Goal: Information Seeking & Learning: Learn about a topic

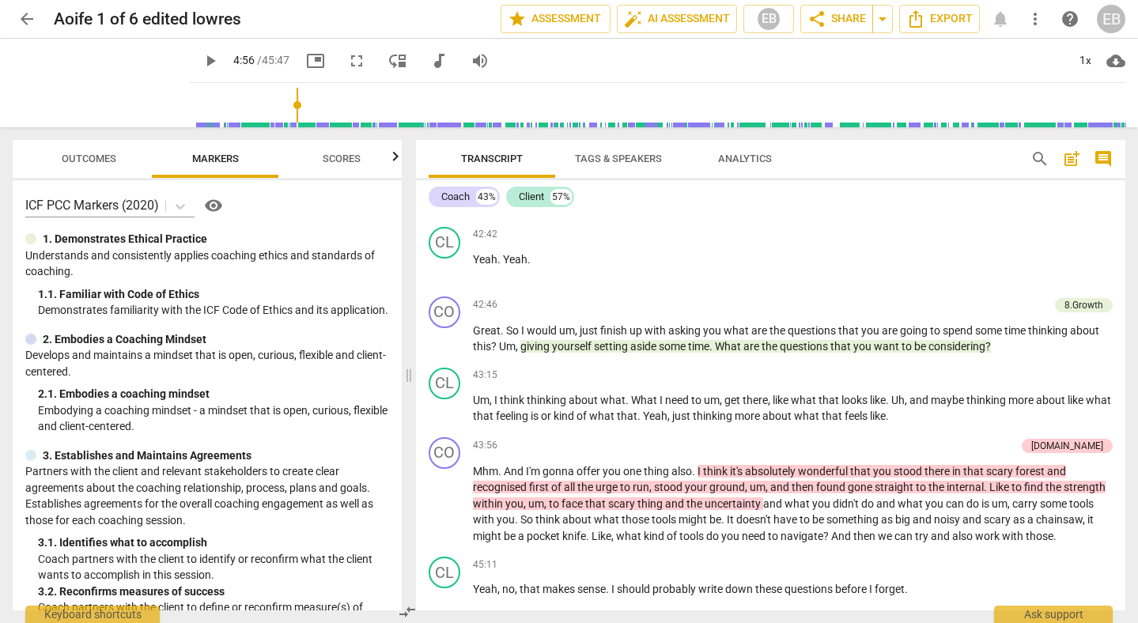
scroll to position [9702, 0]
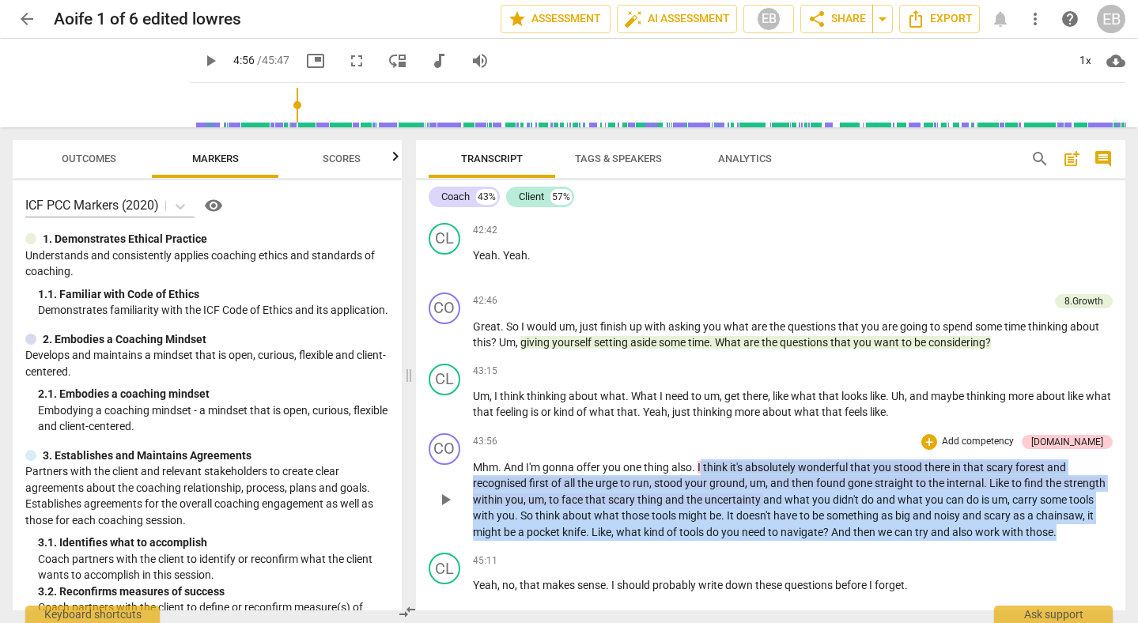
drag, startPoint x: 701, startPoint y: 482, endPoint x: 1069, endPoint y: 555, distance: 375.7
click at [1070, 541] on p "Mhm . And I'm gonna offer you one thing also . I think it's absolutely wonderfu…" at bounding box center [793, 499] width 641 height 81
copy p "think it's absolutely wonderful that you stood there in that scary forest and r…"
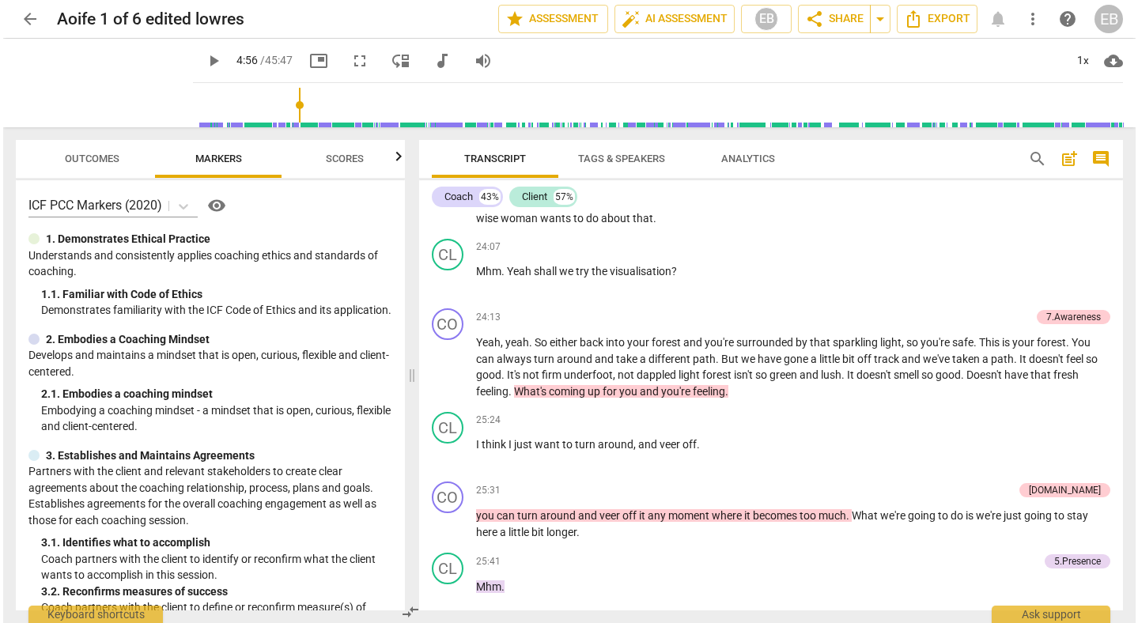
scroll to position [6197, 0]
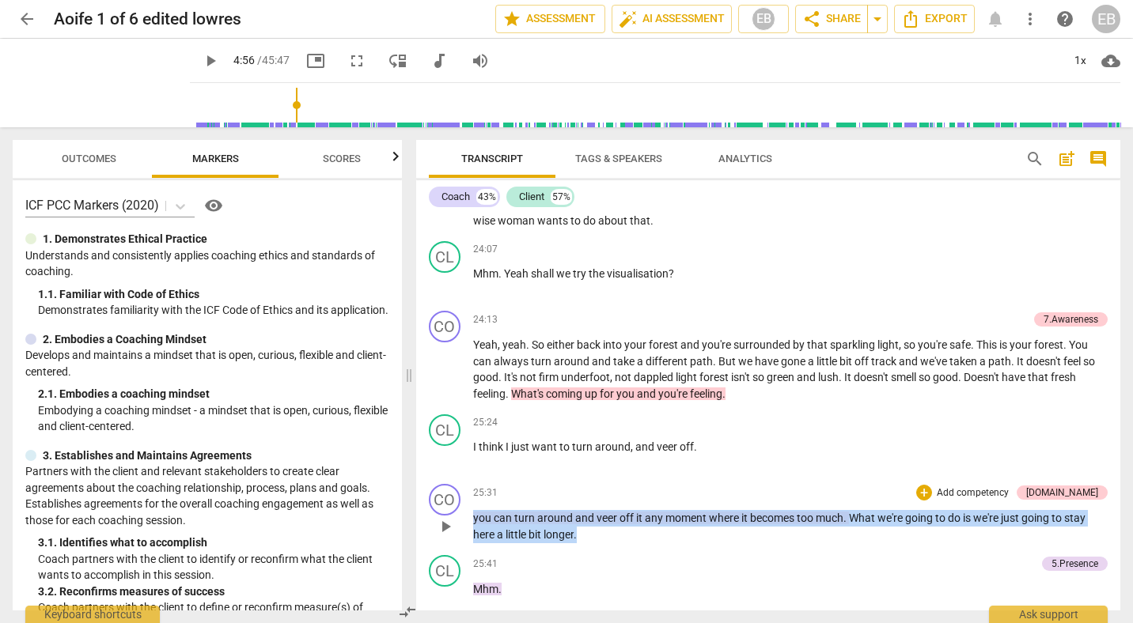
drag, startPoint x: 474, startPoint y: 516, endPoint x: 859, endPoint y: 534, distance: 385.5
click at [859, 534] on p "you can turn around and veer off it any moment where it becomes too much . What…" at bounding box center [790, 526] width 635 height 32
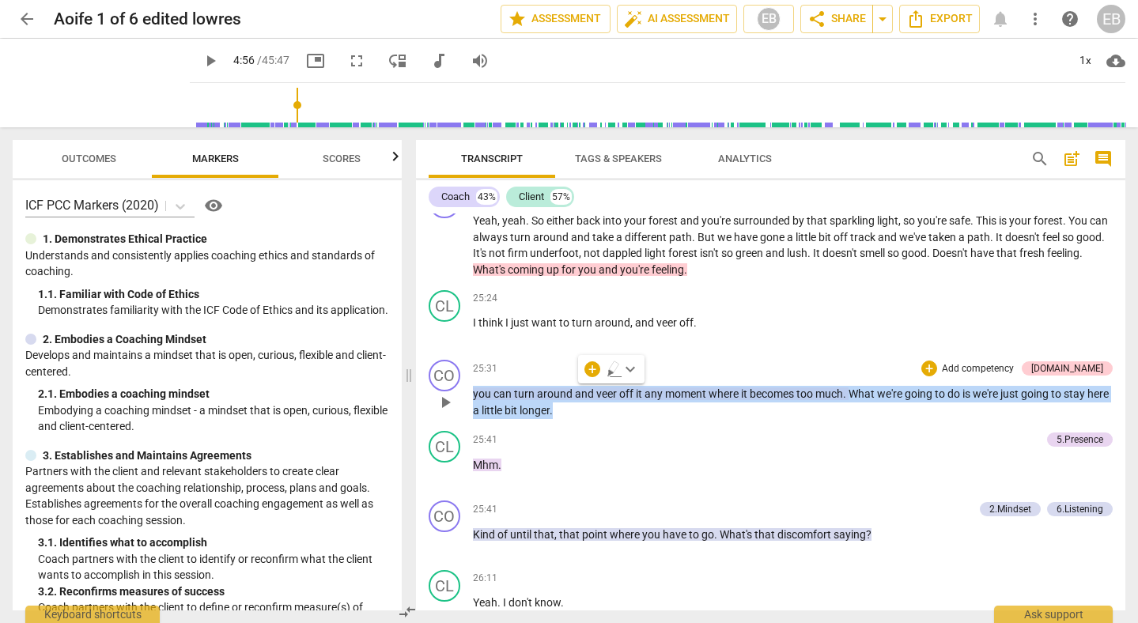
scroll to position [6346, 0]
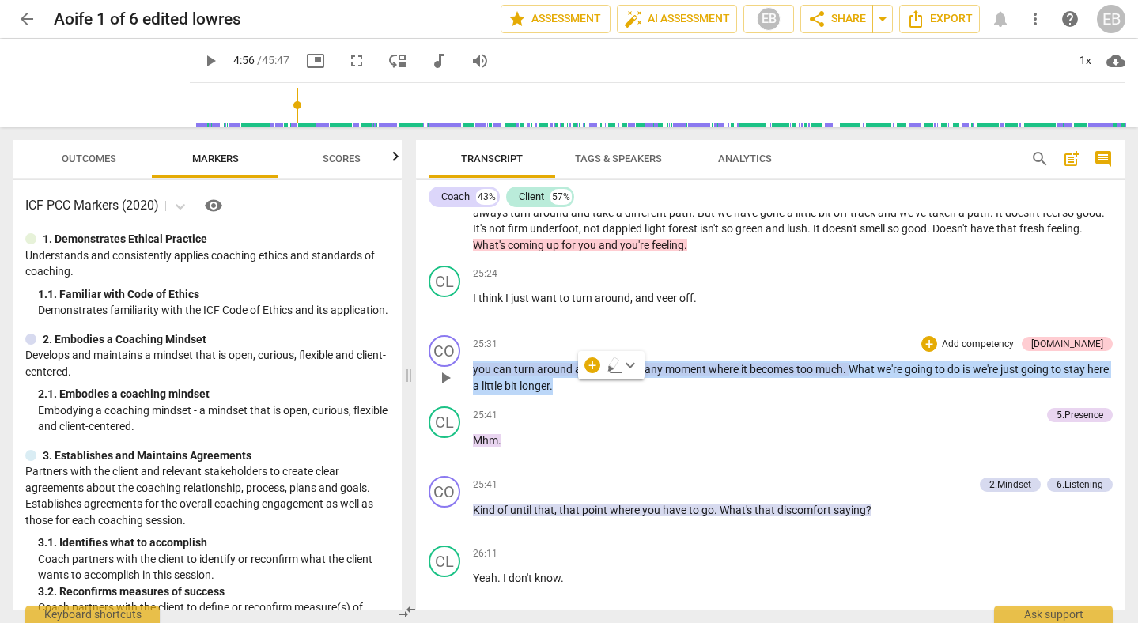
copy p "you can turn around and veer off it any moment where it becomes too much . What…"
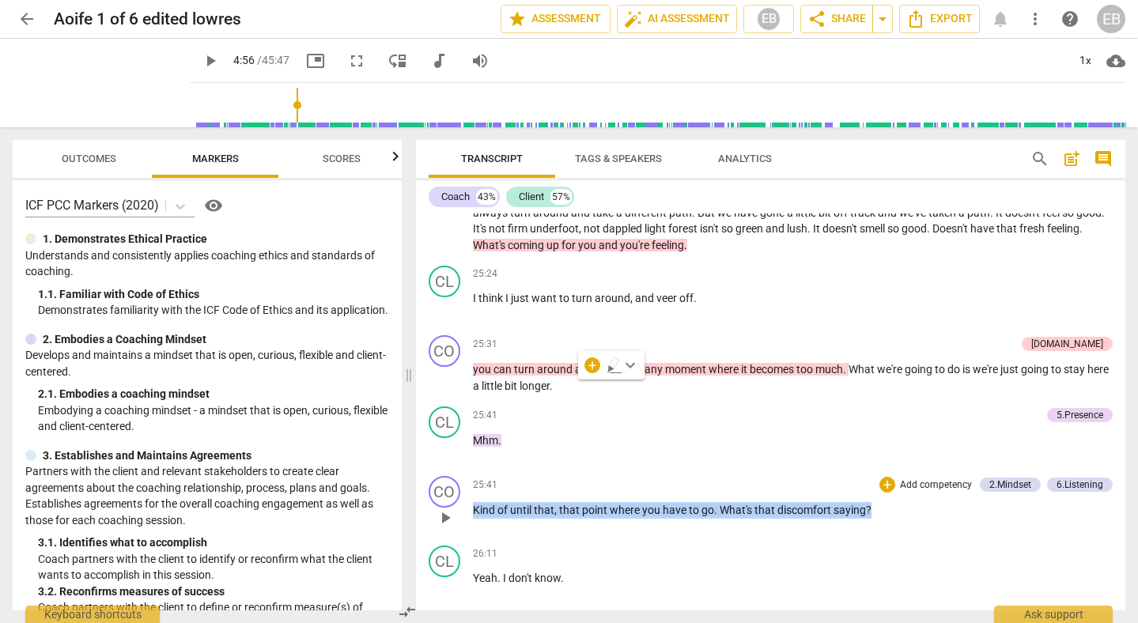
drag, startPoint x: 876, startPoint y: 512, endPoint x: 471, endPoint y: 505, distance: 405.8
click at [471, 505] on div "CO play_arrow pause 25:41 + Add competency 2.Mindset 6.Listening keyboard_arrow…" at bounding box center [771, 505] width 710 height 70
copy p "Kind of until that , that point where you have to go . What's that discomfort s…"
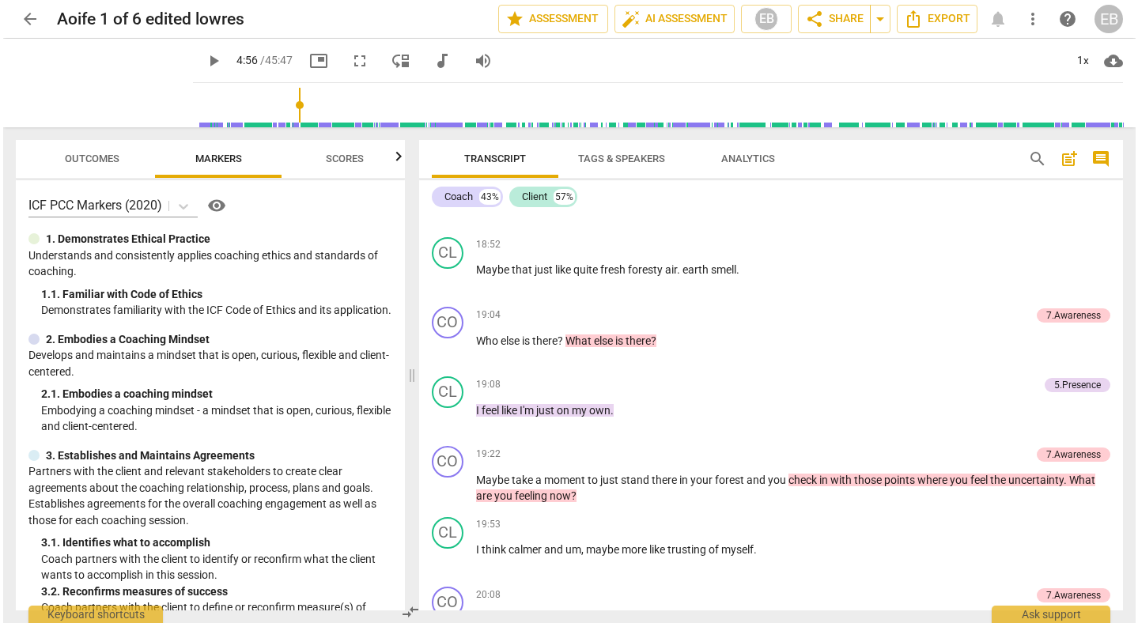
scroll to position [4778, 0]
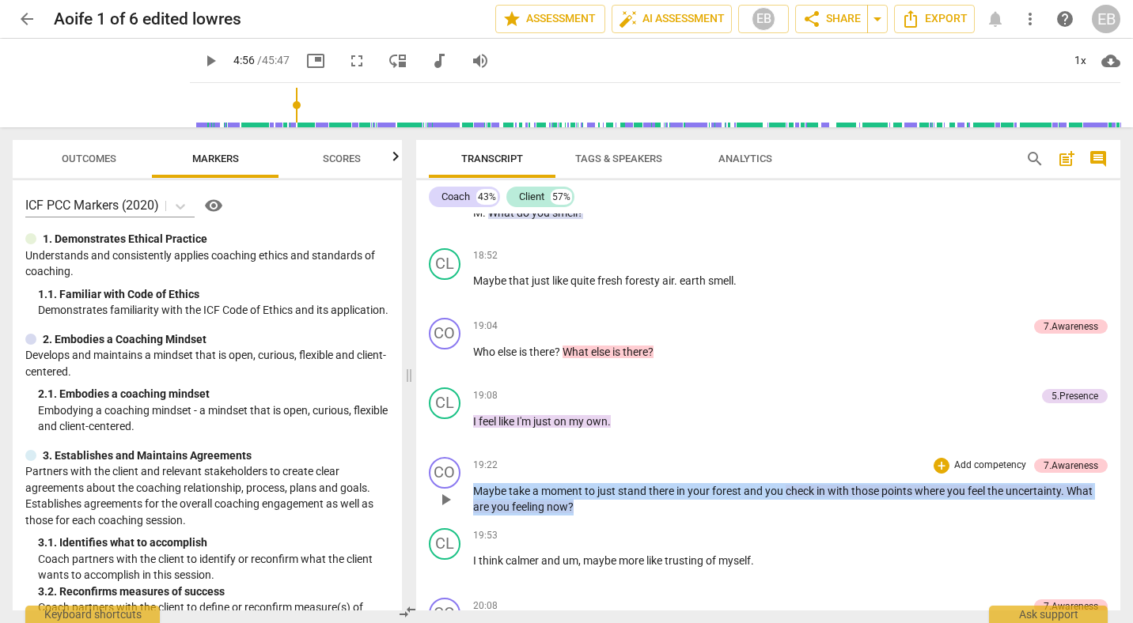
drag, startPoint x: 473, startPoint y: 492, endPoint x: 581, endPoint y: 505, distance: 109.1
click at [581, 505] on p "Maybe take a moment to just stand there in your forest and you check in with th…" at bounding box center [790, 499] width 635 height 32
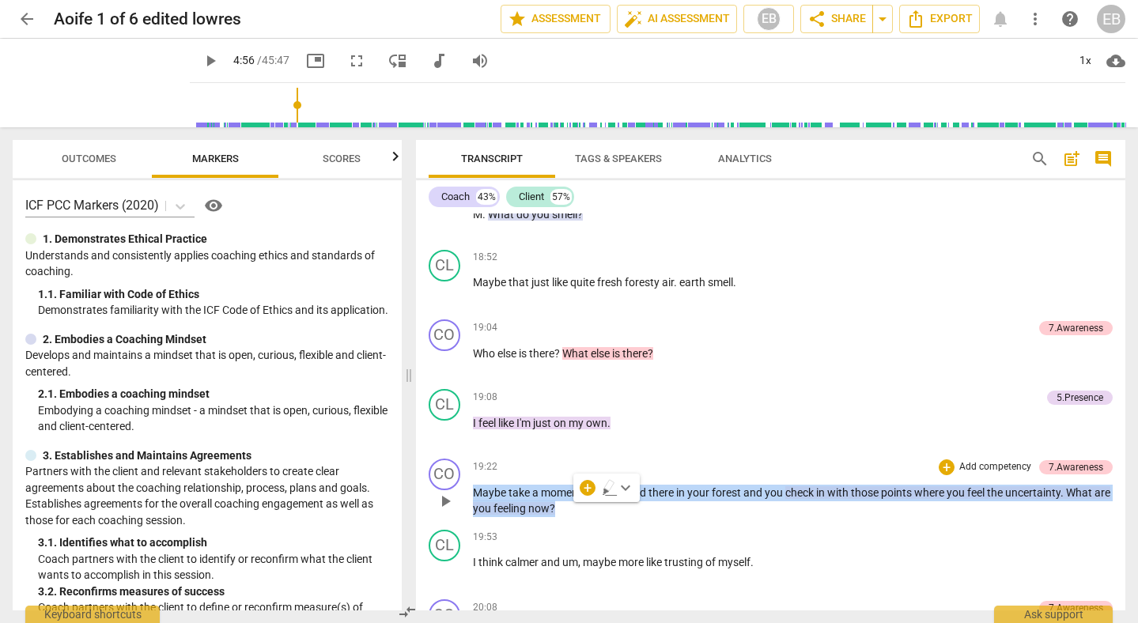
copy p "Maybe take a moment to just stand there in your forest and you check in with th…"
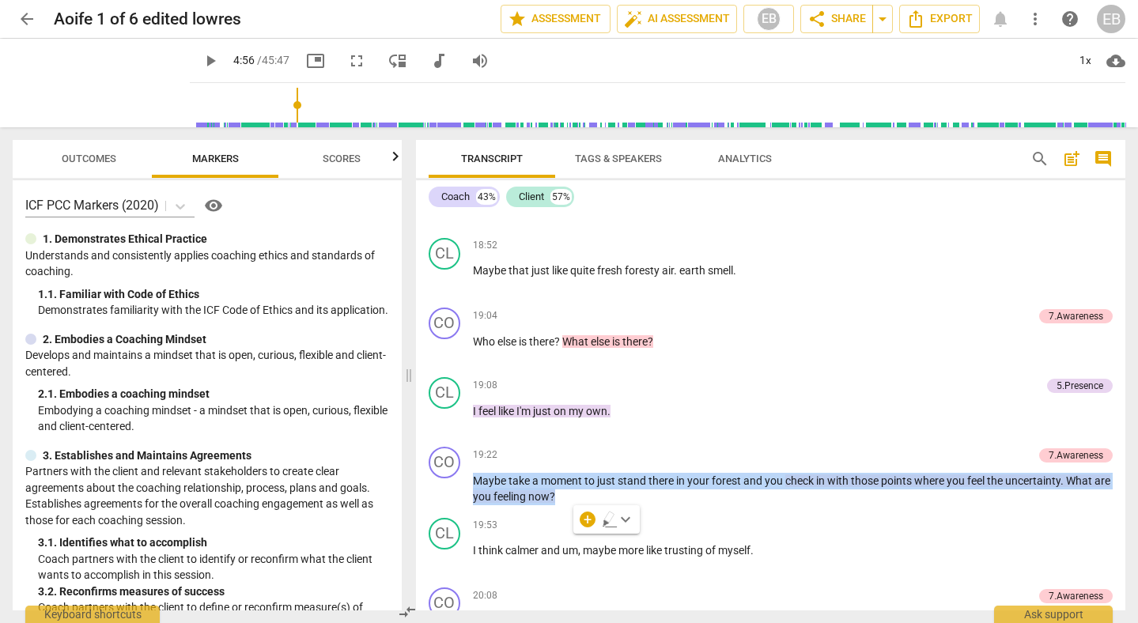
scroll to position [4794, 0]
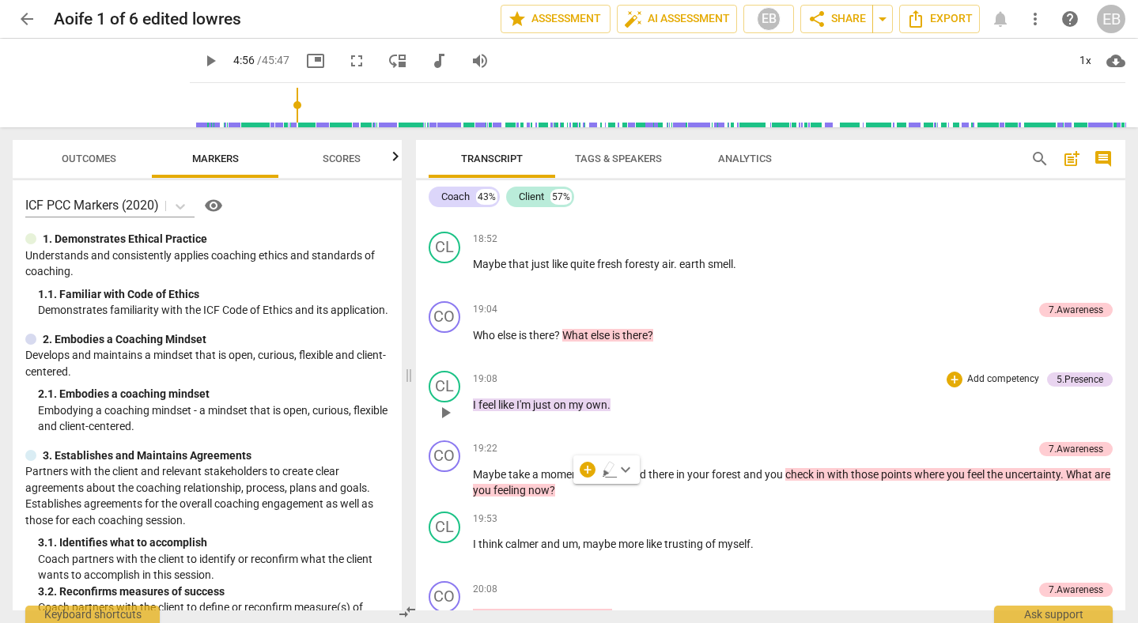
click at [755, 412] on p "I feel like I'm just on my own ." at bounding box center [793, 405] width 641 height 17
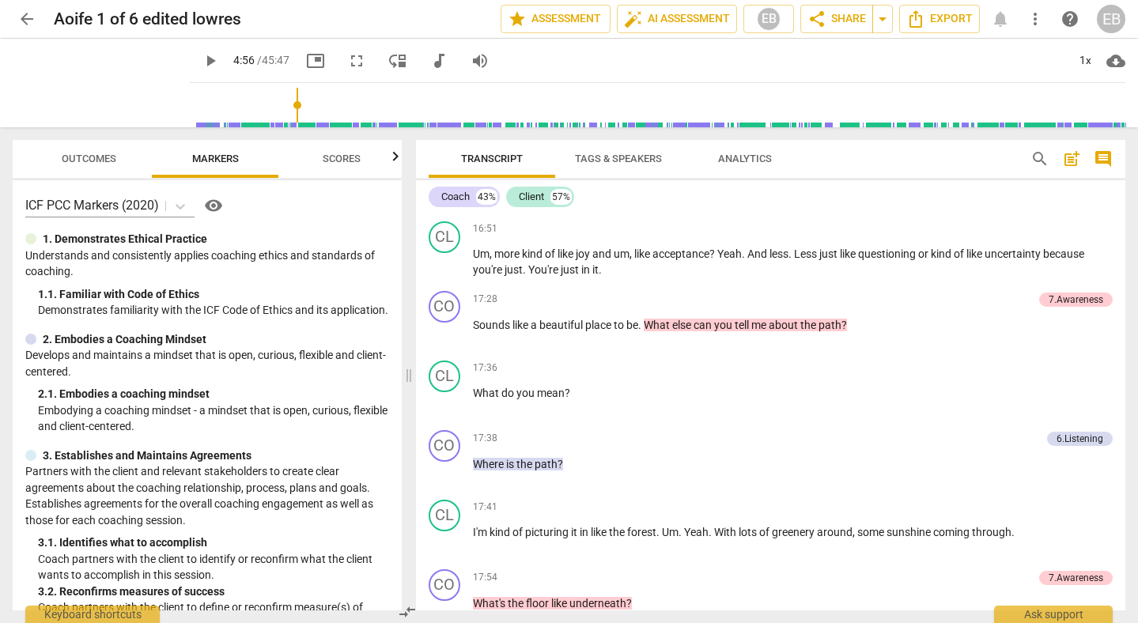
scroll to position [3973, 0]
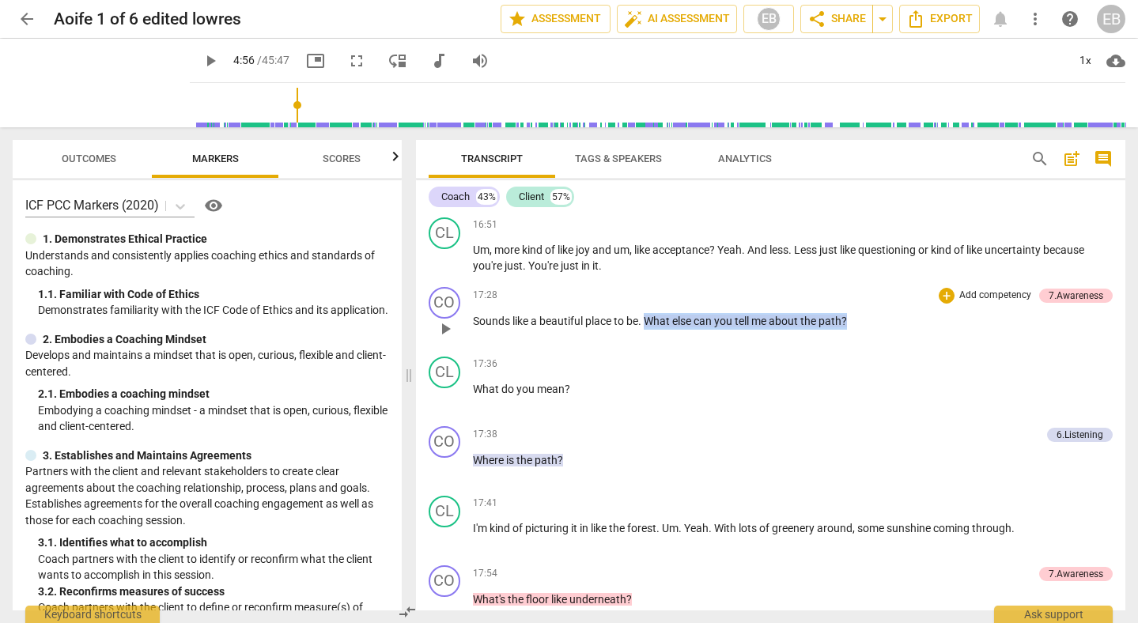
drag, startPoint x: 647, startPoint y: 318, endPoint x: 856, endPoint y: 324, distance: 208.9
click at [856, 324] on p "Sounds like a beautiful place to be . What else can you tell me about the path ?" at bounding box center [793, 321] width 641 height 17
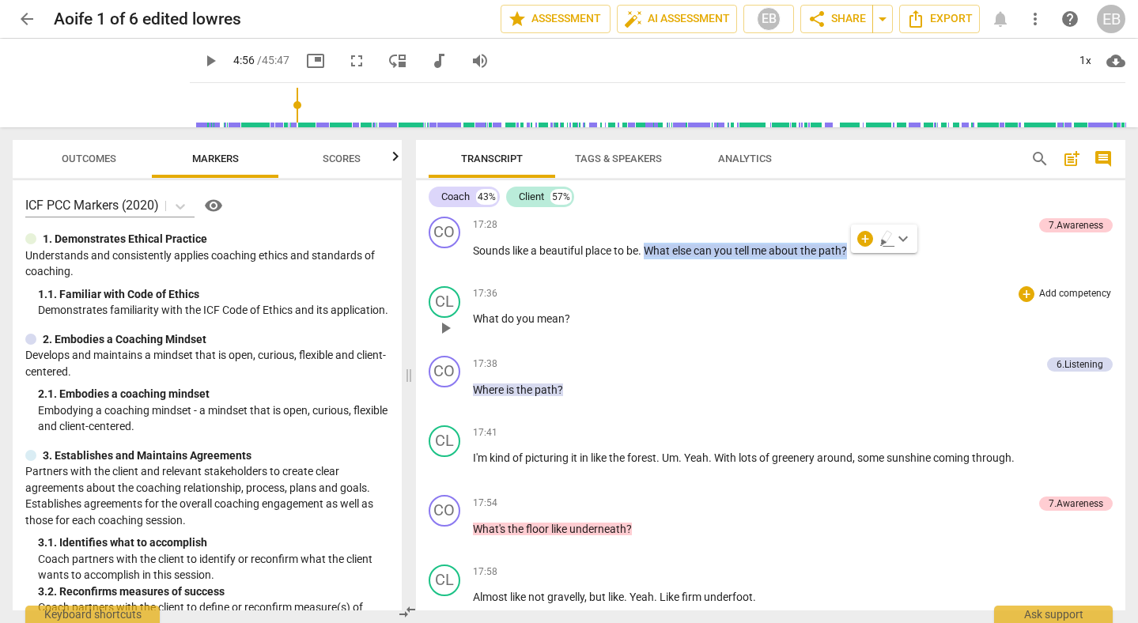
scroll to position [4052, 0]
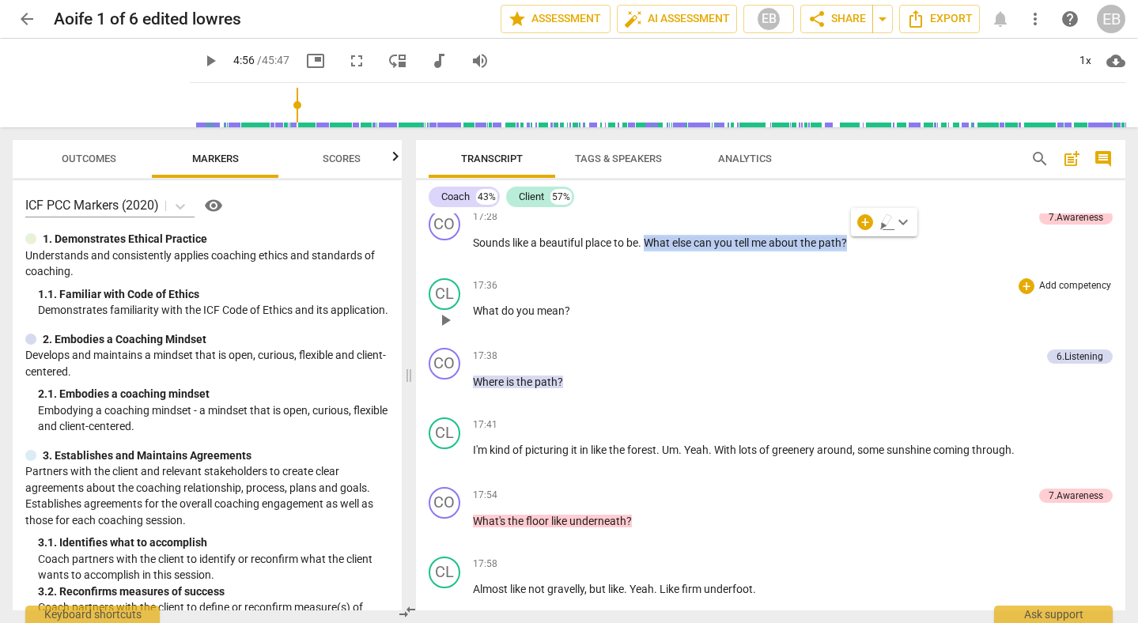
click at [688, 418] on div "17:41 + Add competency keyboard_arrow_right" at bounding box center [793, 426] width 641 height 16
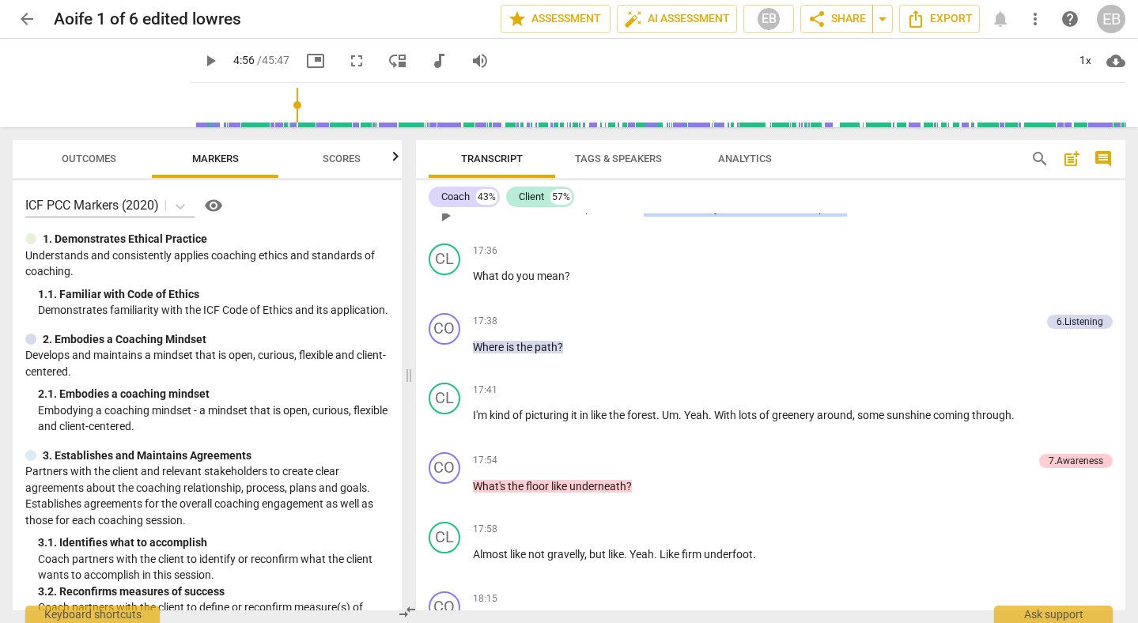
scroll to position [4117, 0]
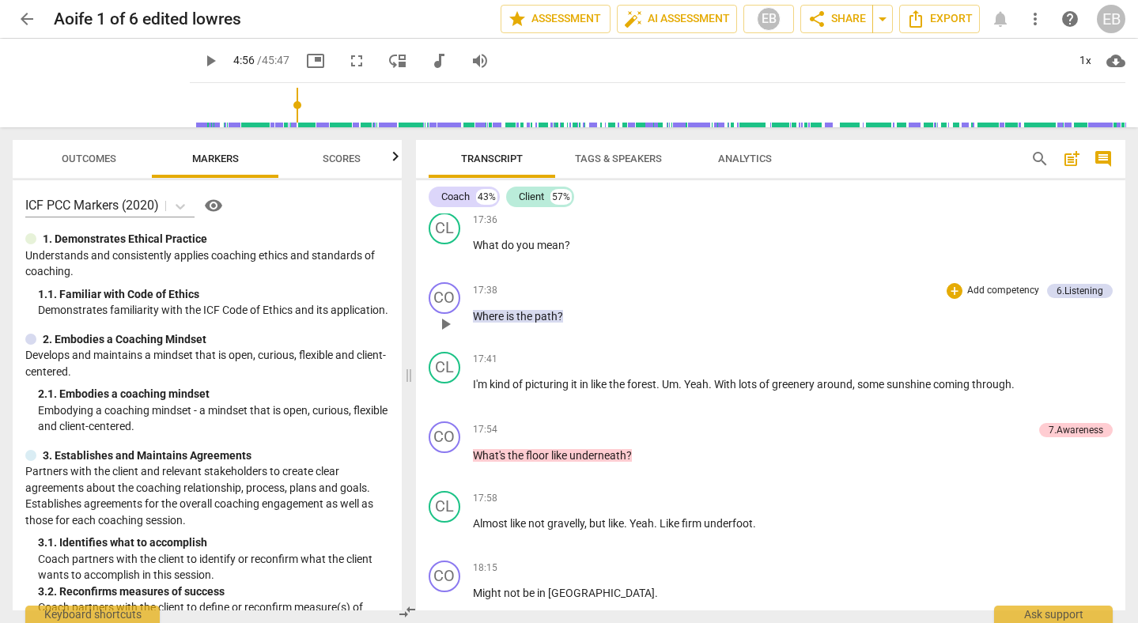
drag, startPoint x: 471, startPoint y: 318, endPoint x: 607, endPoint y: 319, distance: 135.2
click at [607, 319] on div "CO play_arrow pause 17:38 + Add competency 6.Listening keyboard_arrow_right Whe…" at bounding box center [771, 311] width 710 height 70
click at [447, 392] on span "play_arrow" at bounding box center [445, 393] width 19 height 19
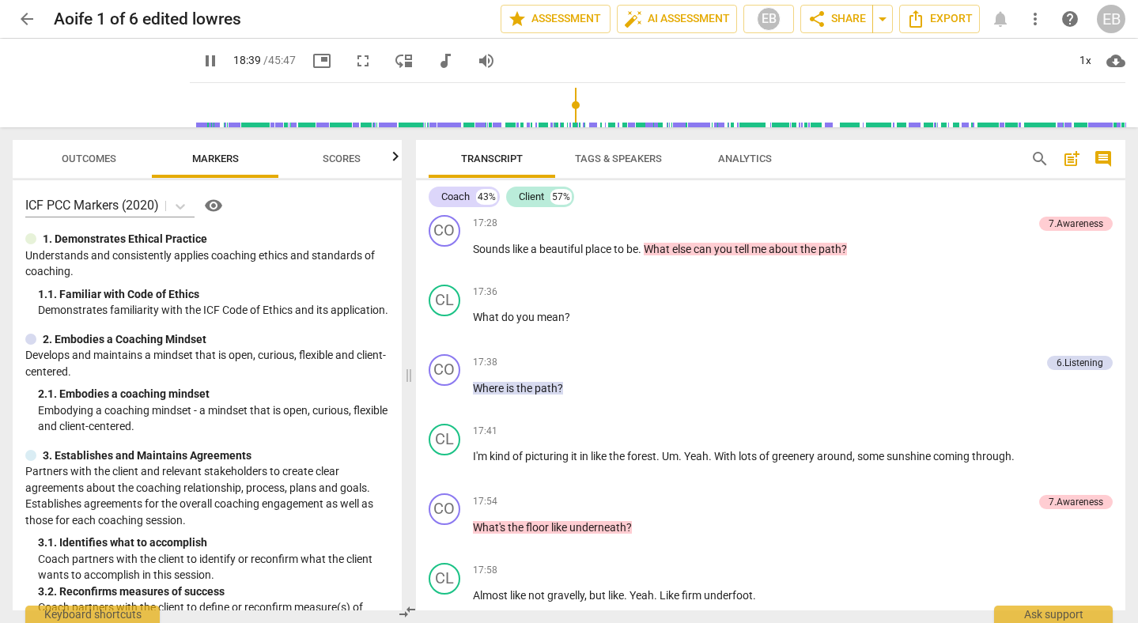
scroll to position [4038, 0]
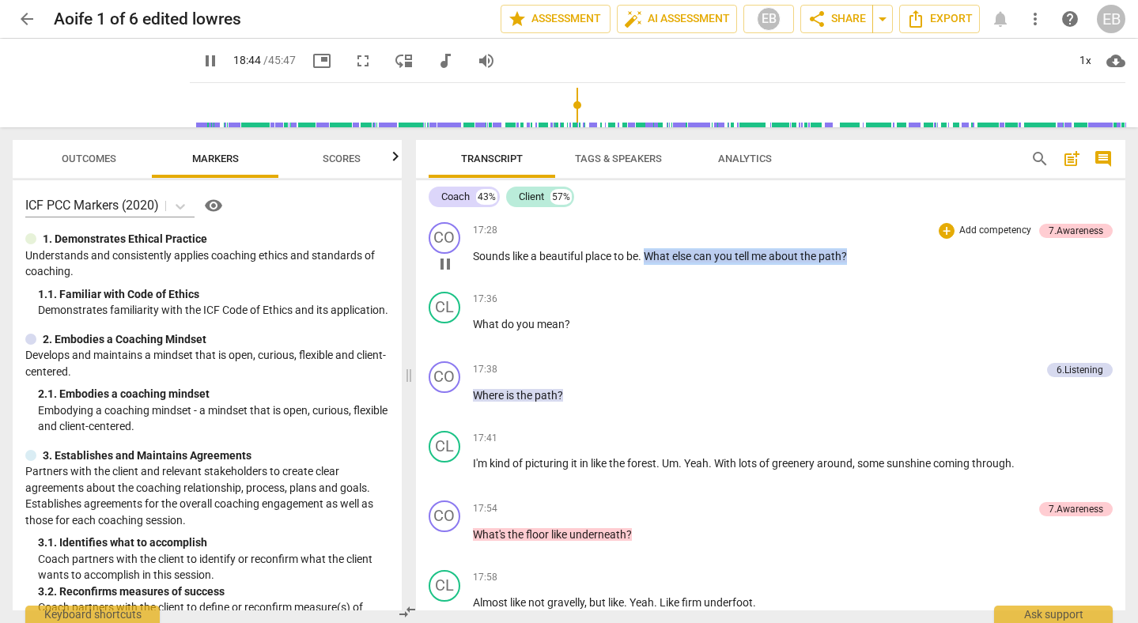
drag, startPoint x: 647, startPoint y: 253, endPoint x: 851, endPoint y: 253, distance: 204.0
click at [851, 253] on p "Sounds like a beautiful place to be . What else can you tell me about the path ?" at bounding box center [793, 256] width 641 height 17
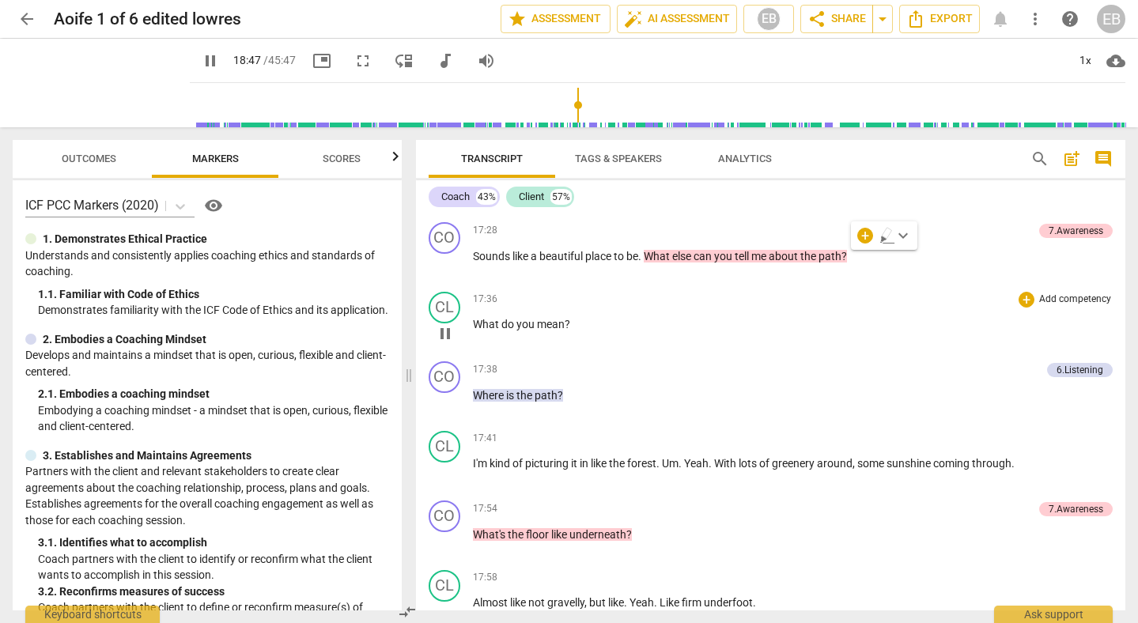
click at [793, 316] on p "What do you mean ?" at bounding box center [793, 324] width 641 height 17
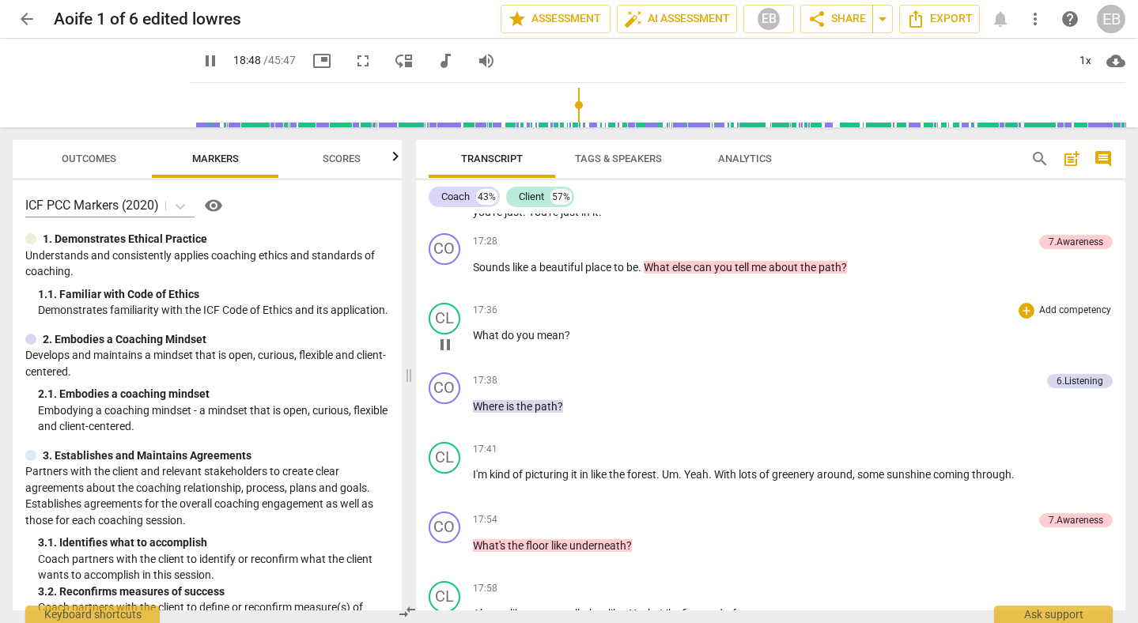
scroll to position [4017, 0]
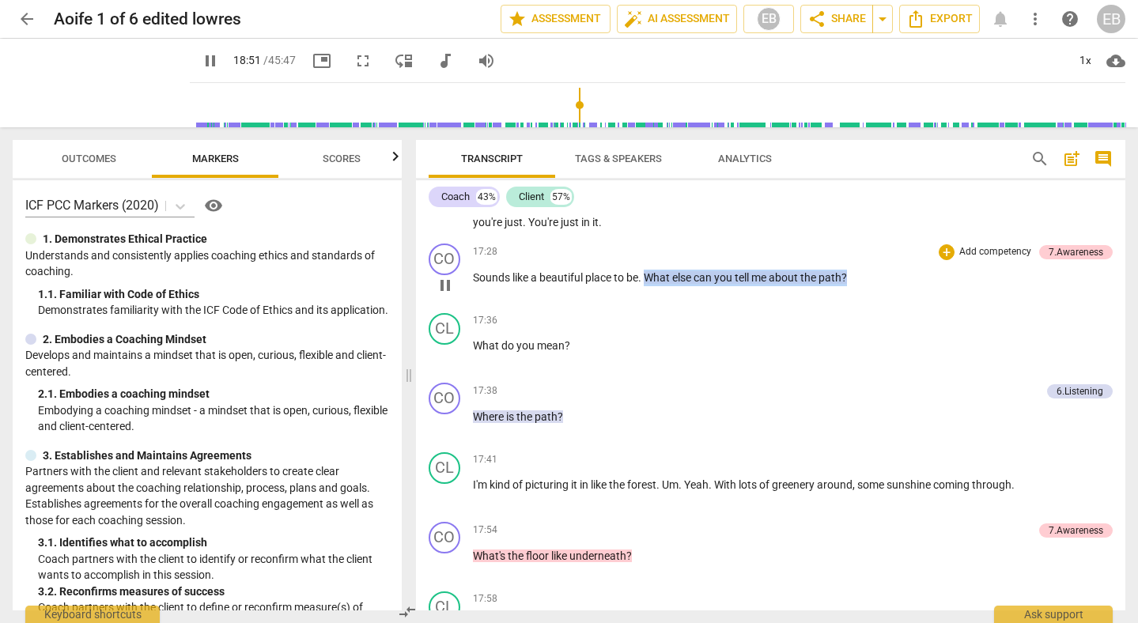
drag, startPoint x: 649, startPoint y: 278, endPoint x: 868, endPoint y: 276, distance: 219.1
click at [868, 276] on p "Sounds like a beautiful place to be . What else can you tell me about the path ?" at bounding box center [793, 278] width 641 height 17
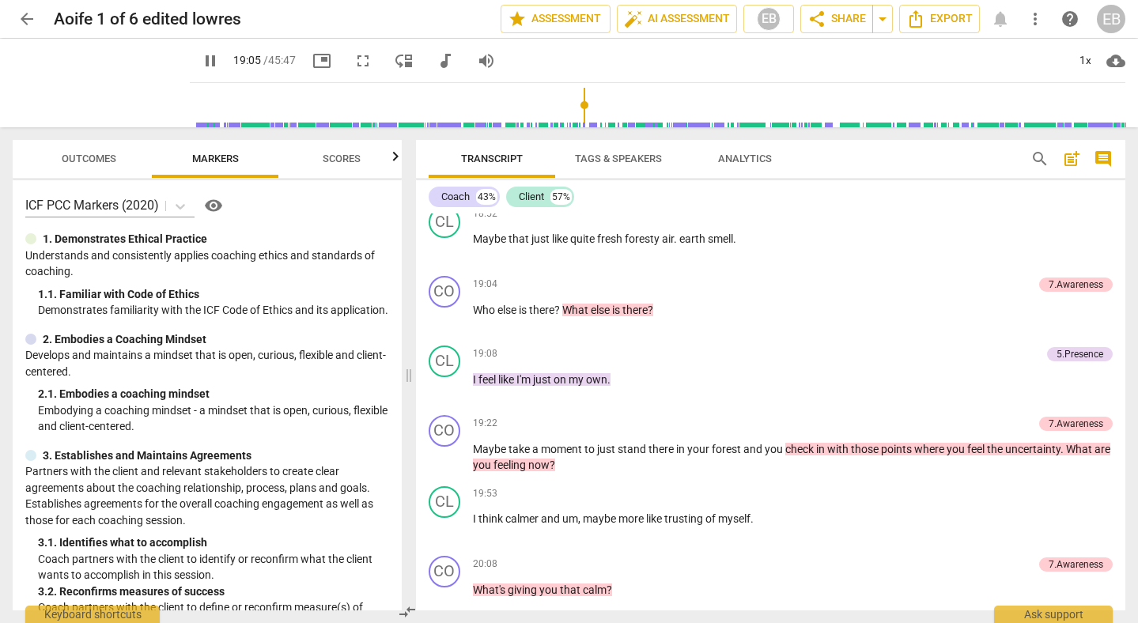
scroll to position [4824, 0]
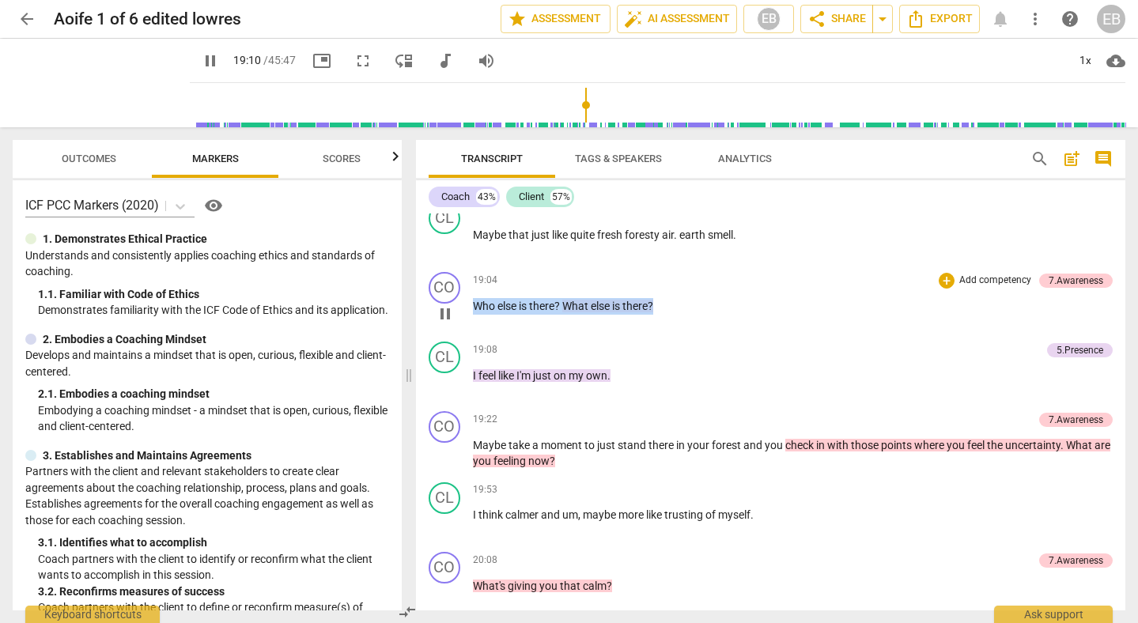
drag, startPoint x: 474, startPoint y: 304, endPoint x: 655, endPoint y: 318, distance: 181.7
click at [655, 318] on div "19:04 + Add competency 7.Awareness keyboard_arrow_right Who else is there ? Wha…" at bounding box center [793, 300] width 641 height 57
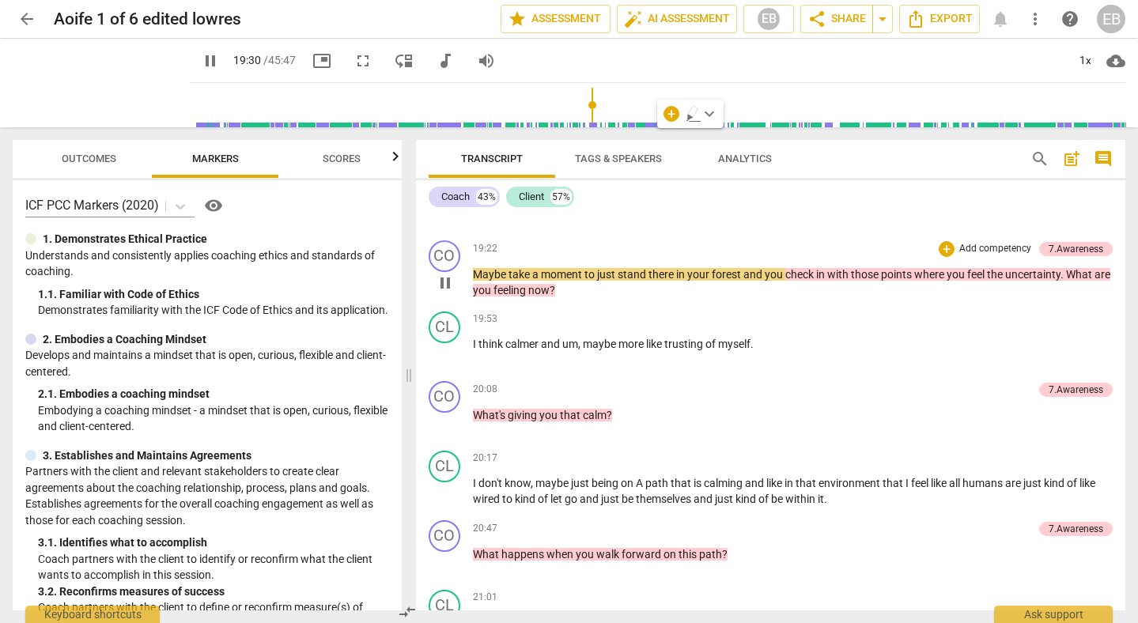
scroll to position [4995, 0]
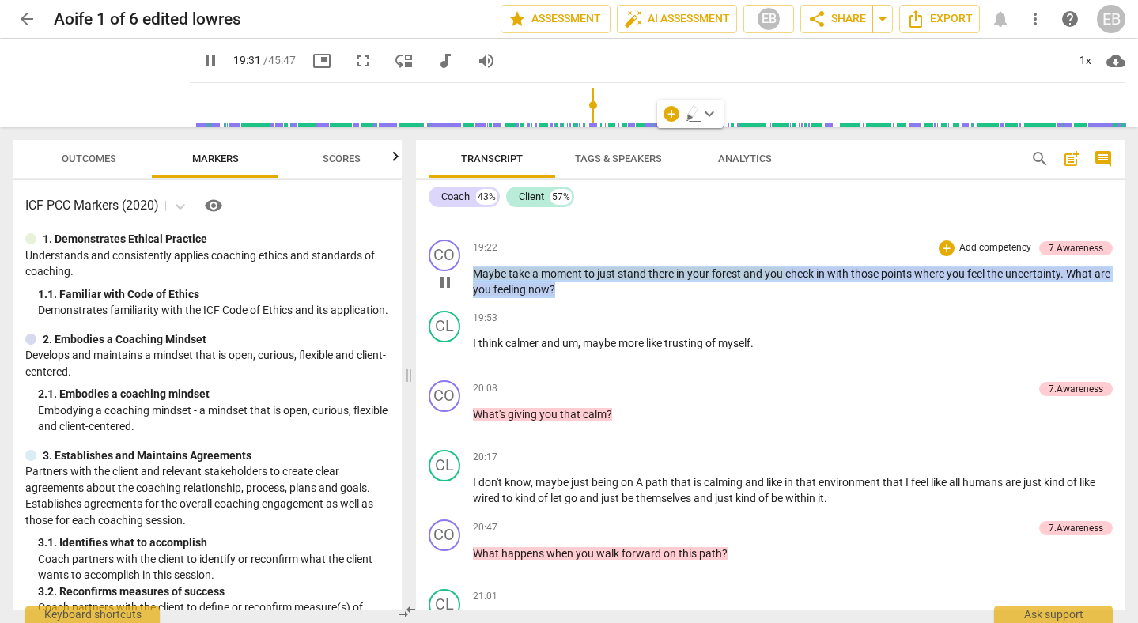
drag, startPoint x: 472, startPoint y: 272, endPoint x: 584, endPoint y: 284, distance: 112.9
click at [584, 285] on p "Maybe take a moment to just stand there in your forest and you check in with th…" at bounding box center [793, 282] width 641 height 32
copy p "Maybe take a moment to just stand there in your forest and you check in with th…"
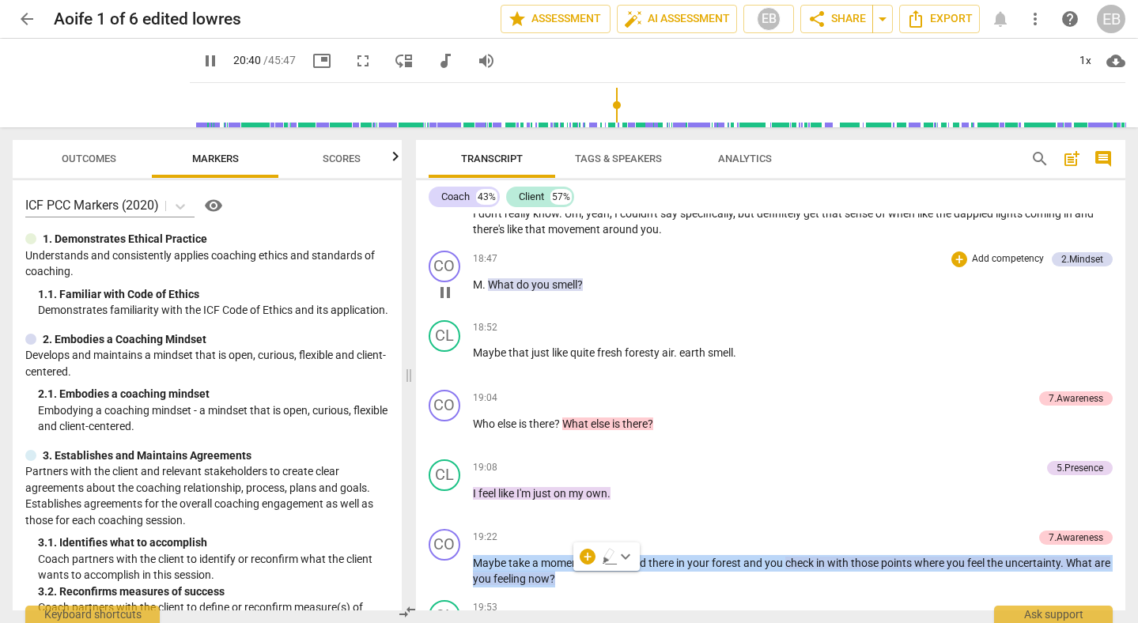
scroll to position [4708, 0]
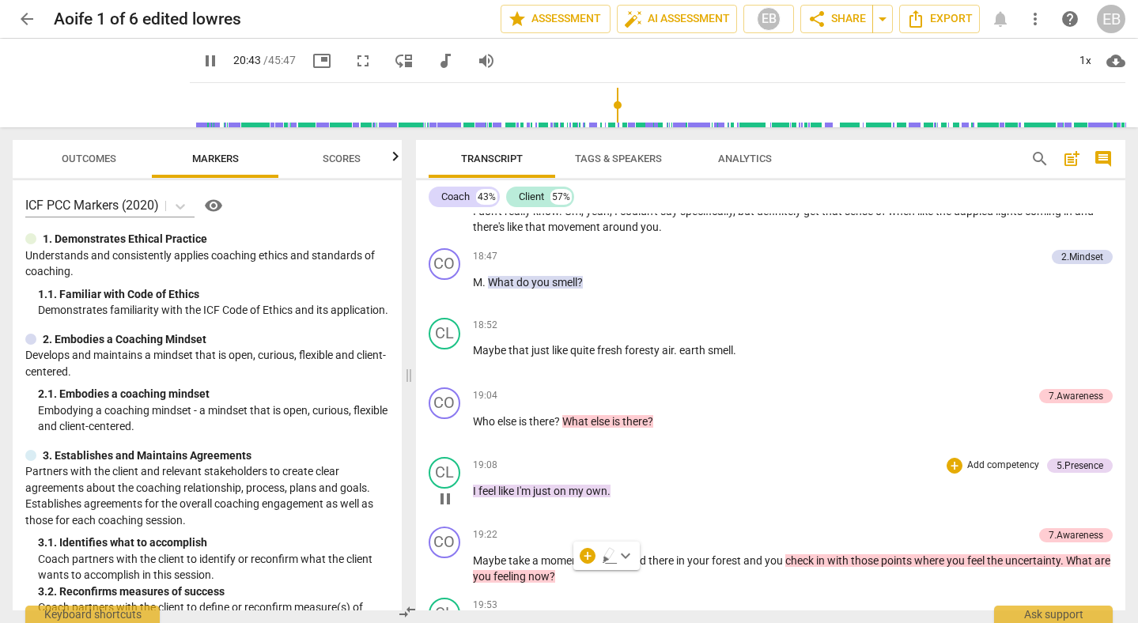
click at [528, 517] on div "CL play_arrow pause 19:08 + Add competency 5.Presence keyboard_arrow_right I fe…" at bounding box center [771, 486] width 710 height 70
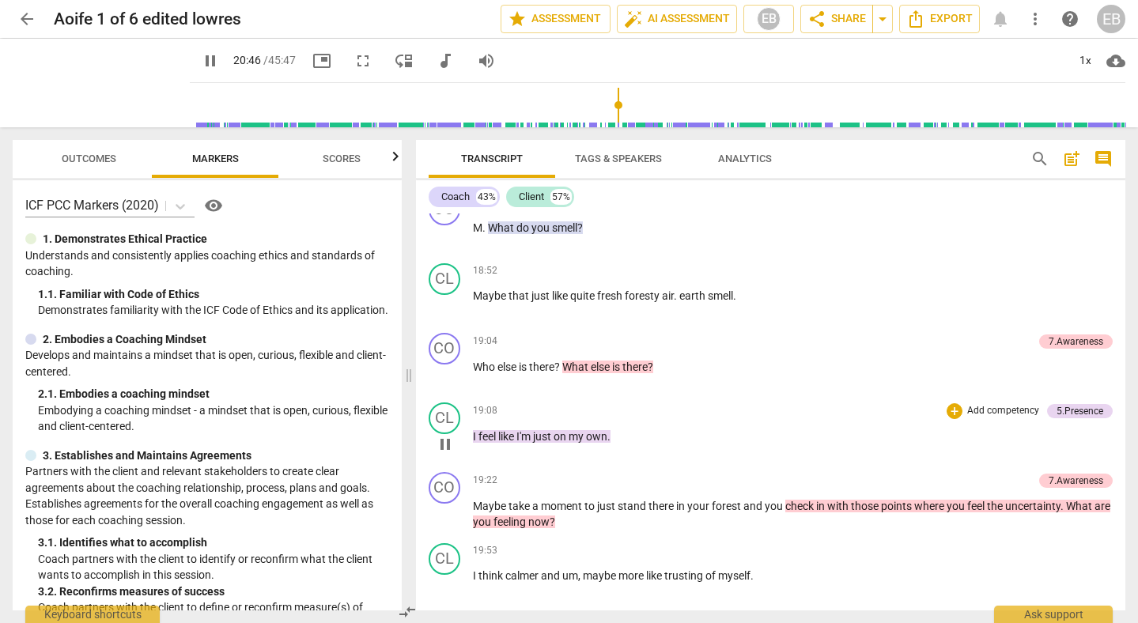
scroll to position [4770, 0]
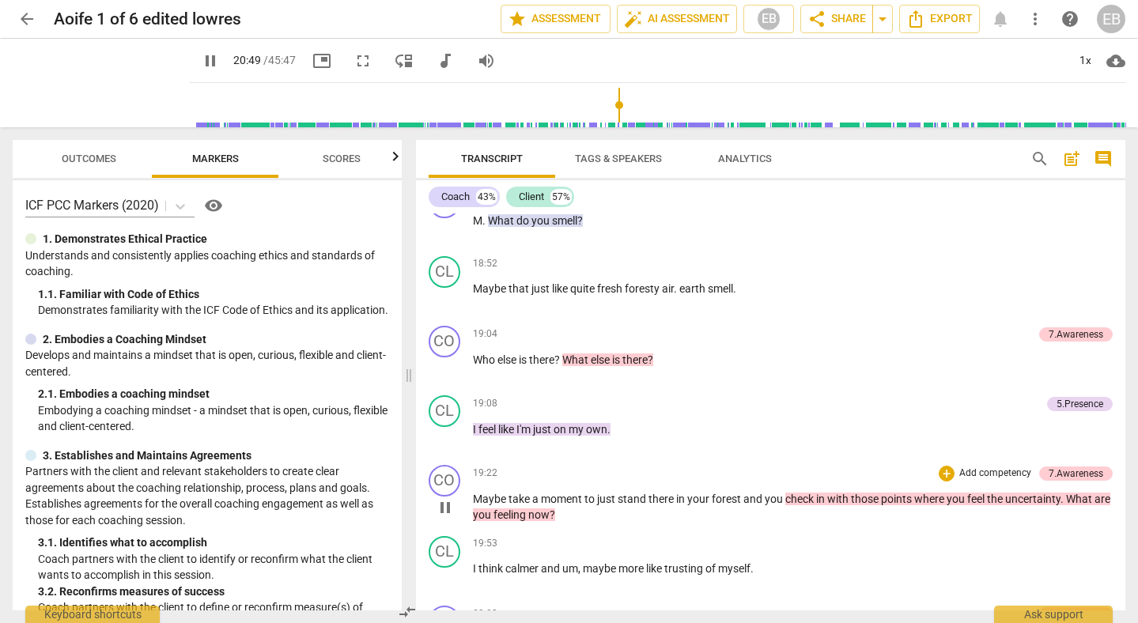
drag, startPoint x: 471, startPoint y: 498, endPoint x: 591, endPoint y: 514, distance: 120.5
click at [592, 516] on div "CO play_arrow pause 19:22 + Add competency 7.Awareness keyboard_arrow_right May…" at bounding box center [771, 494] width 710 height 71
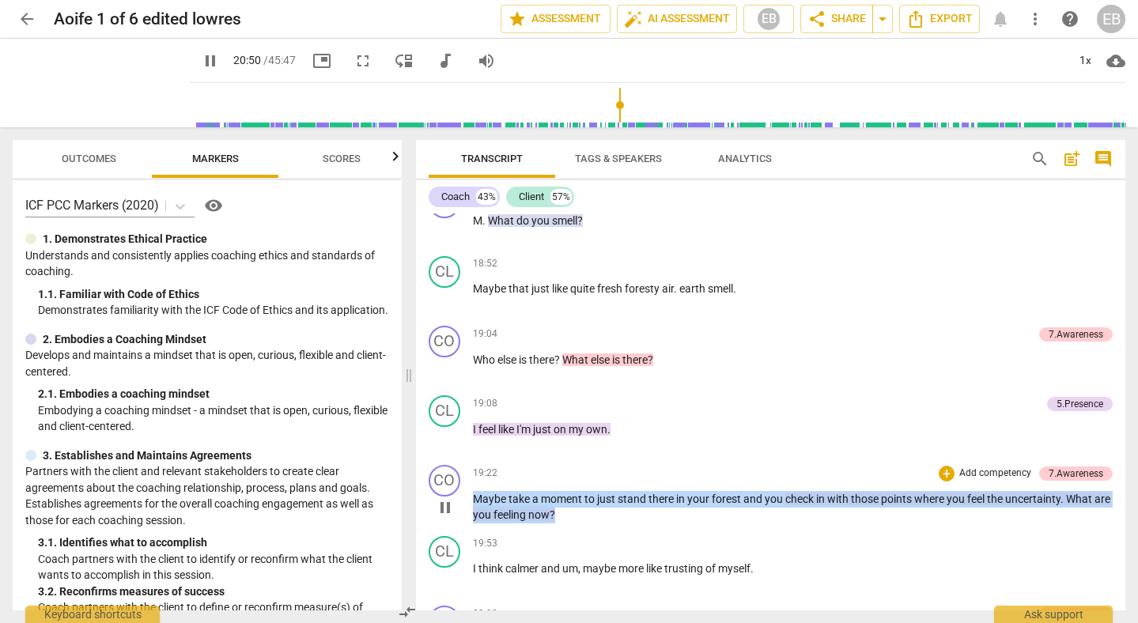
drag, startPoint x: 591, startPoint y: 514, endPoint x: 459, endPoint y: 501, distance: 131.9
click at [459, 501] on div "CO play_arrow pause 19:22 + Add competency 7.Awareness keyboard_arrow_right May…" at bounding box center [771, 494] width 710 height 71
copy p "Maybe take a moment to just stand there in your forest and you check in with th…"
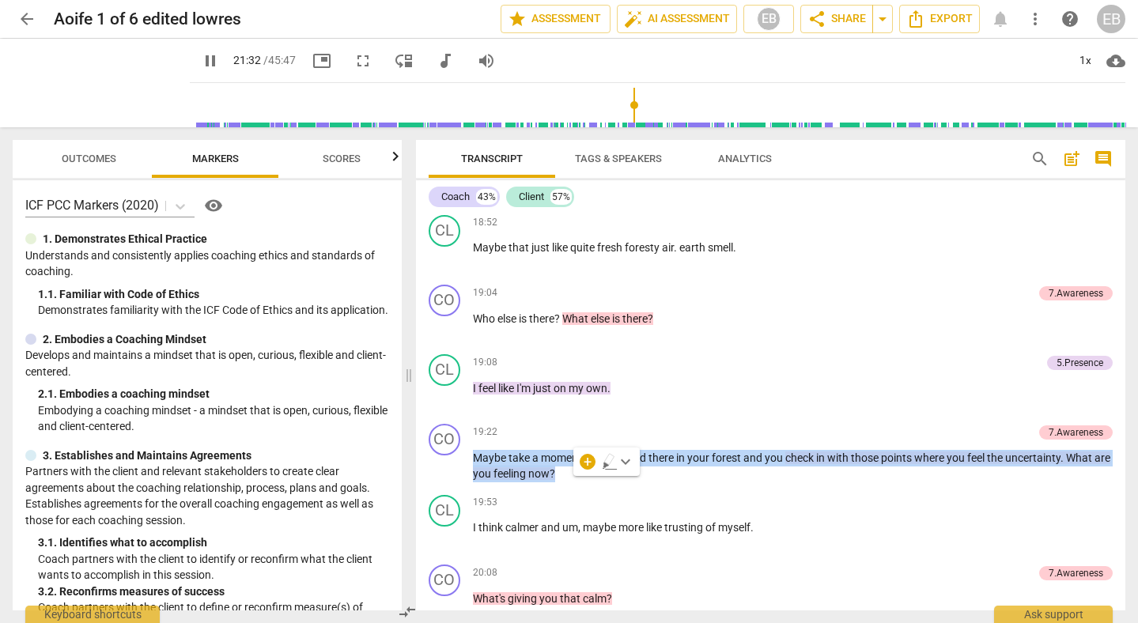
scroll to position [4801, 0]
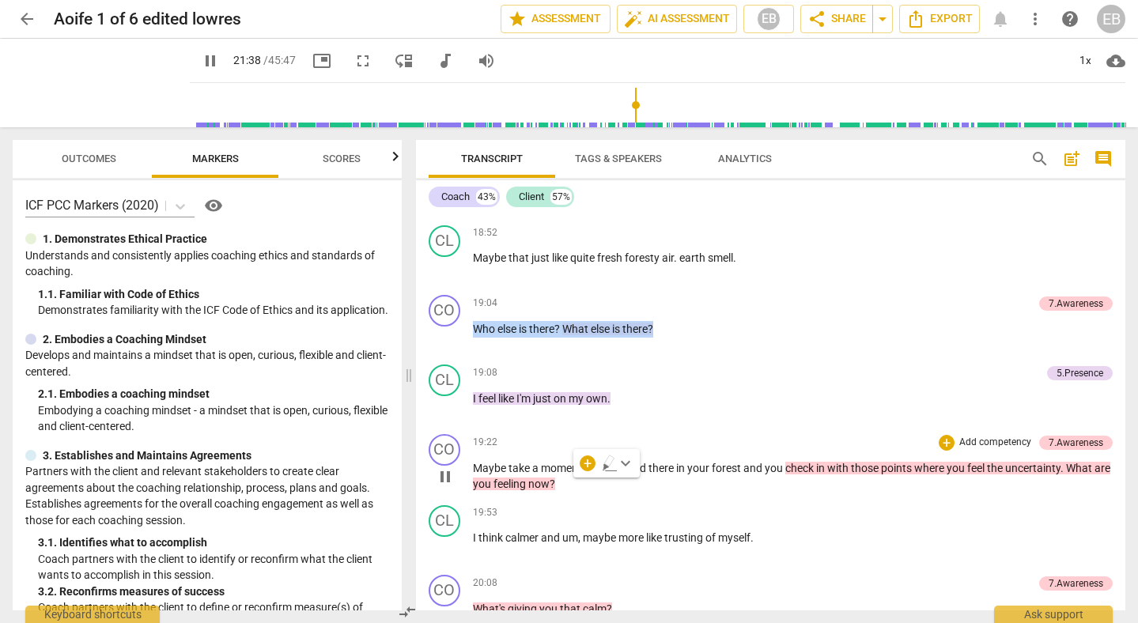
drag, startPoint x: 473, startPoint y: 327, endPoint x: 546, endPoint y: 440, distance: 134.2
click at [546, 440] on div "CO play_arrow pause 00:00 + Add competency 2.Mindset 4.Trusts keyboard_arrow_ri…" at bounding box center [771, 412] width 710 height 397
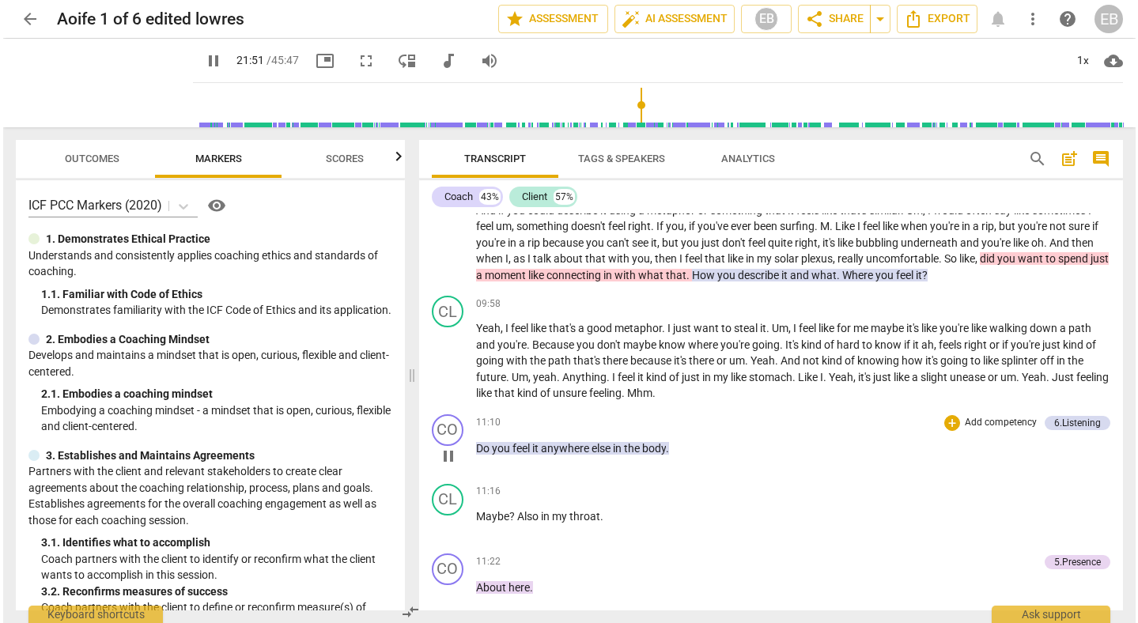
scroll to position [2275, 0]
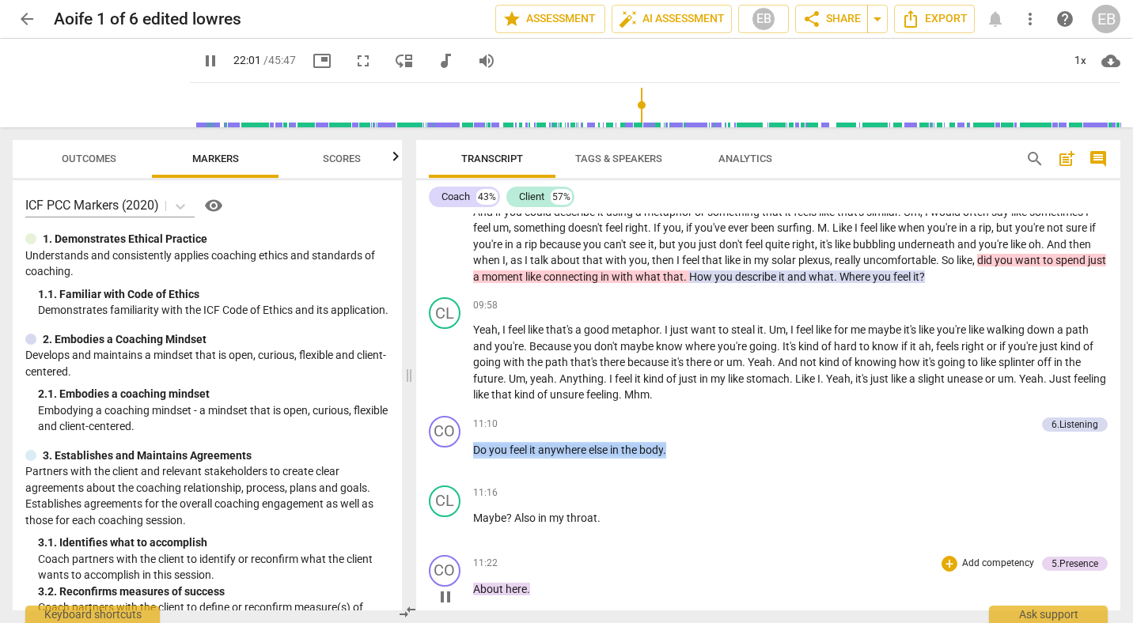
drag, startPoint x: 475, startPoint y: 450, endPoint x: 535, endPoint y: 596, distance: 158.2
click at [535, 596] on div "CO play_arrow pause 00:00 + Add competency 2.Mindset 4.Trusts keyboard_arrow_ri…" at bounding box center [768, 412] width 705 height 397
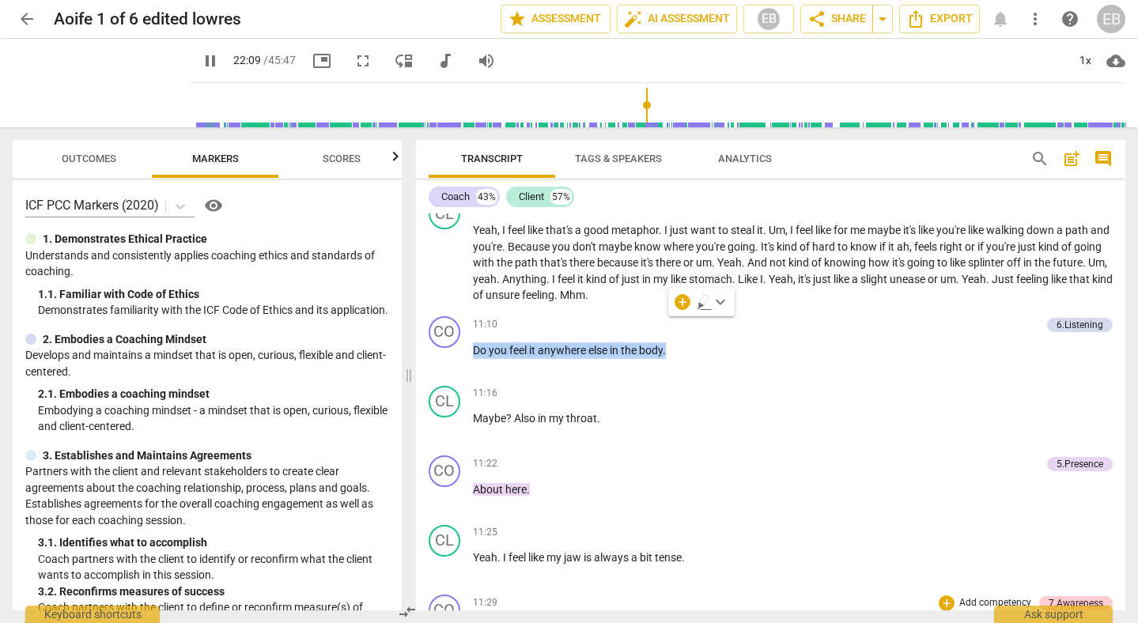
scroll to position [2330, 0]
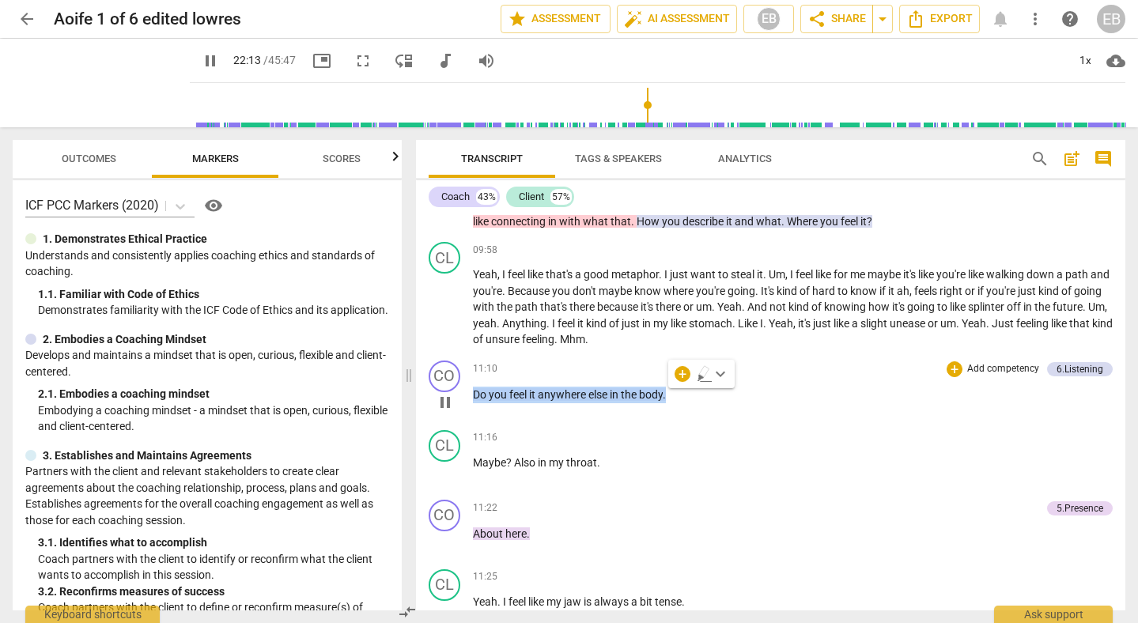
click at [444, 402] on span "pause" at bounding box center [445, 402] width 19 height 19
drag, startPoint x: 680, startPoint y: 396, endPoint x: 466, endPoint y: 392, distance: 214.4
click at [466, 392] on div "CO play_arrow pause 11:10 + Add competency 6.Listening keyboard_arrow_right Do …" at bounding box center [771, 389] width 710 height 70
copy p "Do you feel it anywhere else in the body ."
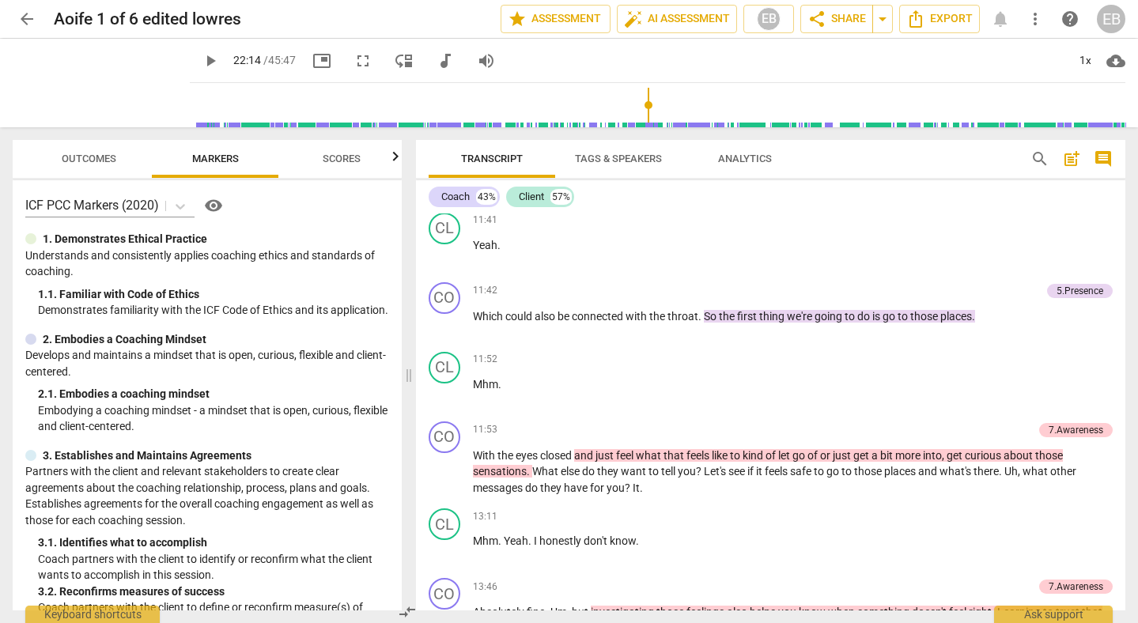
scroll to position [2858, 0]
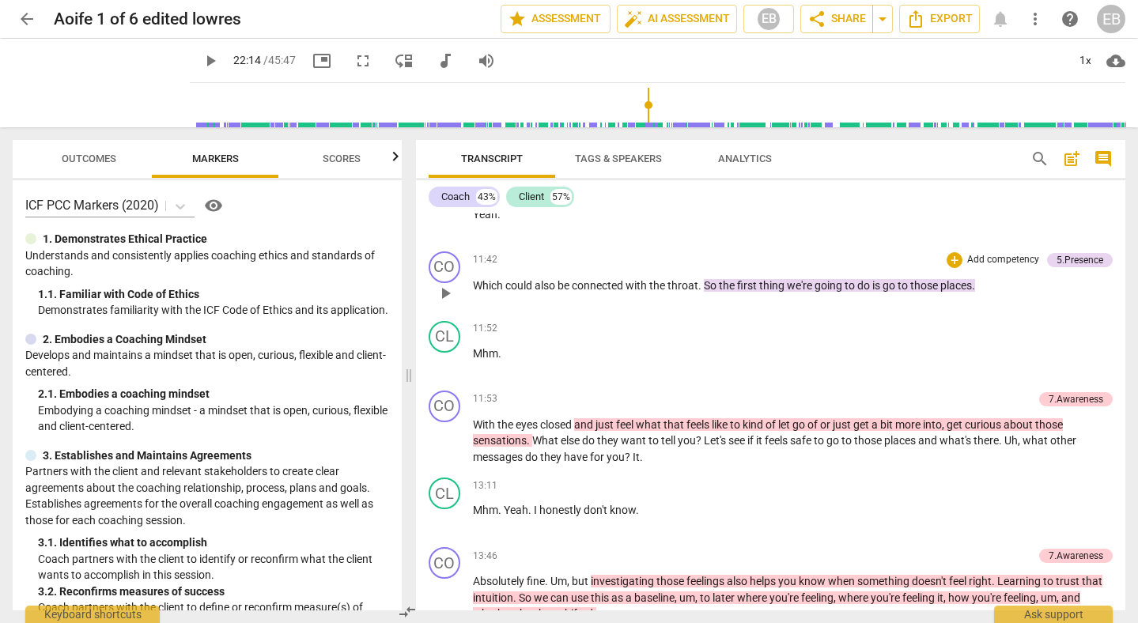
click at [441, 293] on span "play_arrow" at bounding box center [445, 293] width 19 height 19
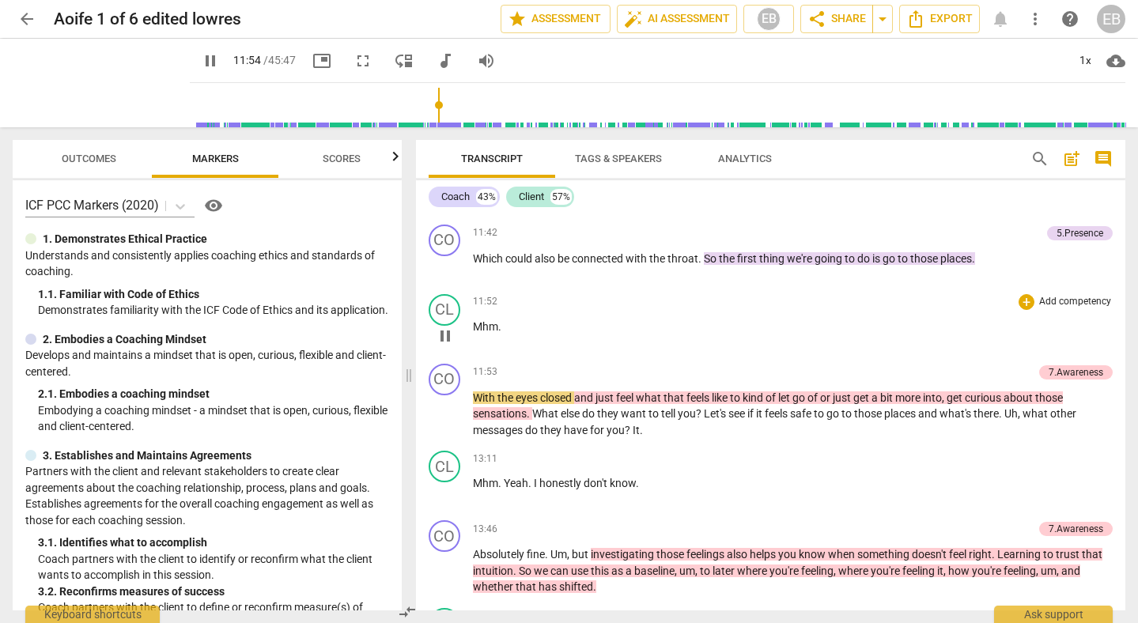
scroll to position [2872, 0]
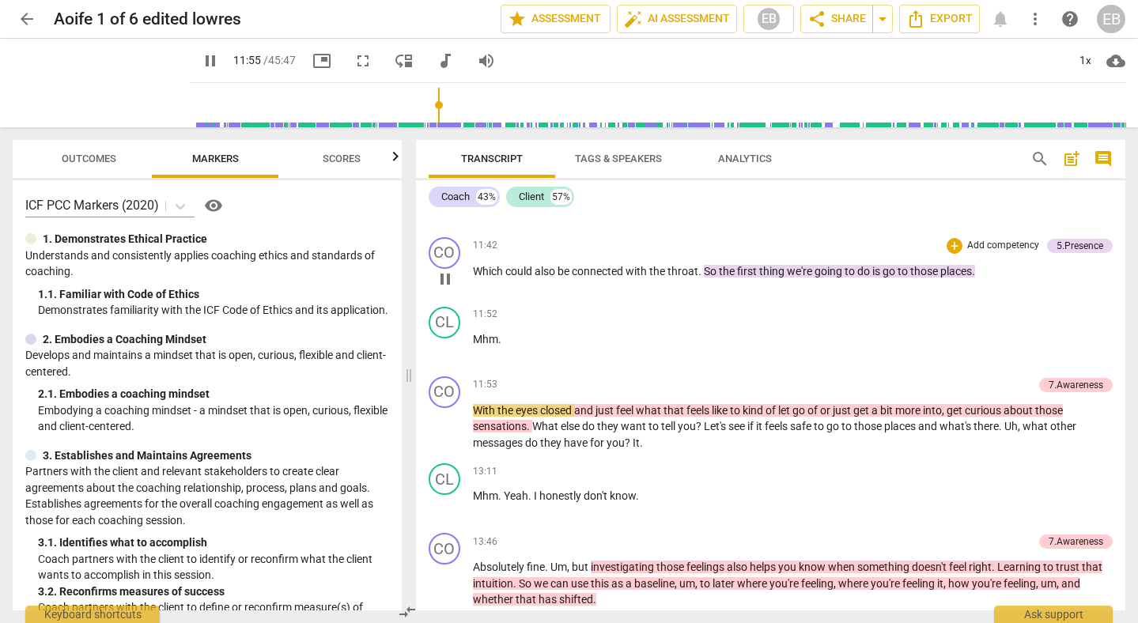
click at [444, 289] on button "pause" at bounding box center [445, 279] width 25 height 25
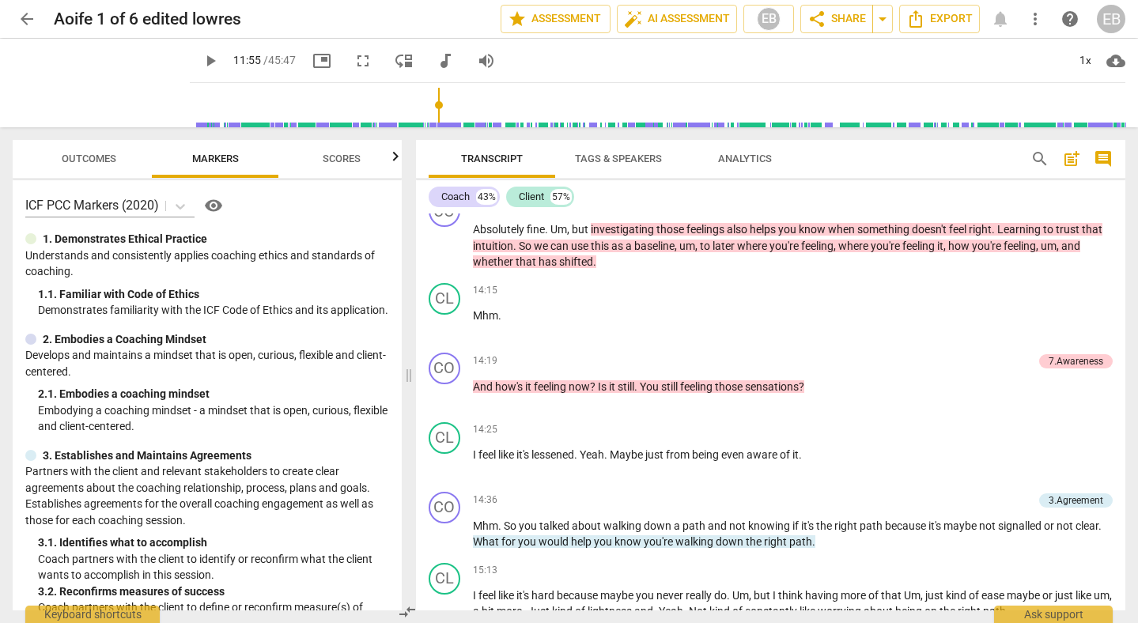
scroll to position [3215, 0]
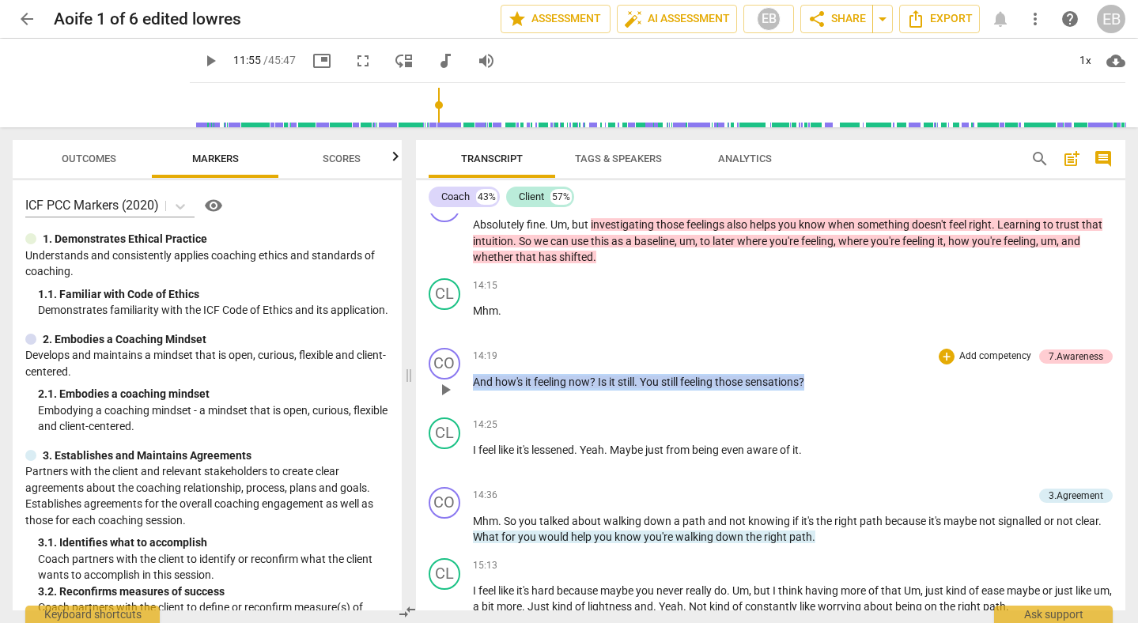
drag, startPoint x: 474, startPoint y: 379, endPoint x: 815, endPoint y: 377, distance: 340.9
click at [815, 379] on p "And how's it feeling now ? Is it still . You still feeling those sensations ?" at bounding box center [793, 382] width 641 height 17
click at [444, 391] on span "play_arrow" at bounding box center [445, 389] width 19 height 19
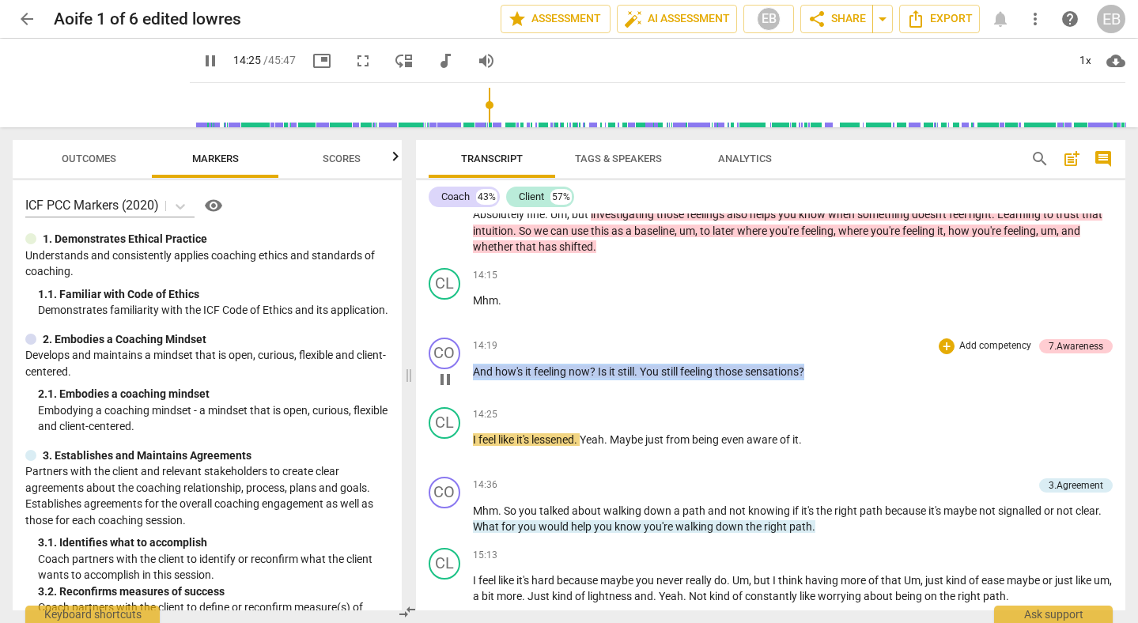
scroll to position [3226, 0]
click at [445, 380] on span "pause" at bounding box center [445, 378] width 19 height 19
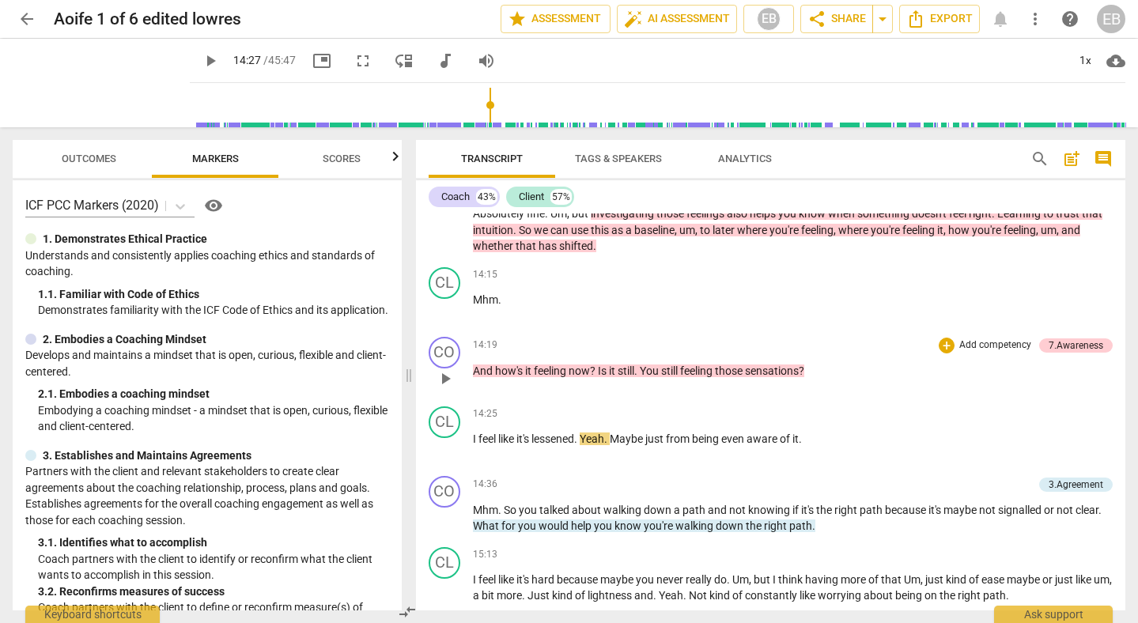
drag, startPoint x: 845, startPoint y: 369, endPoint x: 478, endPoint y: 369, distance: 367.0
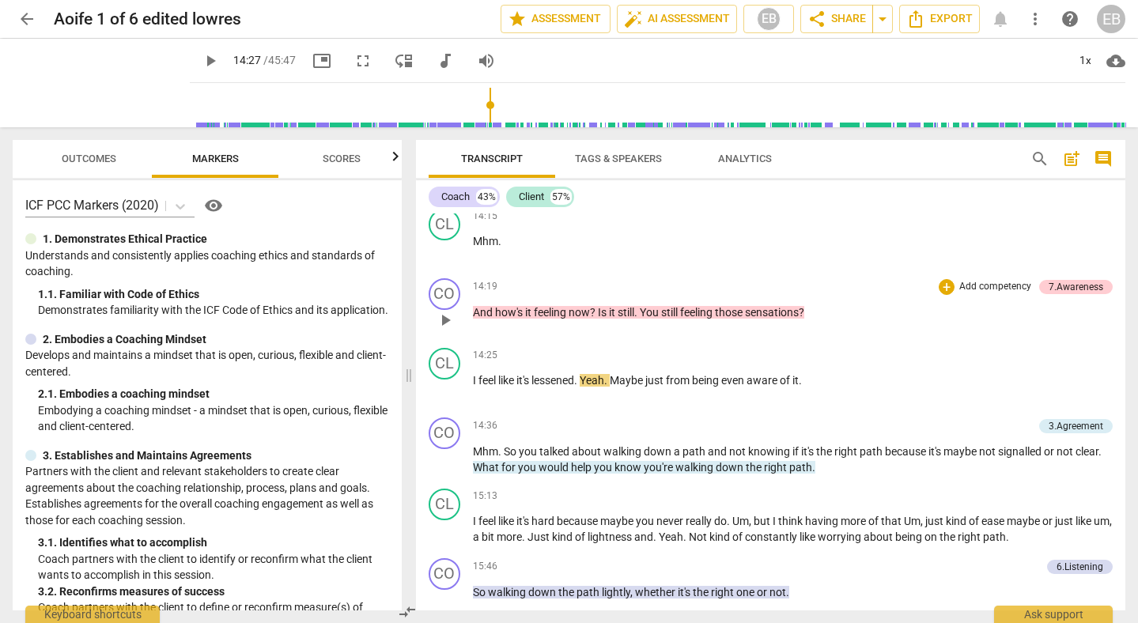
scroll to position [3282, 0]
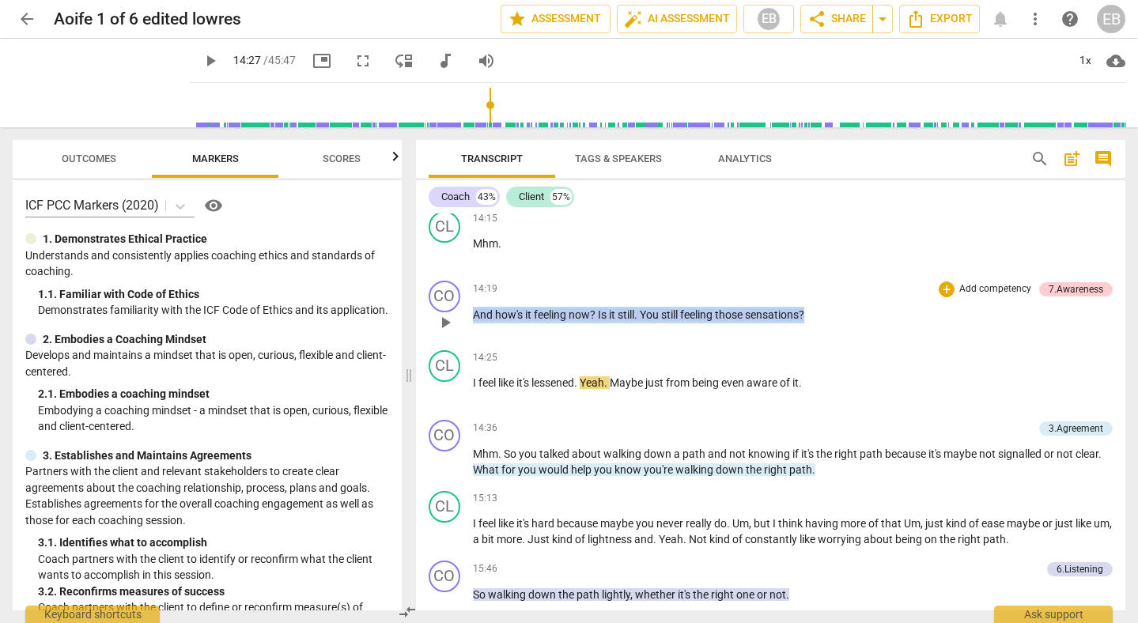
drag, startPoint x: 473, startPoint y: 312, endPoint x: 819, endPoint y: 312, distance: 346.4
click at [819, 312] on p "And how's it feeling now ? Is it still . You still feeling those sensations ?" at bounding box center [793, 315] width 641 height 17
copy p "And how's it feeling now ? Is it still . You still feeling those sensations ?"
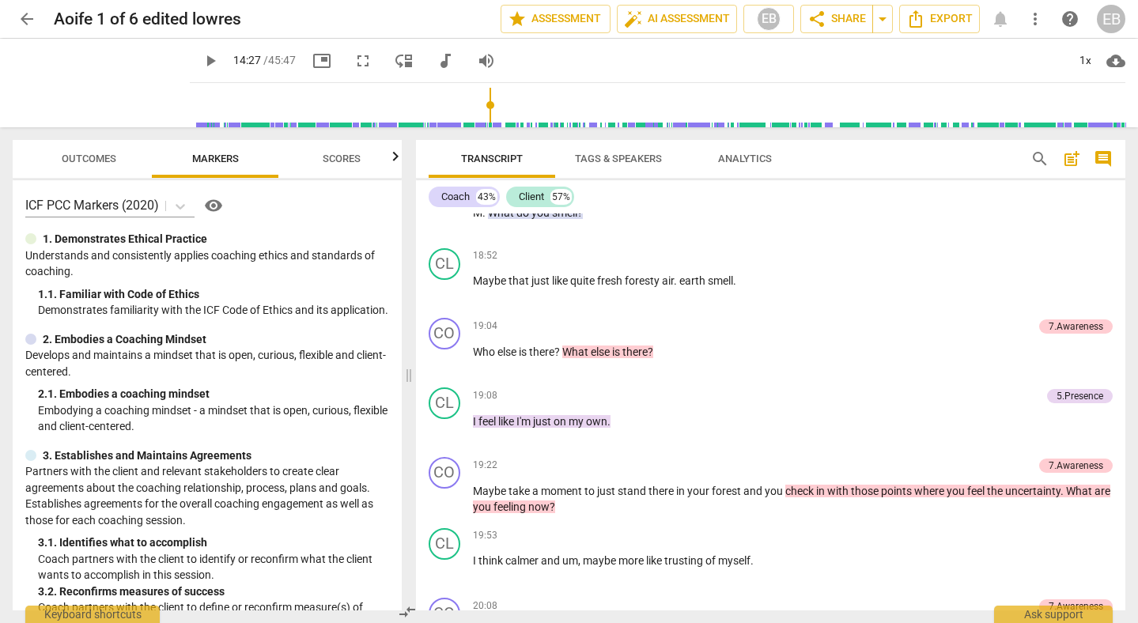
scroll to position [4768, 0]
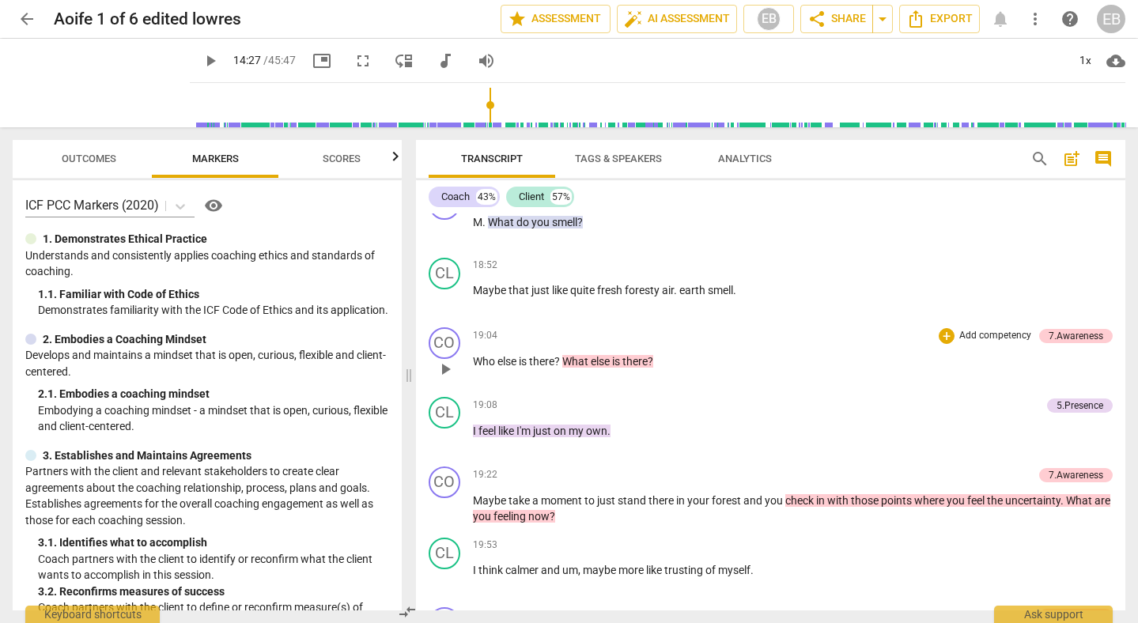
drag, startPoint x: 471, startPoint y: 362, endPoint x: 656, endPoint y: 358, distance: 185.1
click at [657, 361] on div "CO play_arrow pause 19:04 + Add competency 7.Awareness keyboard_arrow_right Who…" at bounding box center [771, 356] width 710 height 70
drag, startPoint x: 681, startPoint y: 358, endPoint x: 471, endPoint y: 356, distance: 210.4
click at [471, 356] on div "CO play_arrow pause 19:04 + Add competency 7.Awareness keyboard_arrow_right Who…" at bounding box center [771, 356] width 710 height 70
copy p "Who else is there ? What else is there ?"
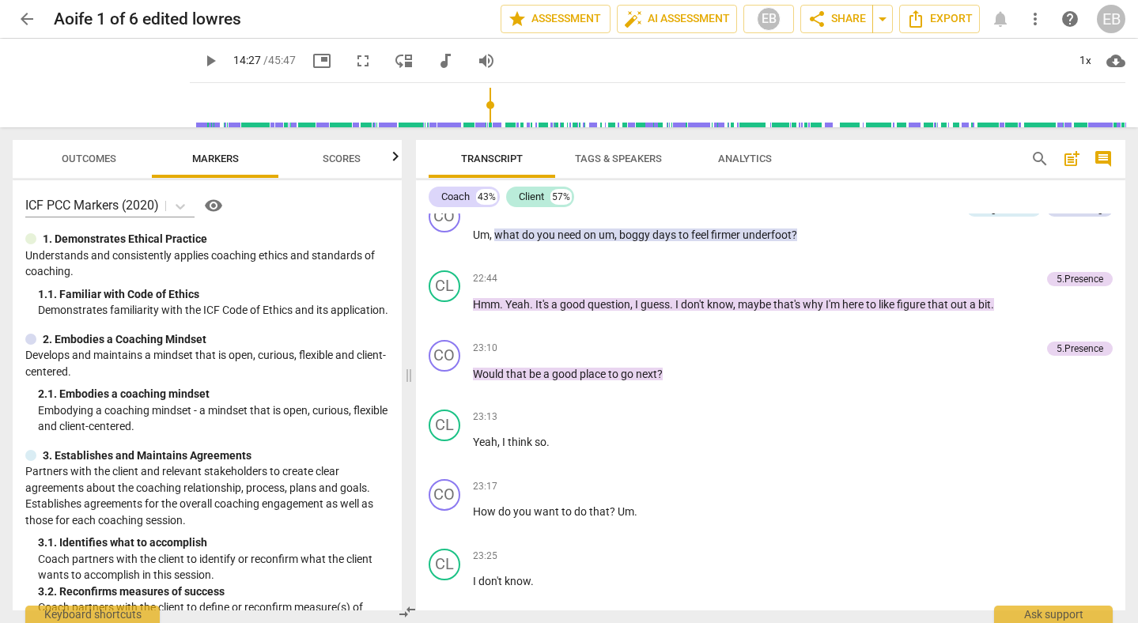
scroll to position [5734, 0]
drag, startPoint x: 675, startPoint y: 368, endPoint x: 471, endPoint y: 364, distance: 204.9
click at [470, 363] on div "CO play_arrow pause 23:10 + Add competency 5.Presence keyboard_arrow_right Woul…" at bounding box center [771, 368] width 710 height 70
copy p "Would that be a good place to go next ?"
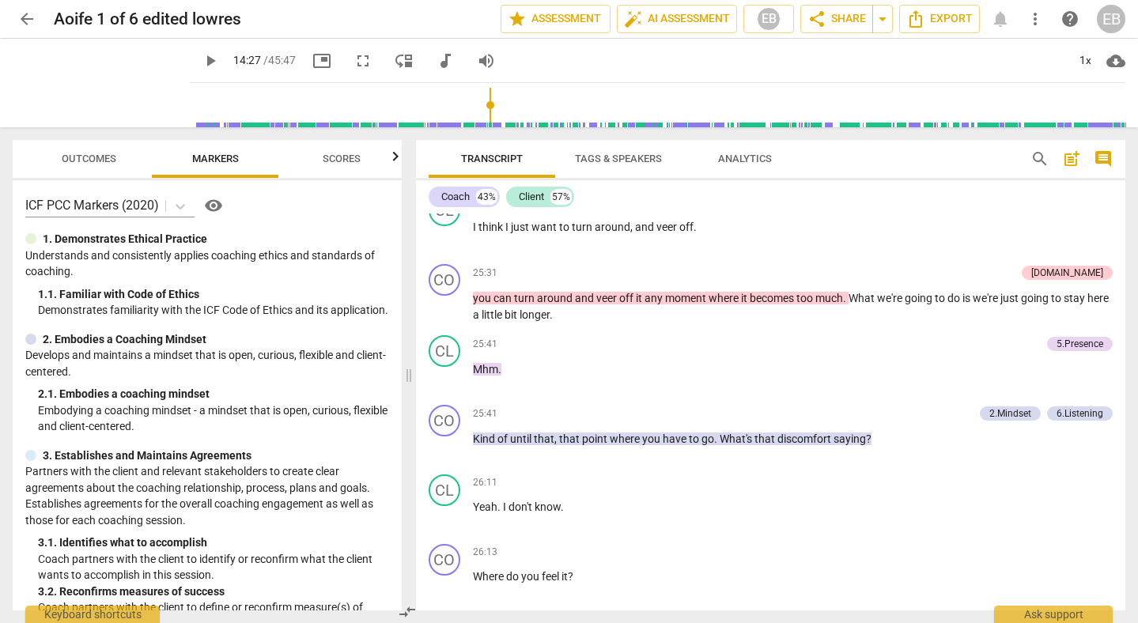
scroll to position [6426, 0]
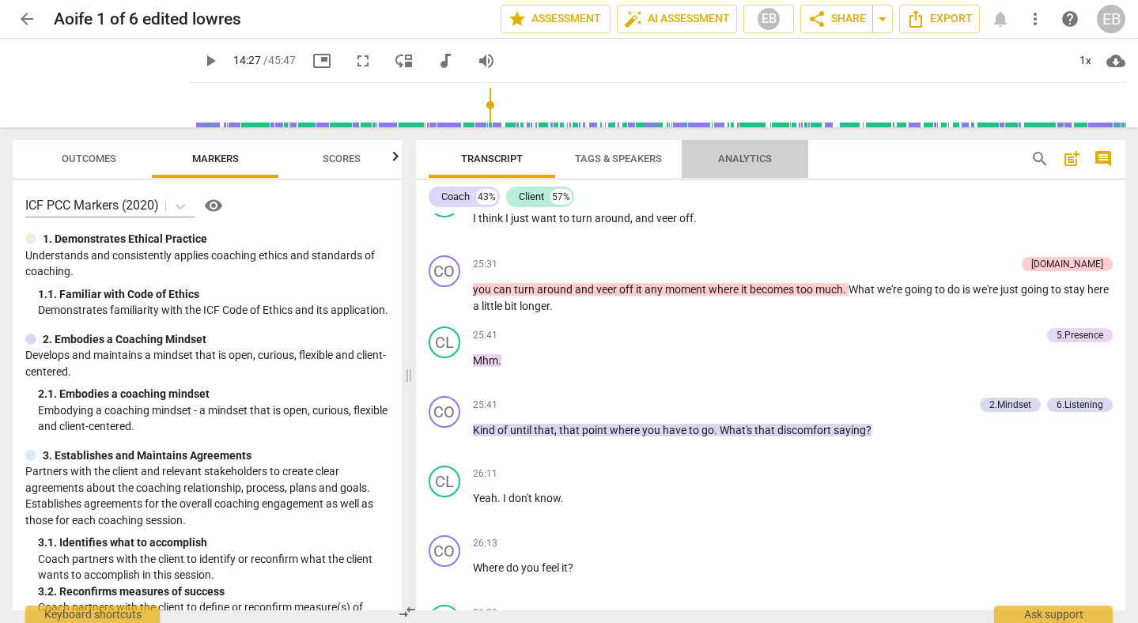
click at [737, 157] on span "Analytics" at bounding box center [745, 159] width 54 height 12
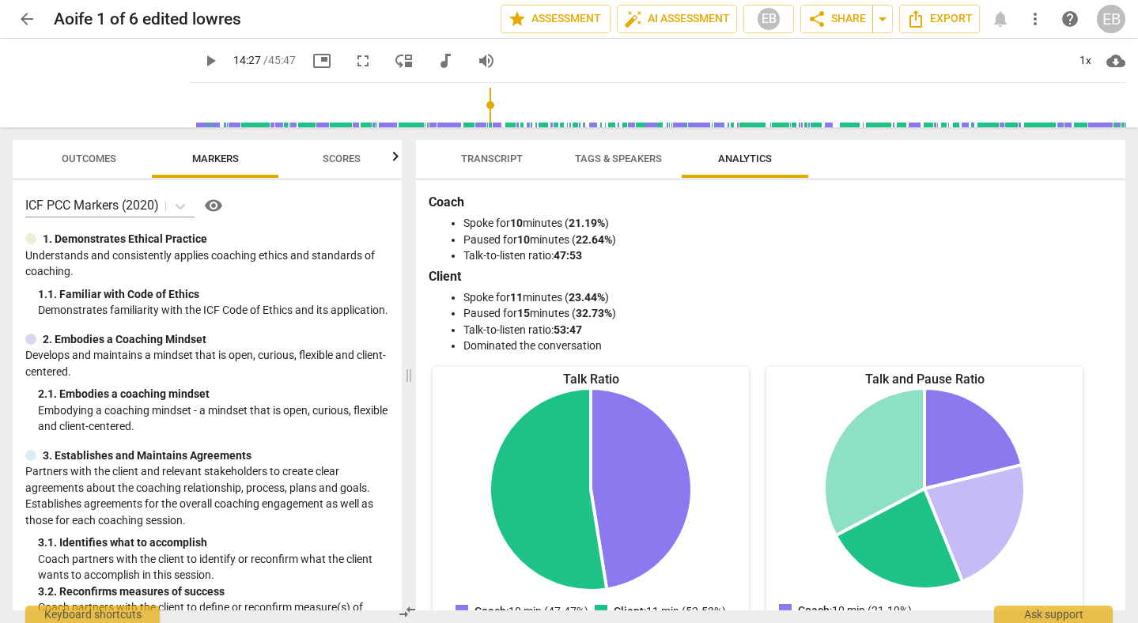
click at [495, 163] on span "Transcript" at bounding box center [492, 159] width 62 height 12
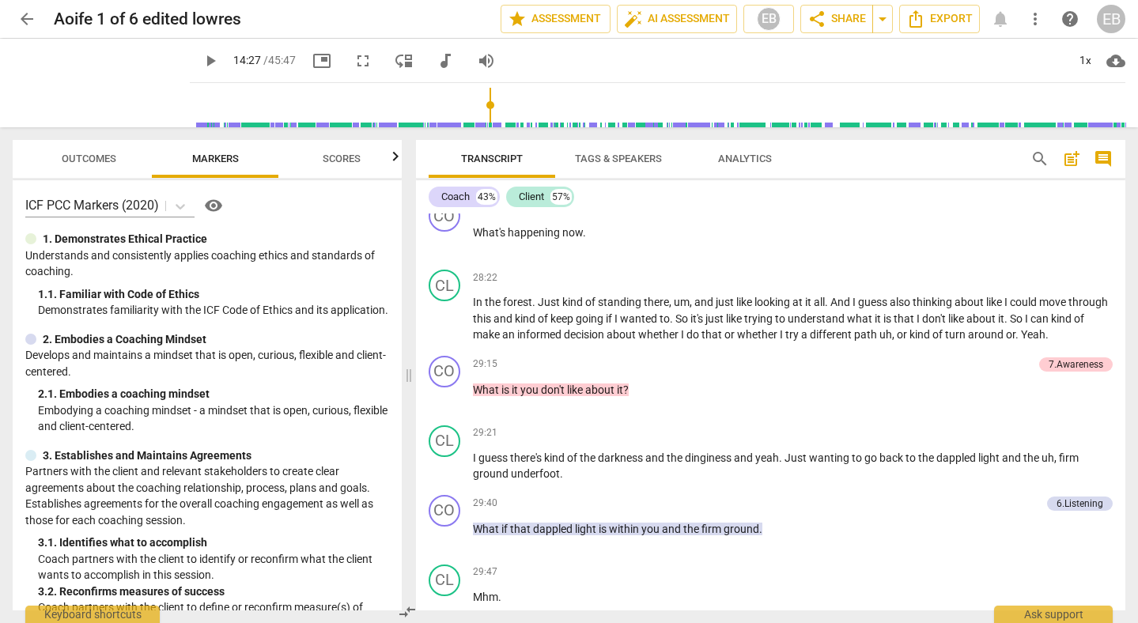
scroll to position [7105, 0]
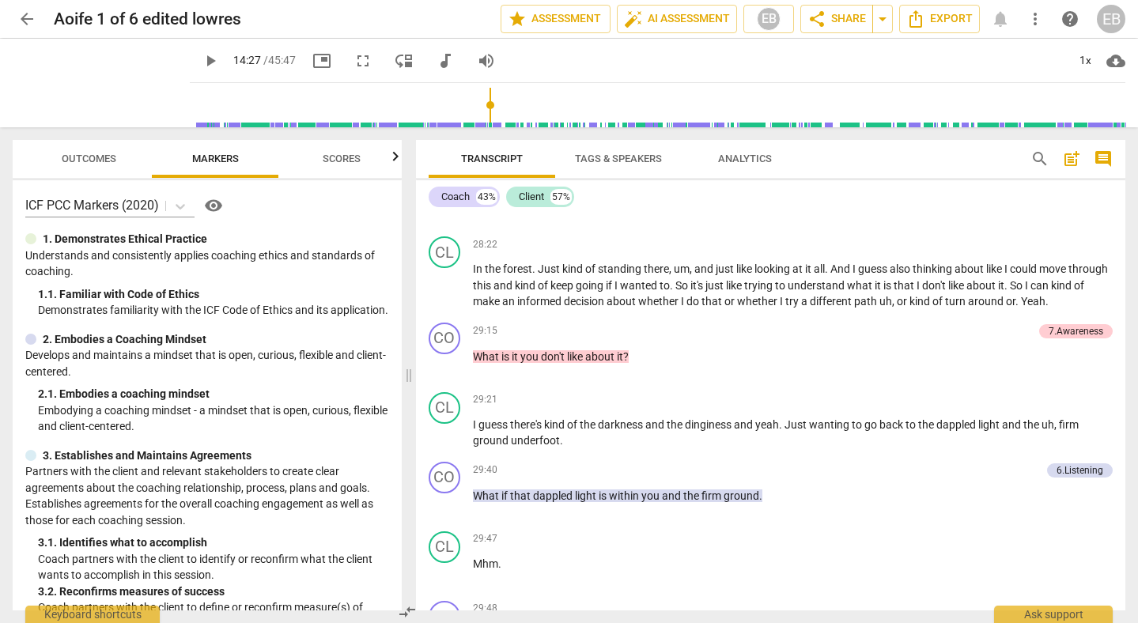
click at [352, 161] on span "Scores" at bounding box center [342, 159] width 38 height 12
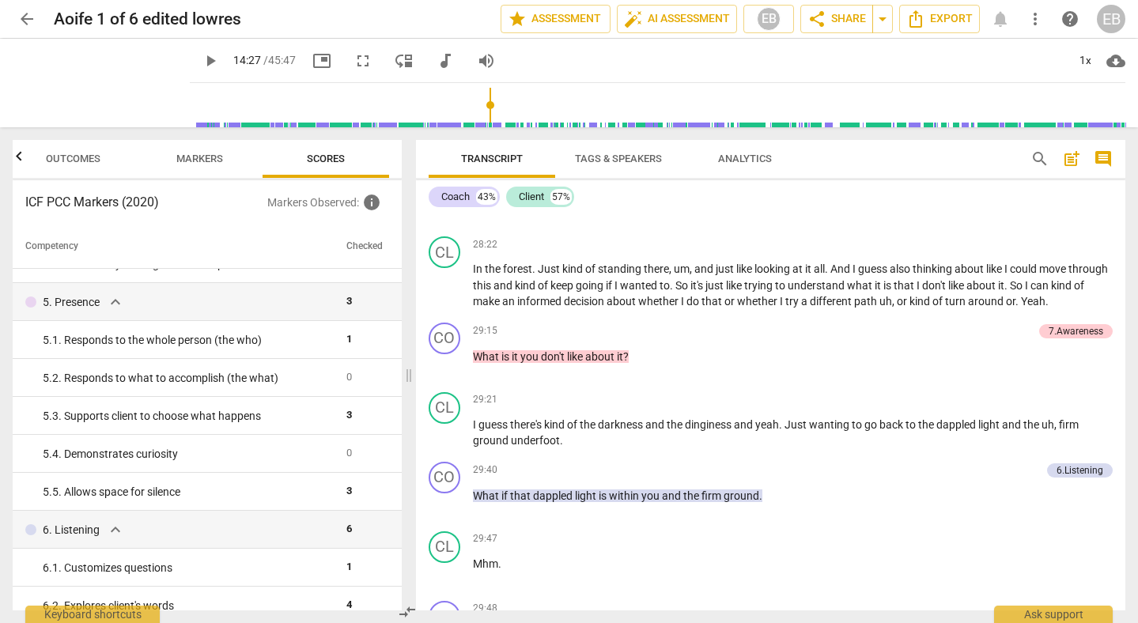
scroll to position [506, 0]
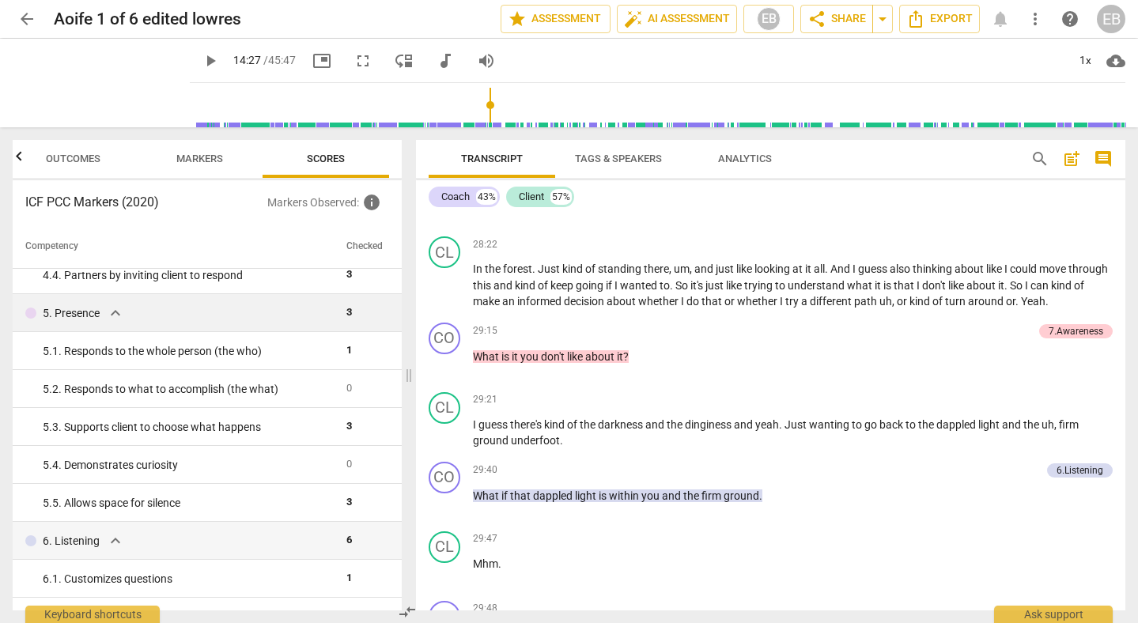
click at [65, 312] on p "5. Presence" at bounding box center [71, 313] width 57 height 17
click at [352, 309] on td "3" at bounding box center [364, 313] width 49 height 38
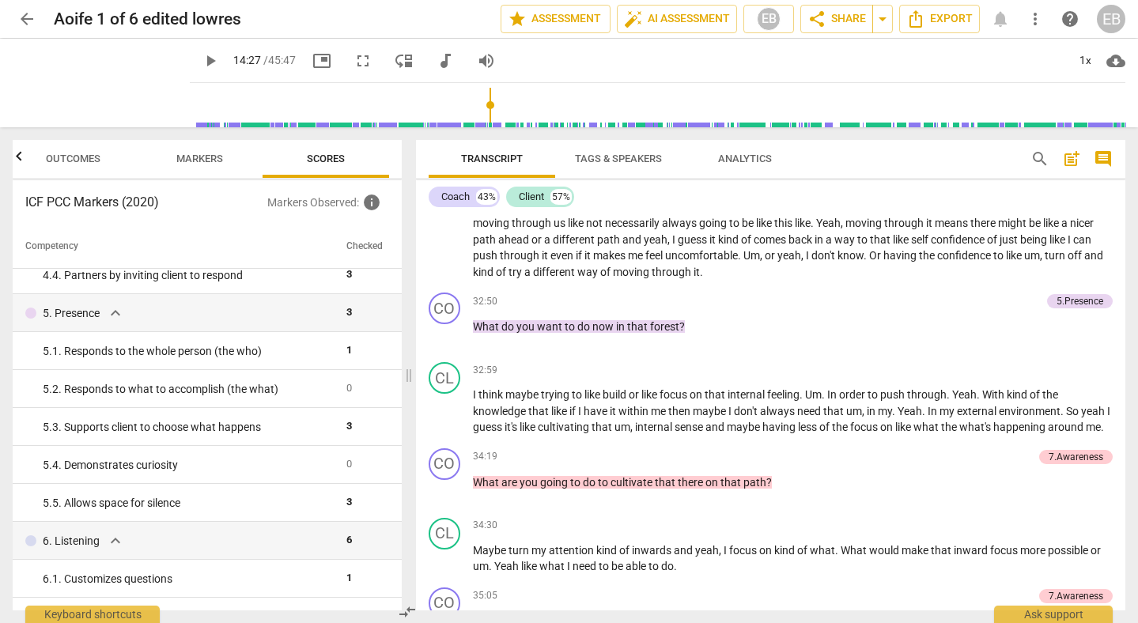
scroll to position [7848, 0]
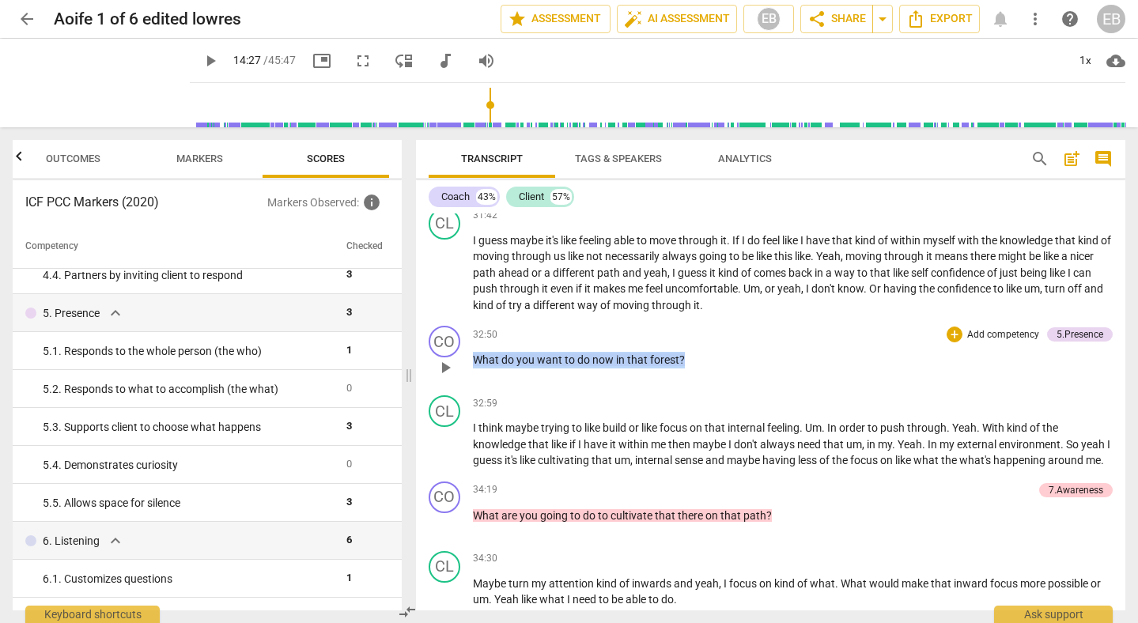
drag, startPoint x: 475, startPoint y: 355, endPoint x: 692, endPoint y: 355, distance: 217.5
click at [692, 355] on p "What do you want to do now in that forest ?" at bounding box center [793, 360] width 641 height 17
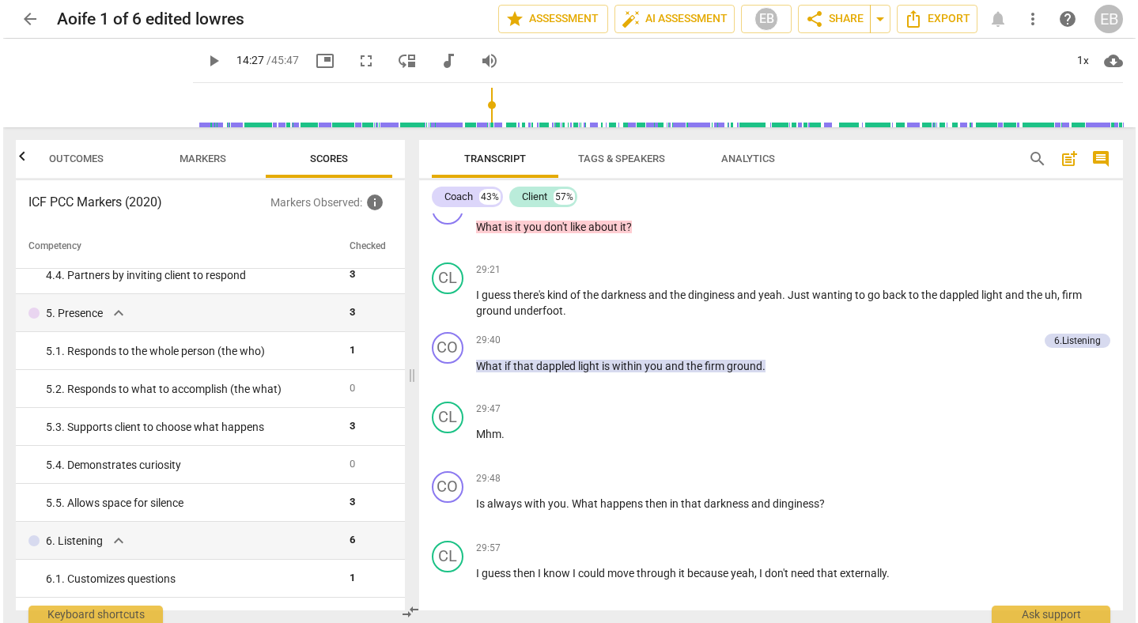
scroll to position [7234, 0]
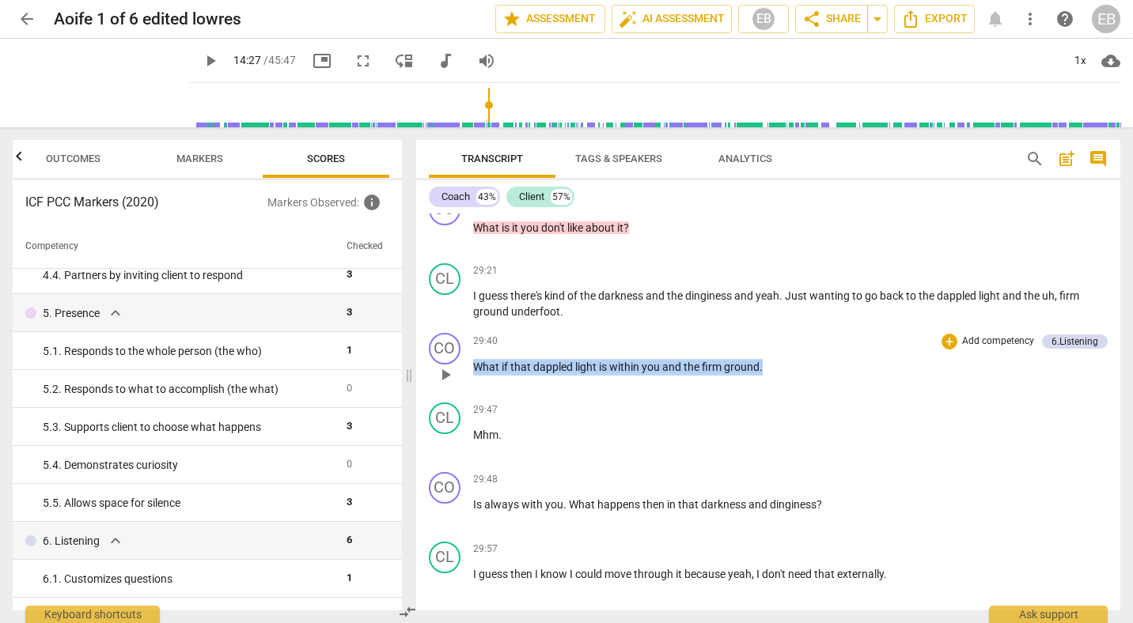
drag, startPoint x: 474, startPoint y: 364, endPoint x: 764, endPoint y: 374, distance: 290.4
click at [764, 374] on p "What if that dappled light is within you and the firm ground ." at bounding box center [790, 367] width 635 height 17
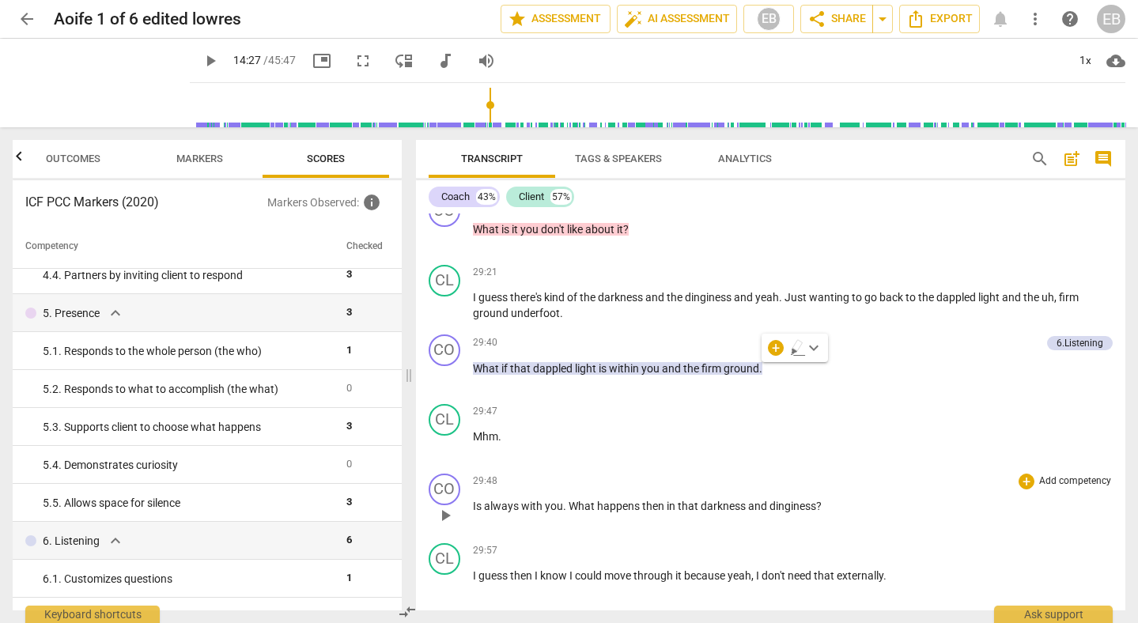
drag, startPoint x: 470, startPoint y: 503, endPoint x: 832, endPoint y: 502, distance: 362.2
click at [833, 504] on div "CO play_arrow pause 29:48 + Add competency keyboard_arrow_right Is always with …" at bounding box center [771, 502] width 710 height 70
drag, startPoint x: 472, startPoint y: 505, endPoint x: 838, endPoint y: 507, distance: 366.2
click at [838, 507] on p "Is always with you . What happens then in that darkness and dinginess ?" at bounding box center [793, 506] width 641 height 17
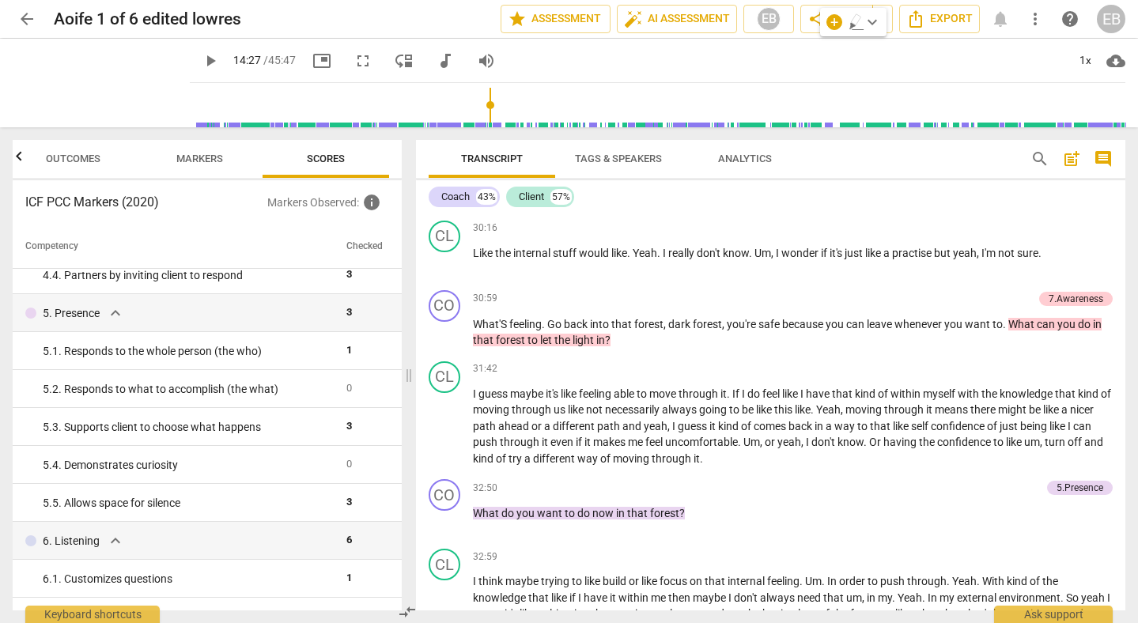
scroll to position [7696, 0]
drag, startPoint x: 1008, startPoint y: 322, endPoint x: 1043, endPoint y: 354, distance: 47.0
click at [1043, 354] on div "CO play_arrow pause 00:00 + Add competency 2.Mindset 4.Trusts keyboard_arrow_ri…" at bounding box center [771, 412] width 710 height 397
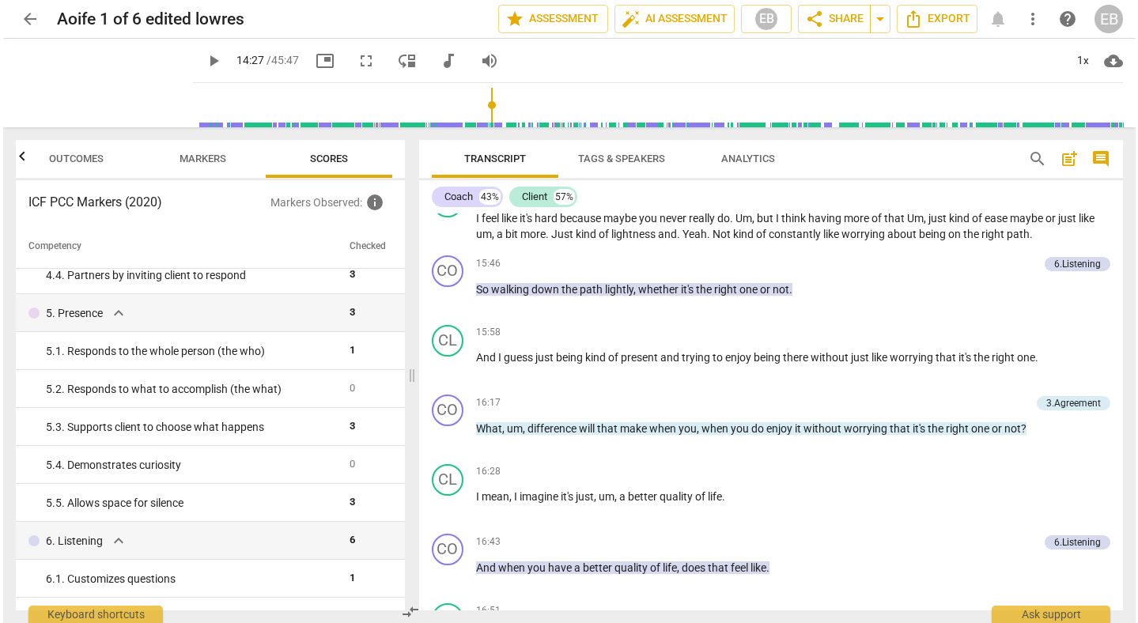
scroll to position [3591, 0]
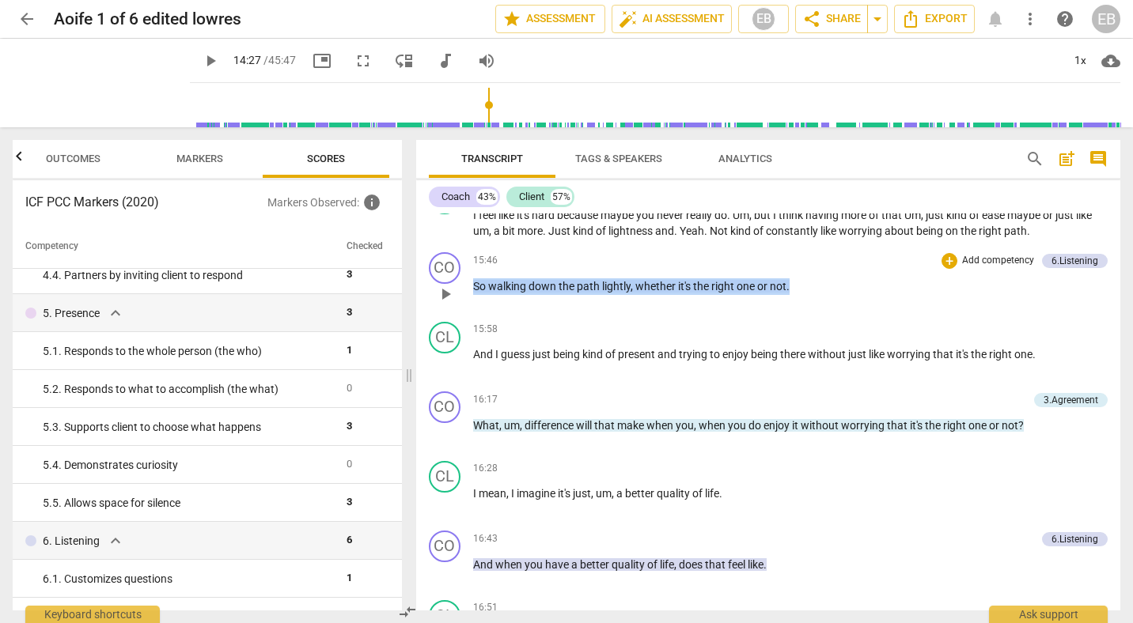
drag, startPoint x: 472, startPoint y: 290, endPoint x: 771, endPoint y: 304, distance: 299.3
click at [771, 304] on div "15:46 + Add competency 6.Listening keyboard_arrow_right So walking down the pat…" at bounding box center [790, 280] width 635 height 57
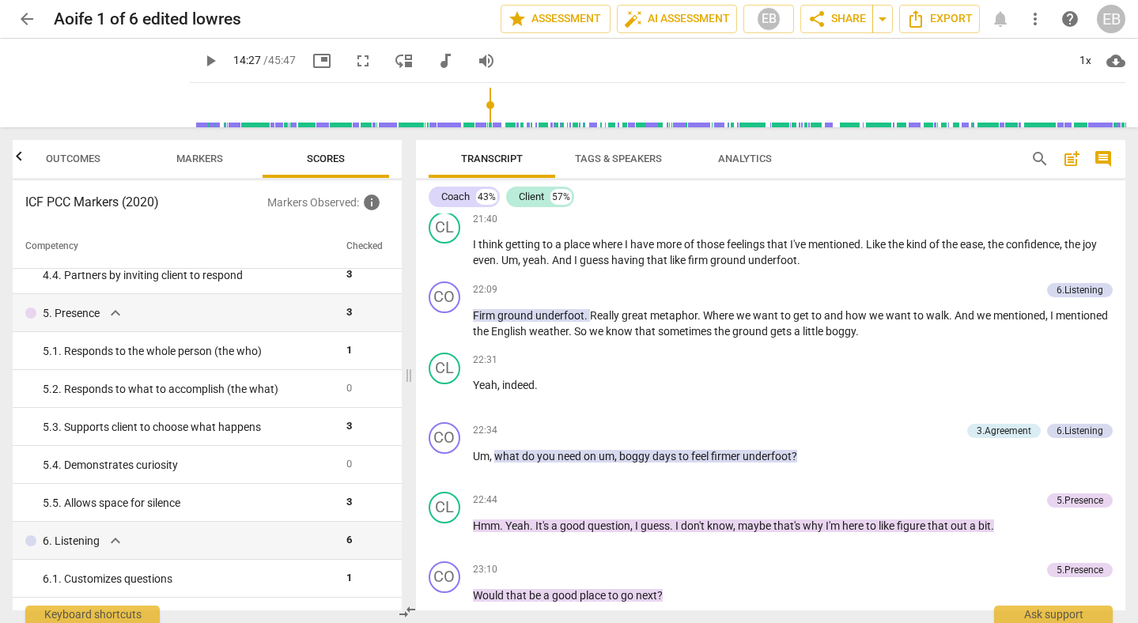
scroll to position [5512, 0]
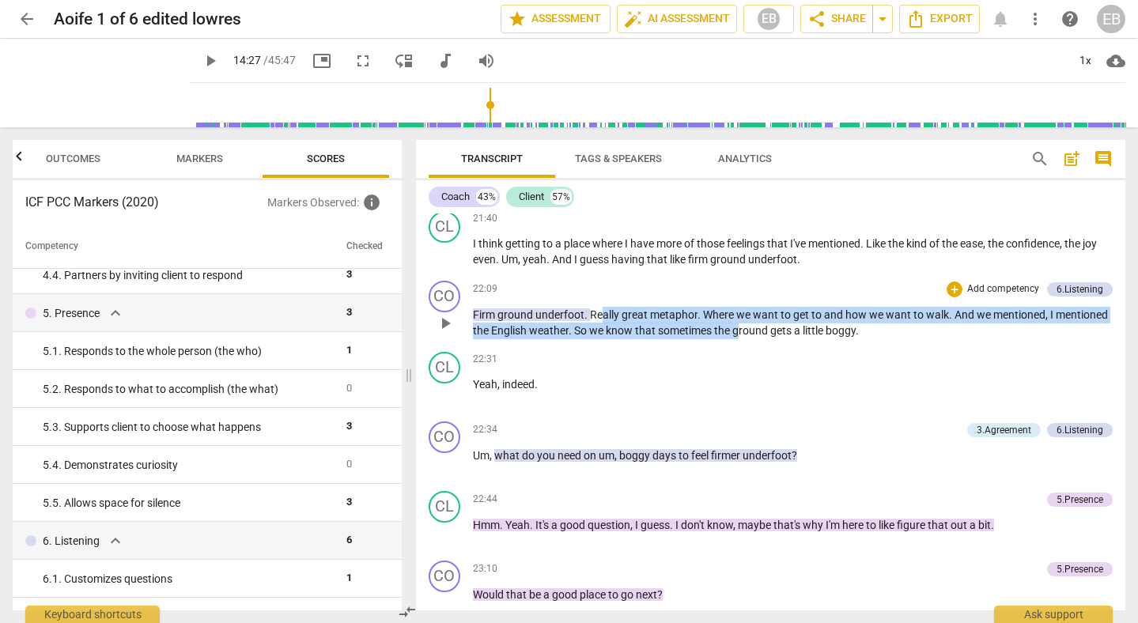
drag, startPoint x: 601, startPoint y: 318, endPoint x: 794, endPoint y: 328, distance: 193.2
click at [794, 328] on p "Firm ground underfoot . Really great metaphor . Where we want to get to and how…" at bounding box center [793, 323] width 641 height 32
click at [770, 328] on span "ground" at bounding box center [751, 330] width 38 height 13
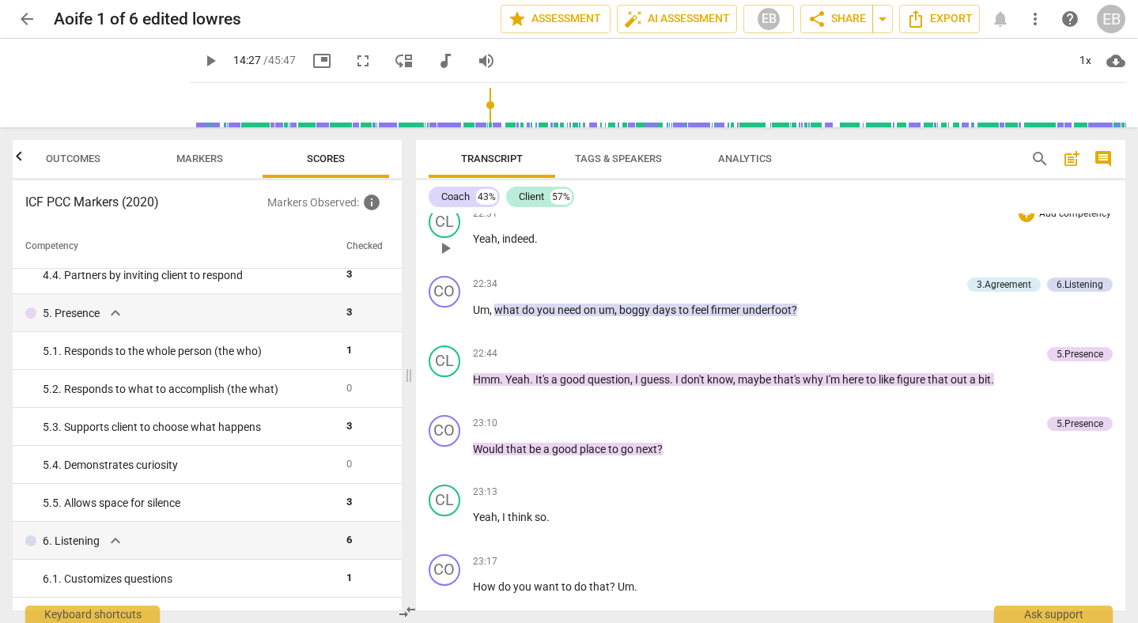
scroll to position [5659, 0]
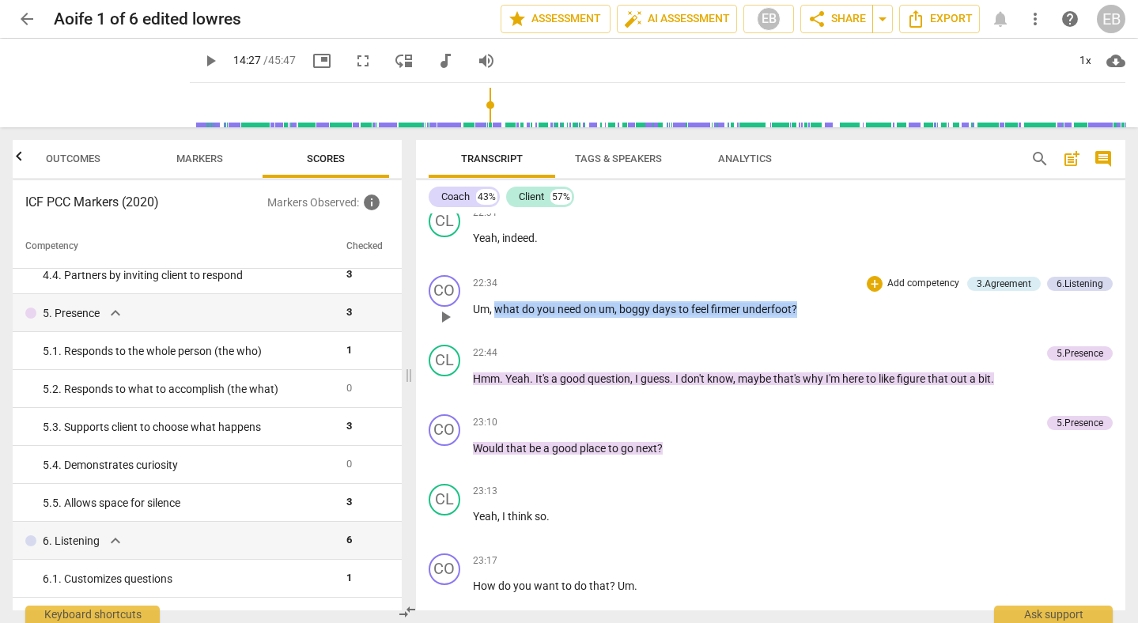
drag, startPoint x: 497, startPoint y: 308, endPoint x: 834, endPoint y: 312, distance: 336.9
click at [834, 312] on p "Um , what do you need on um , boggy days to feel firmer underfoot ?" at bounding box center [793, 309] width 641 height 17
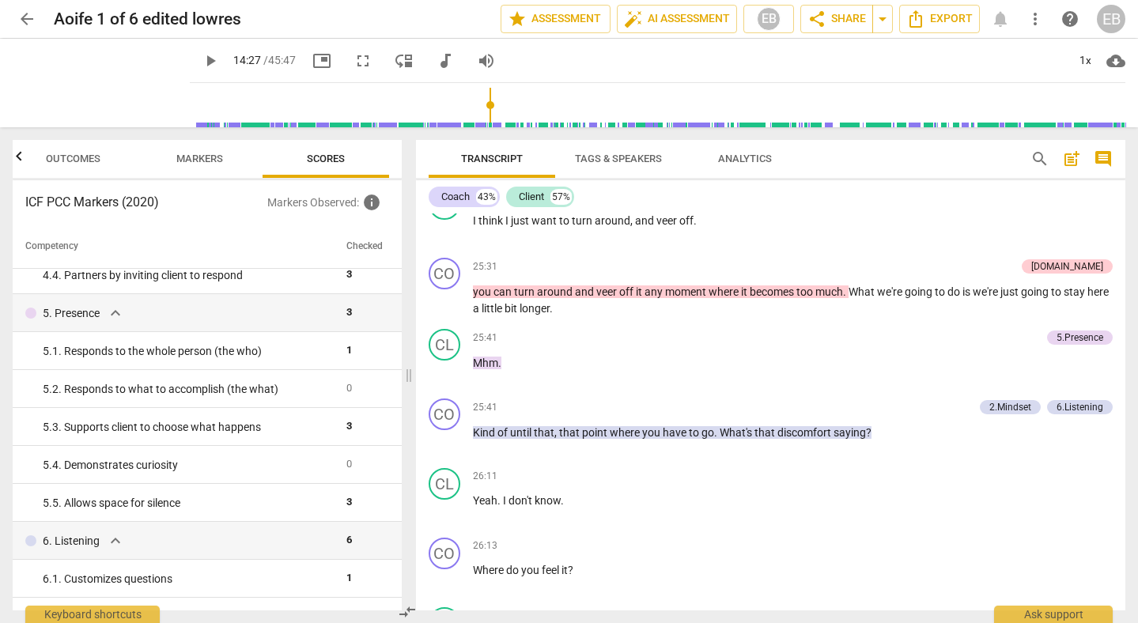
scroll to position [6453, 0]
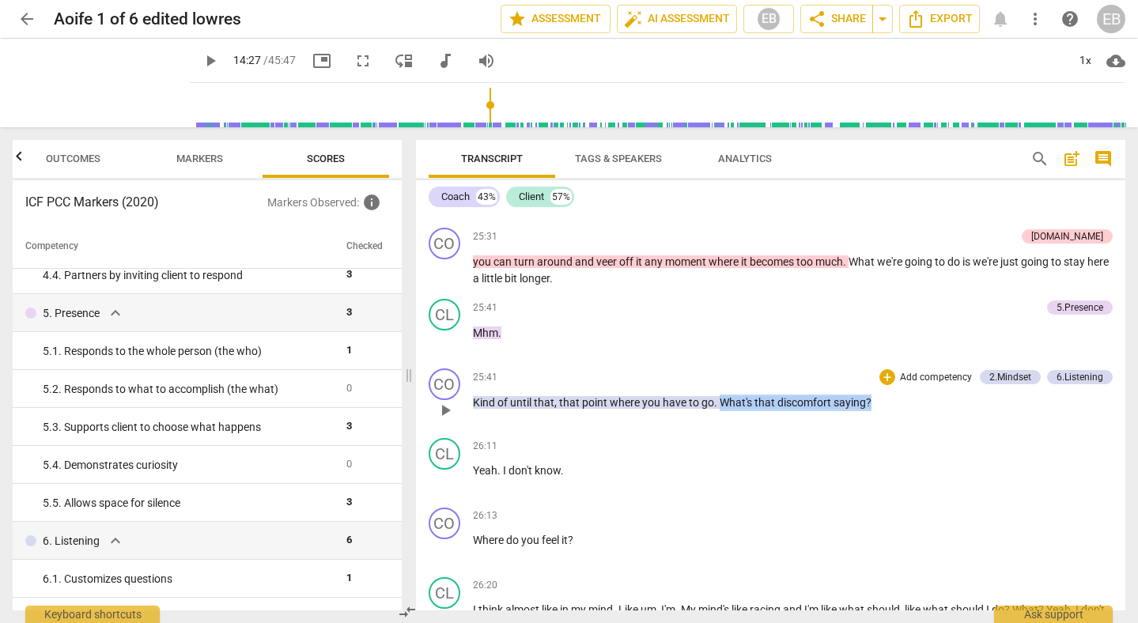
drag, startPoint x: 719, startPoint y: 403, endPoint x: 885, endPoint y: 407, distance: 166.1
click at [885, 407] on p "Kind of until that , that point where you have to go . What's that discomfort s…" at bounding box center [793, 403] width 641 height 17
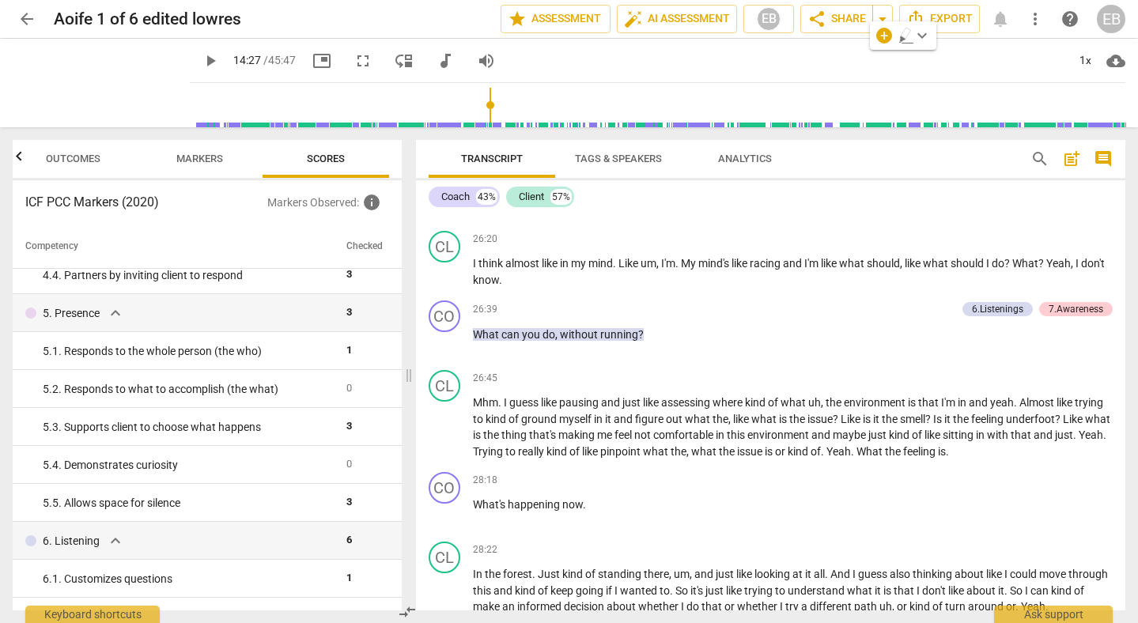
scroll to position [6801, 0]
click at [656, 331] on p "What can you do , without running ?" at bounding box center [793, 334] width 641 height 17
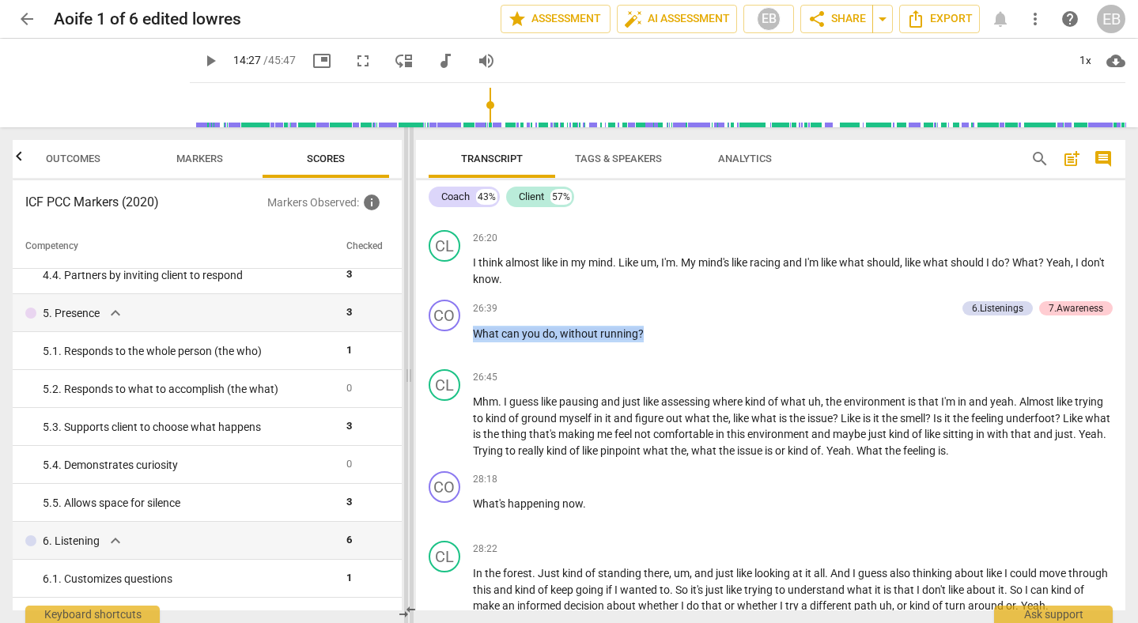
drag, startPoint x: 676, startPoint y: 334, endPoint x: 405, endPoint y: 332, distance: 271.3
click at [405, 332] on div "Outcomes Markers Scores ICF PCC Markers (2020) Markers Observed : info Competen…" at bounding box center [569, 375] width 1138 height 496
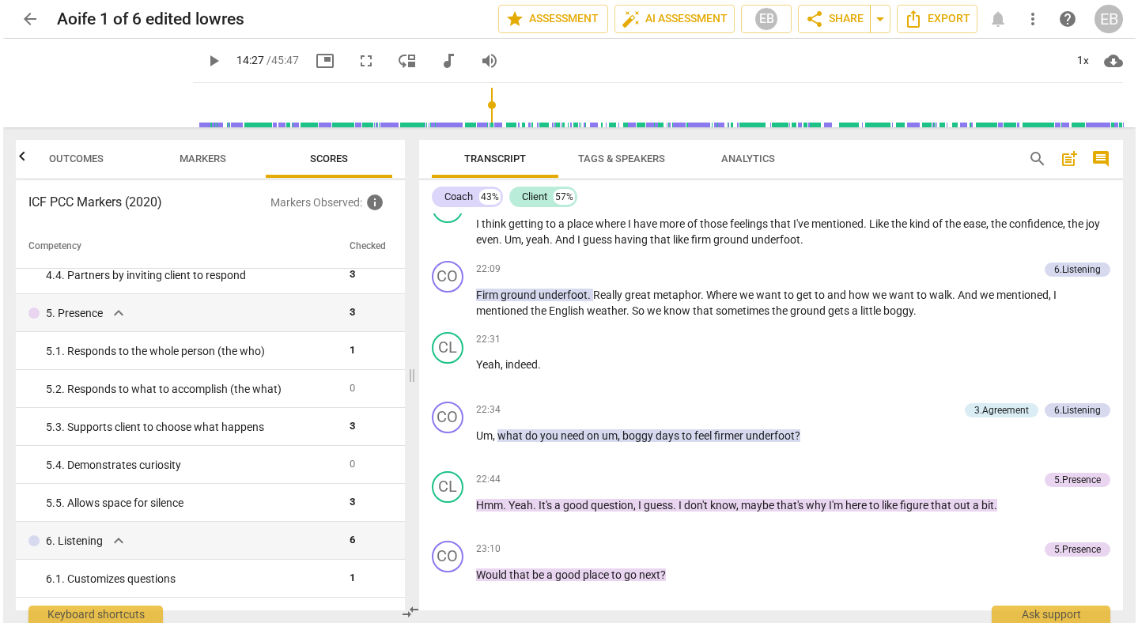
scroll to position [5534, 0]
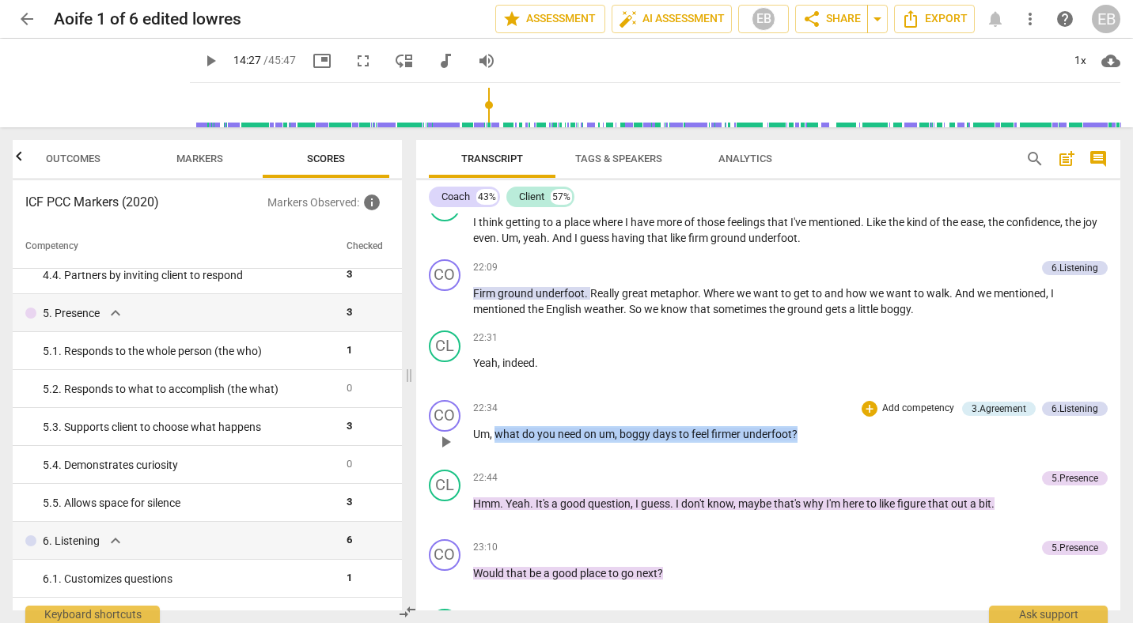
drag, startPoint x: 495, startPoint y: 437, endPoint x: 805, endPoint y: 432, distance: 310.1
click at [805, 431] on p "Um , what do you need on um , boggy days to feel firmer underfoot ?" at bounding box center [790, 434] width 635 height 17
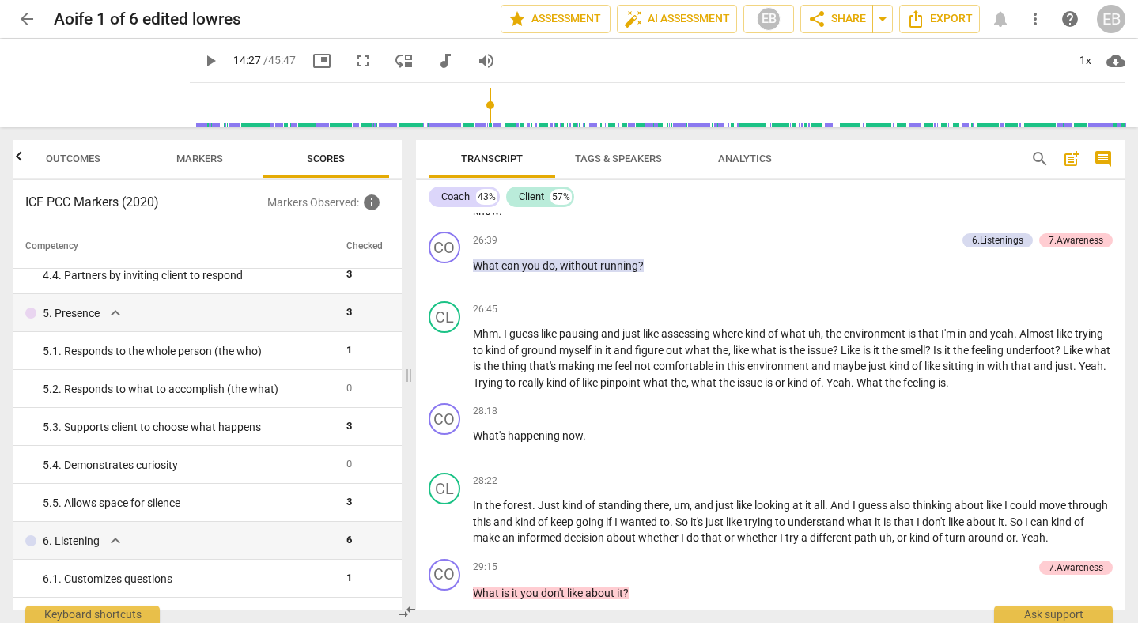
scroll to position [6869, 0]
drag, startPoint x: 474, startPoint y: 265, endPoint x: 667, endPoint y: 273, distance: 193.1
click at [667, 273] on div "26:39 + Add competency 6.Listenings 7.Awareness keyboard_arrow_right What can y…" at bounding box center [793, 259] width 641 height 57
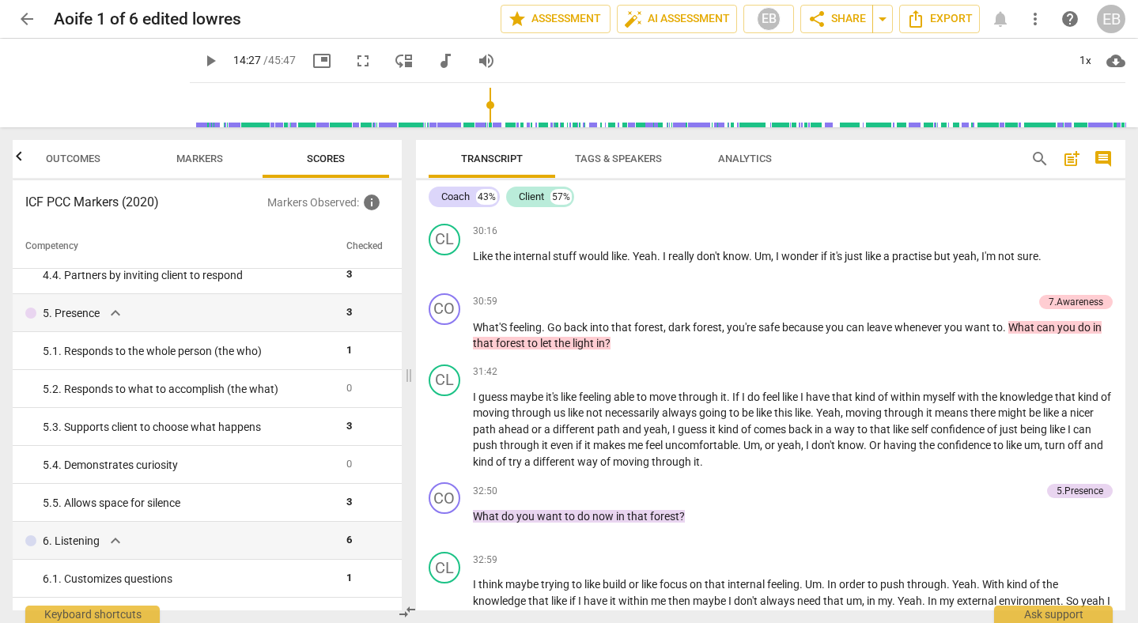
scroll to position [7692, 0]
drag, startPoint x: 1010, startPoint y: 327, endPoint x: 1050, endPoint y: 338, distance: 42.0
click at [1050, 340] on p "What'S feeling . Go back into that forest , dark forest , you're safe because y…" at bounding box center [793, 335] width 641 height 32
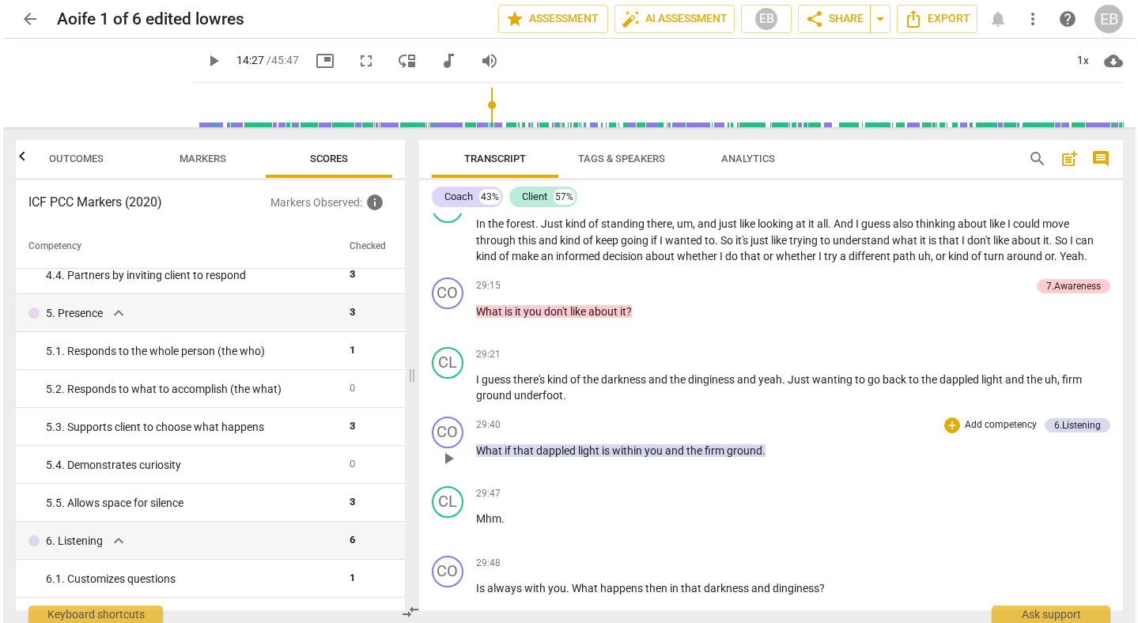
scroll to position [7151, 0]
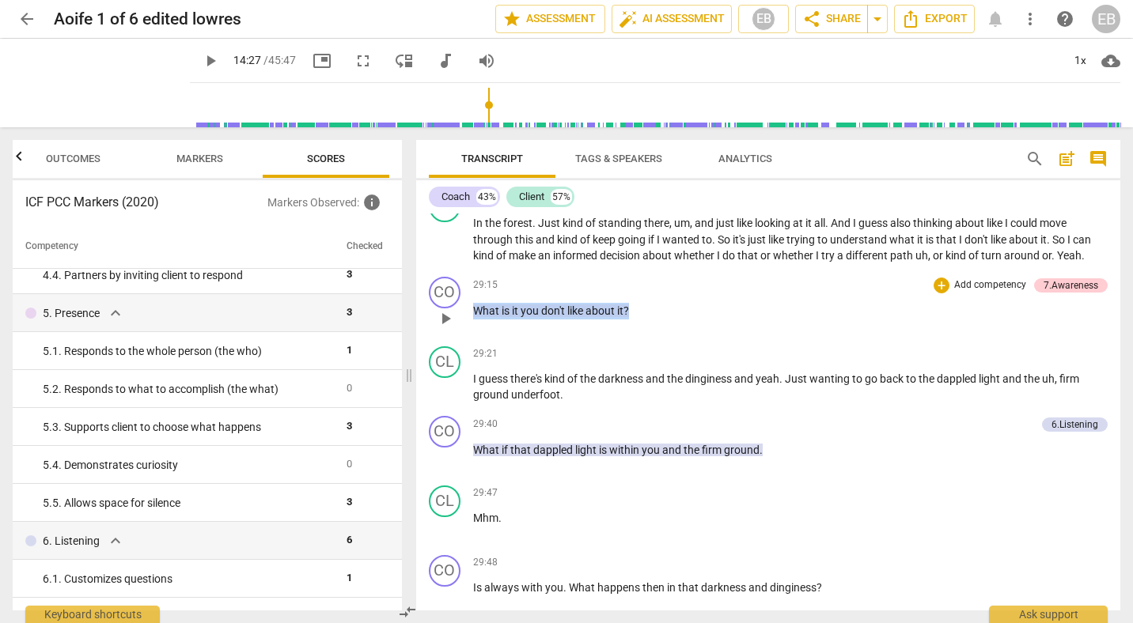
drag, startPoint x: 472, startPoint y: 313, endPoint x: 638, endPoint y: 301, distance: 166.6
click at [638, 301] on div "29:15 + Add competency 7.Awareness keyboard_arrow_right What is it you don't li…" at bounding box center [790, 305] width 635 height 57
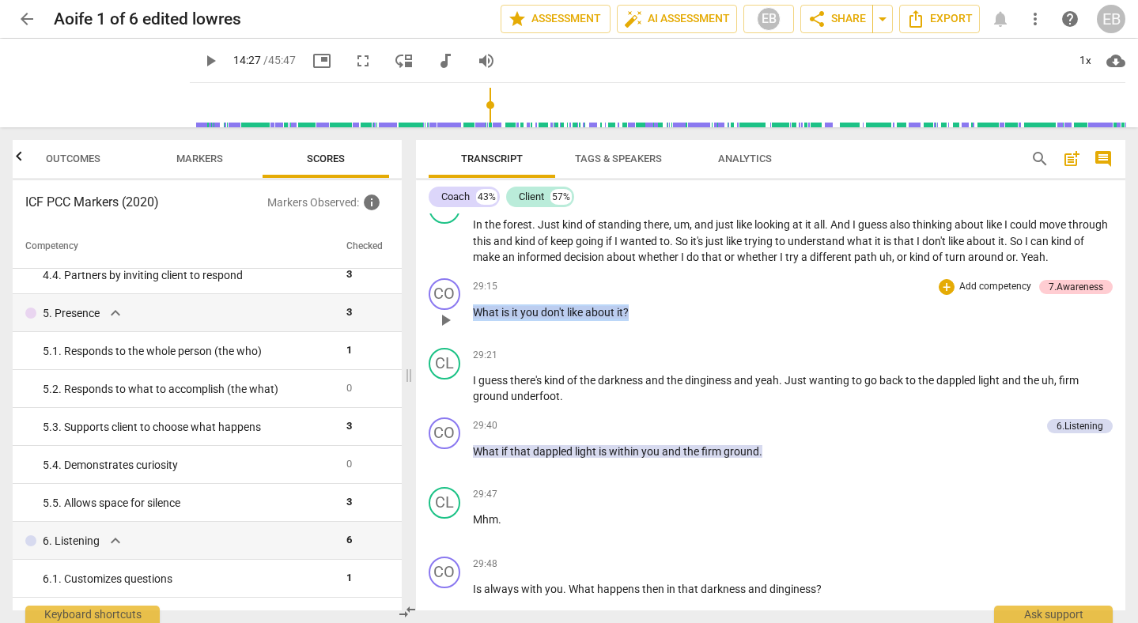
drag, startPoint x: 663, startPoint y: 312, endPoint x: 474, endPoint y: 309, distance: 189.0
click at [474, 309] on p "What is it you don't like about it ?" at bounding box center [793, 312] width 641 height 17
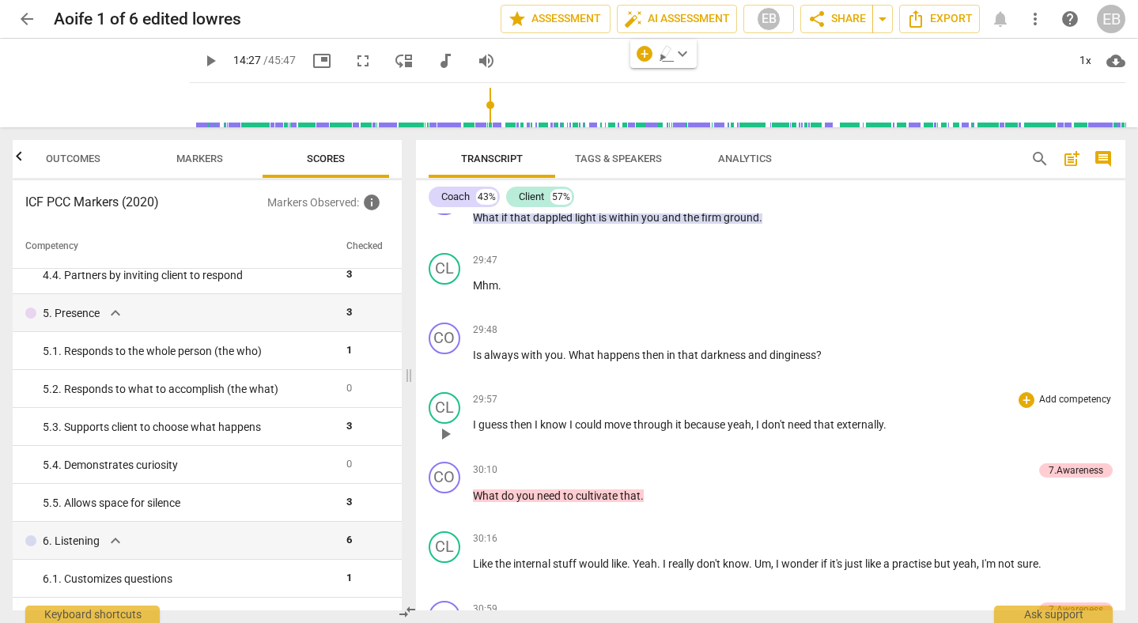
scroll to position [7383, 0]
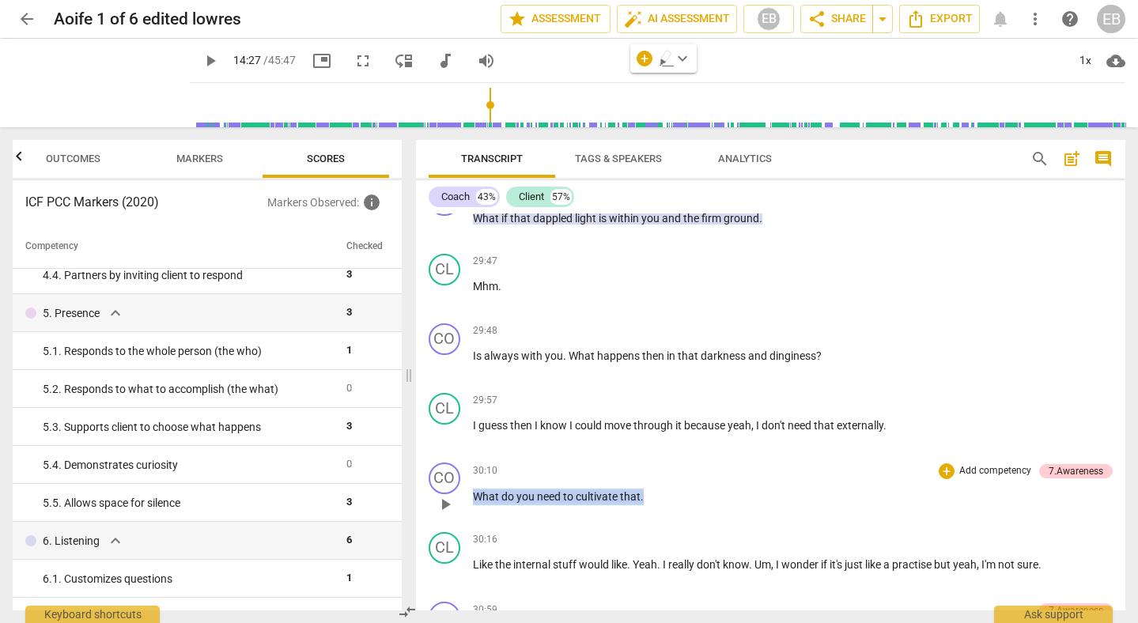
drag, startPoint x: 474, startPoint y: 494, endPoint x: 670, endPoint y: 494, distance: 196.1
click at [670, 494] on p "What do you need to cultivate that ." at bounding box center [793, 497] width 641 height 17
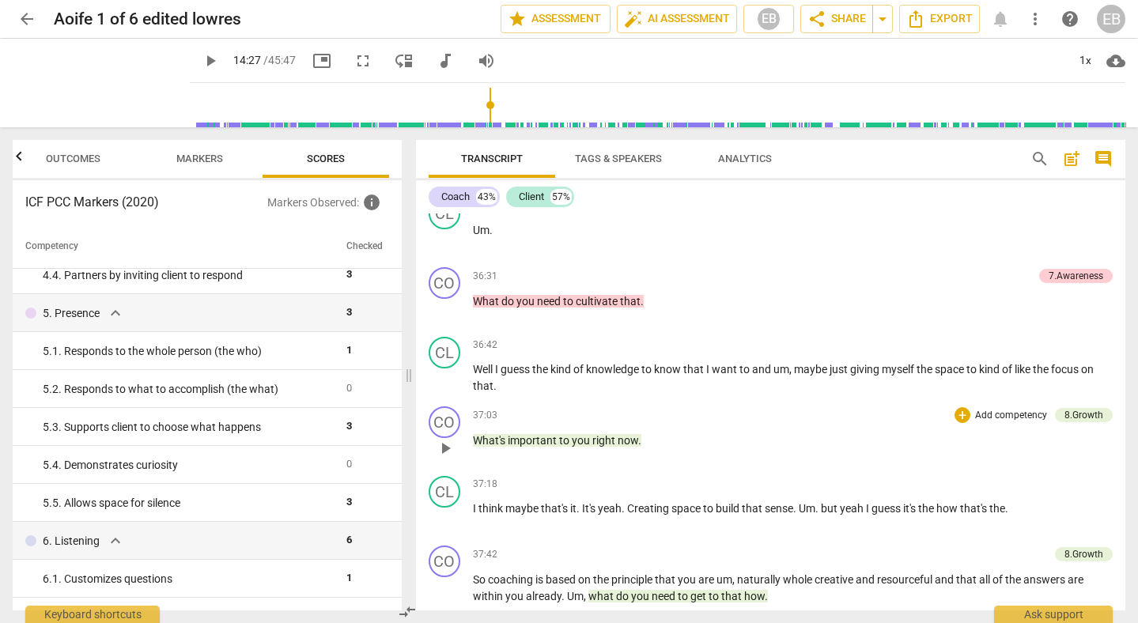
scroll to position [8632, 0]
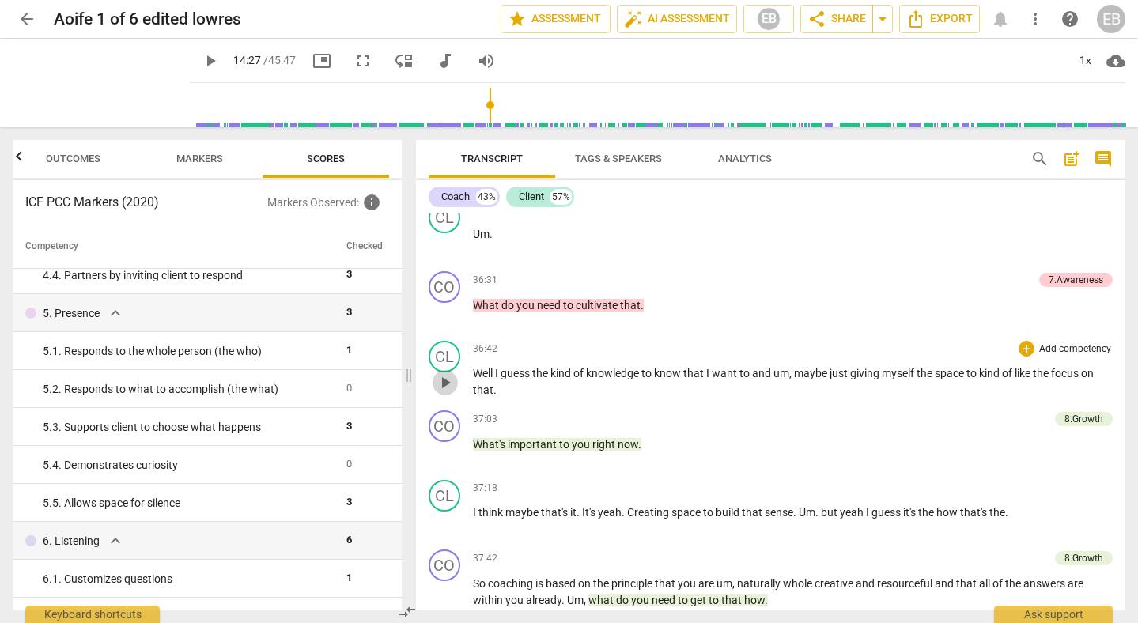
click at [439, 392] on span "play_arrow" at bounding box center [445, 382] width 19 height 19
click at [439, 323] on span "pause" at bounding box center [445, 313] width 19 height 19
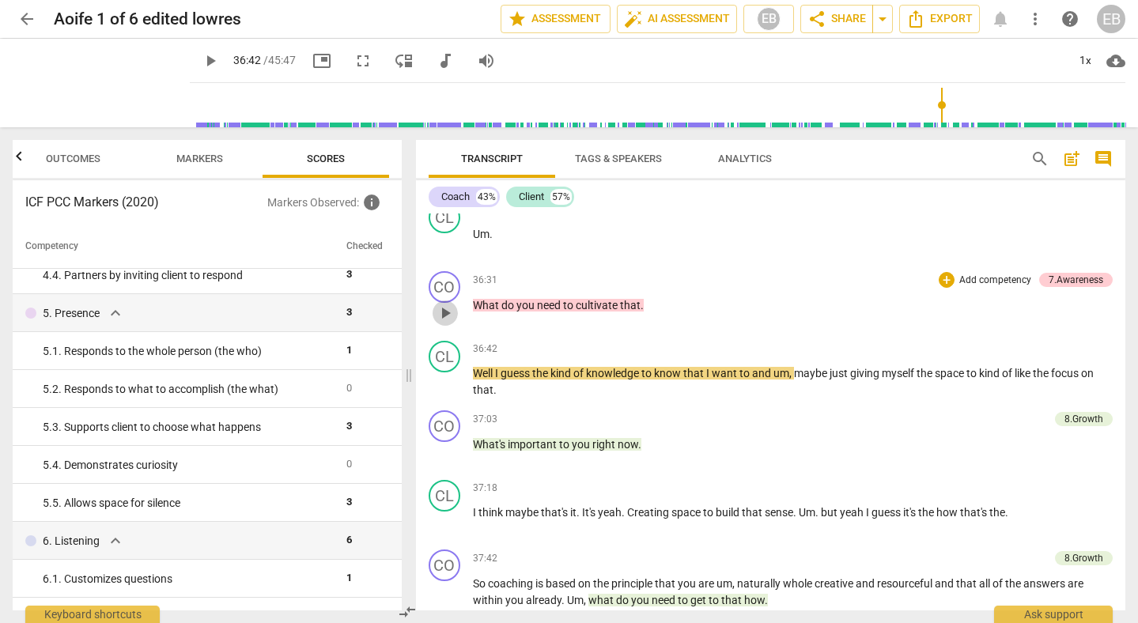
click at [441, 323] on span "play_arrow" at bounding box center [445, 313] width 19 height 19
type input "2202"
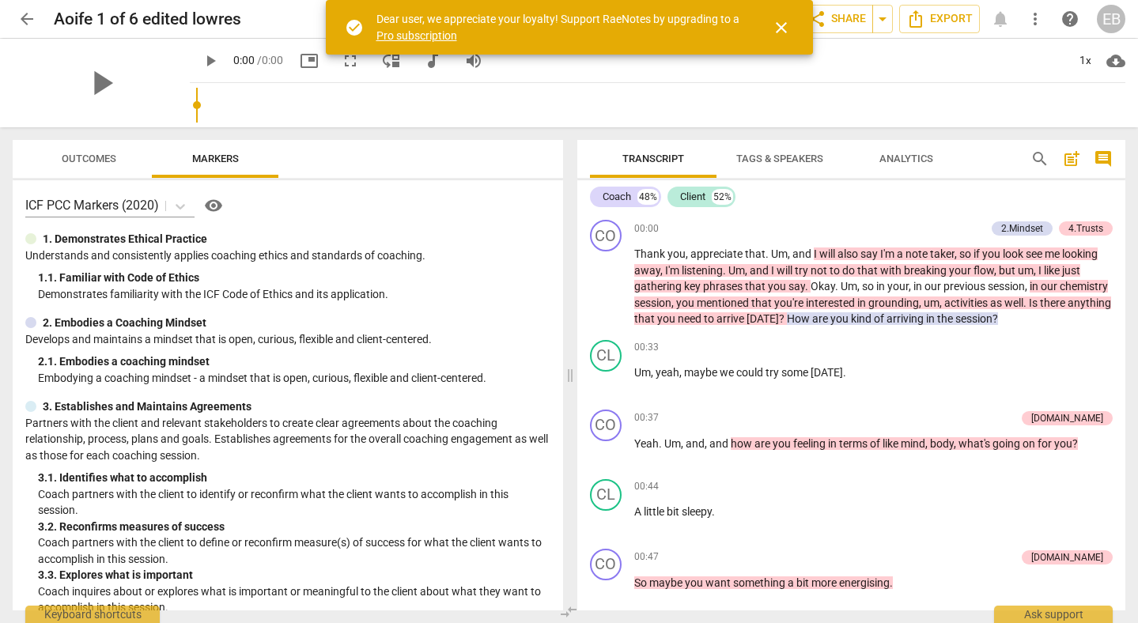
click at [781, 30] on span "close" at bounding box center [781, 27] width 19 height 19
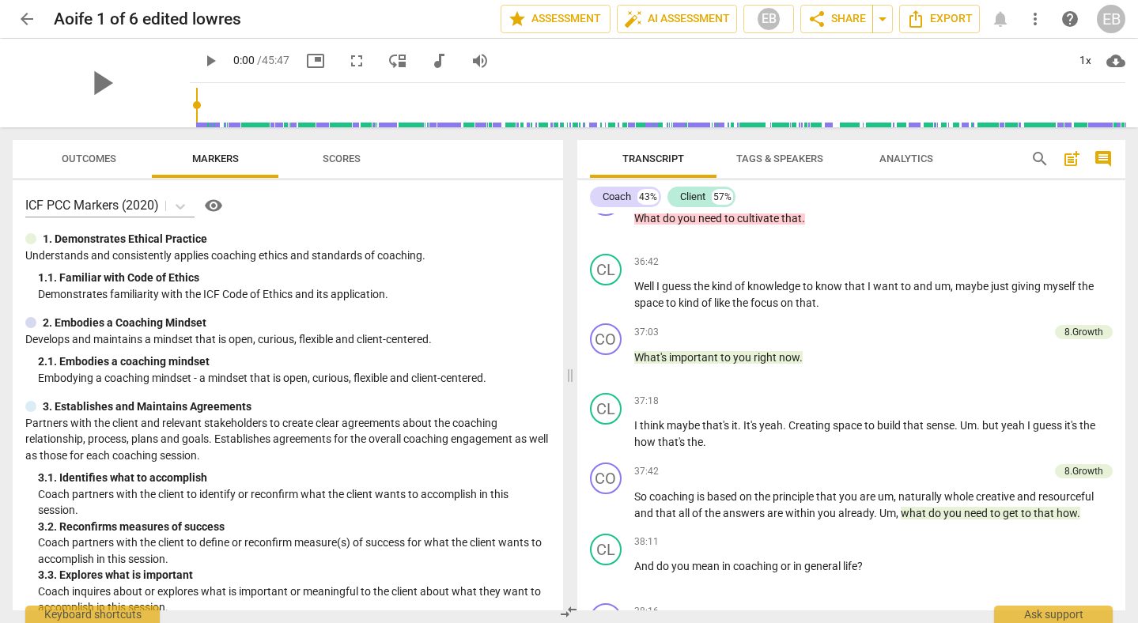
scroll to position [9153, 0]
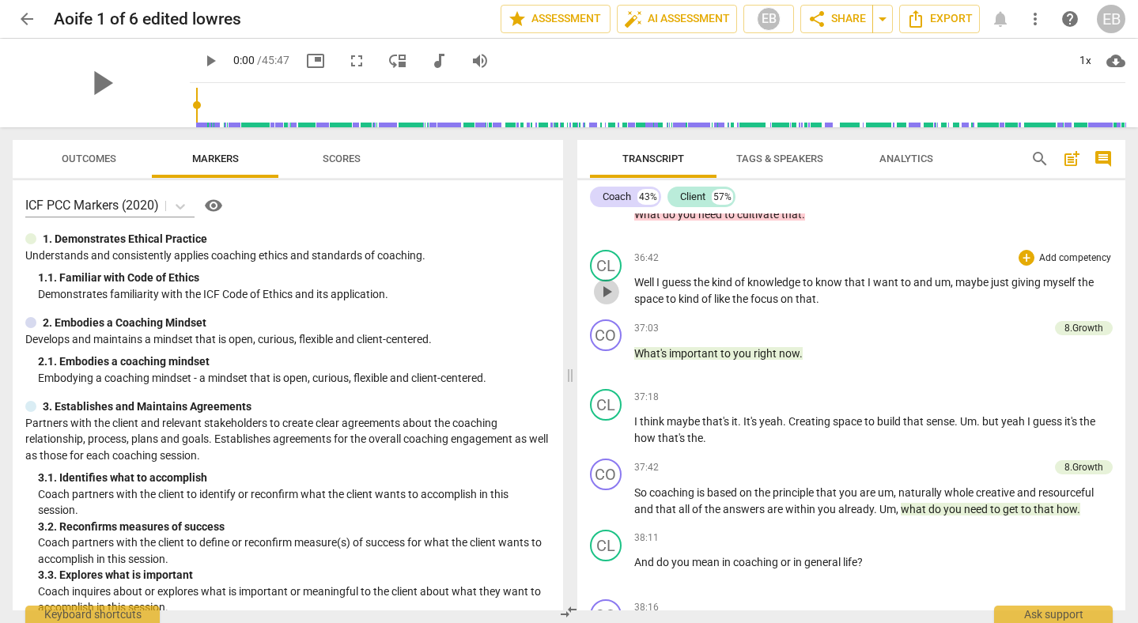
click at [608, 301] on span "play_arrow" at bounding box center [606, 291] width 19 height 19
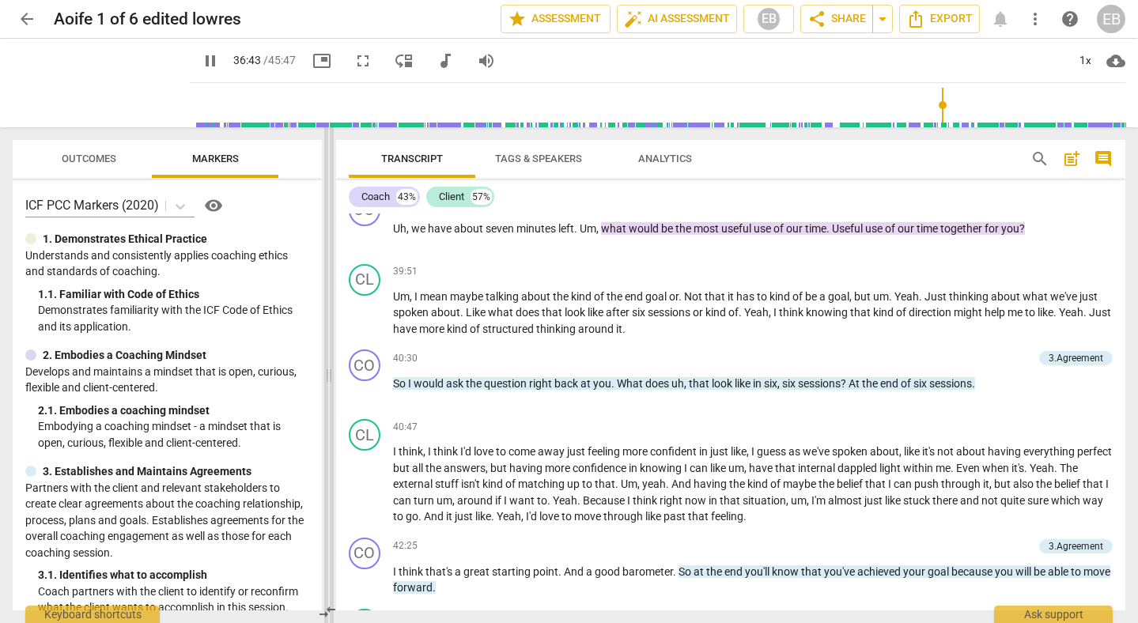
scroll to position [8529, 0]
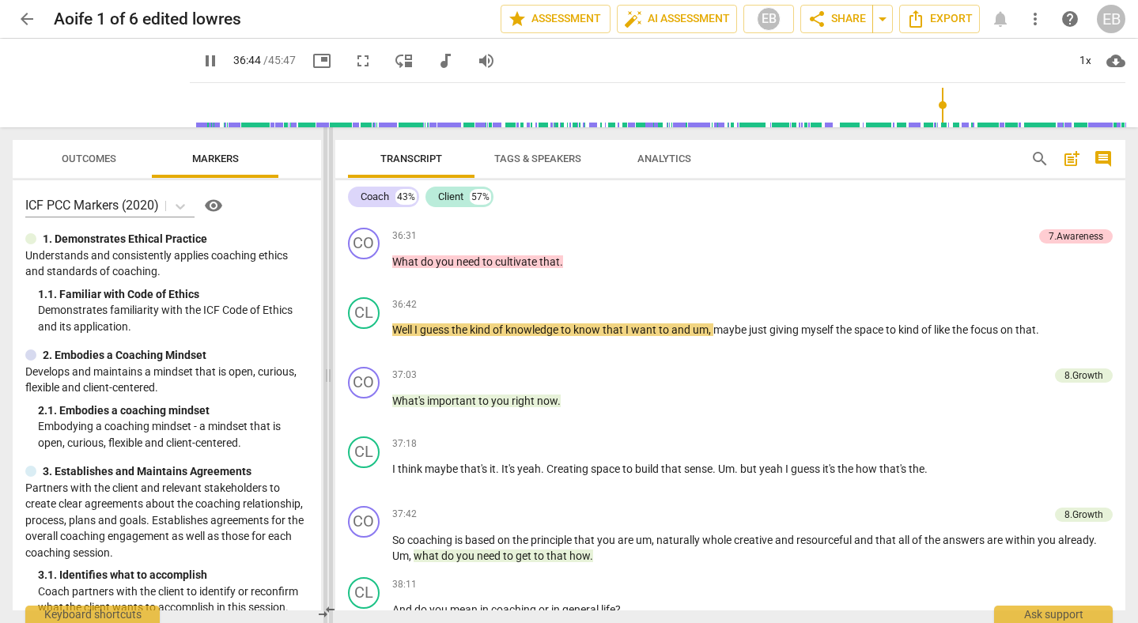
drag, startPoint x: 569, startPoint y: 380, endPoint x: 327, endPoint y: 380, distance: 242.0
click at [327, 380] on span at bounding box center [327, 375] width 9 height 496
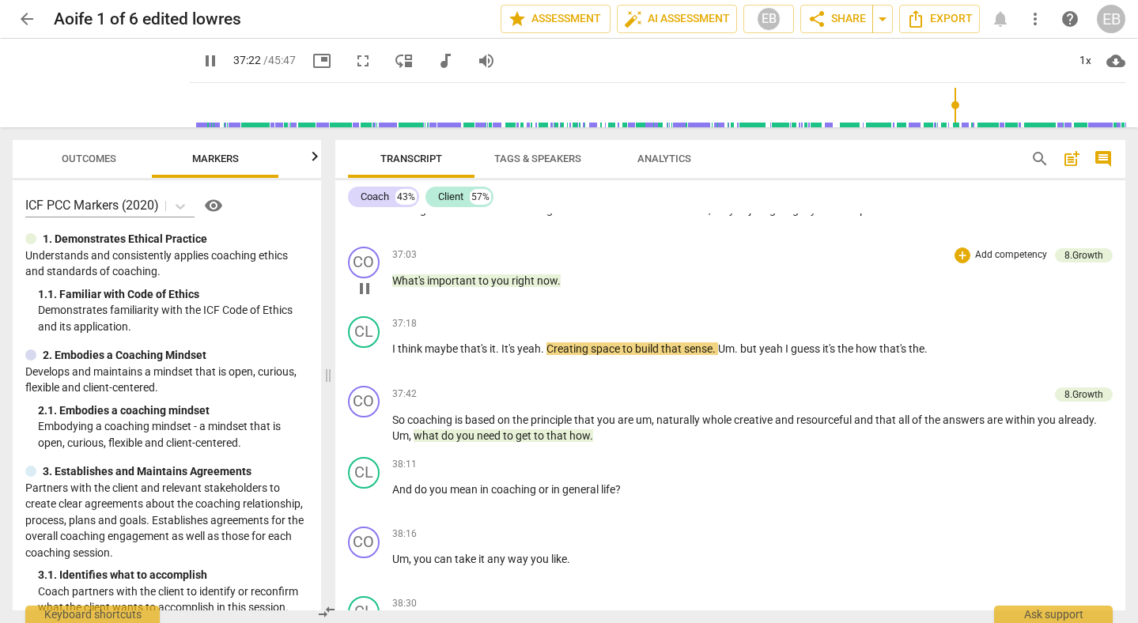
scroll to position [8652, 0]
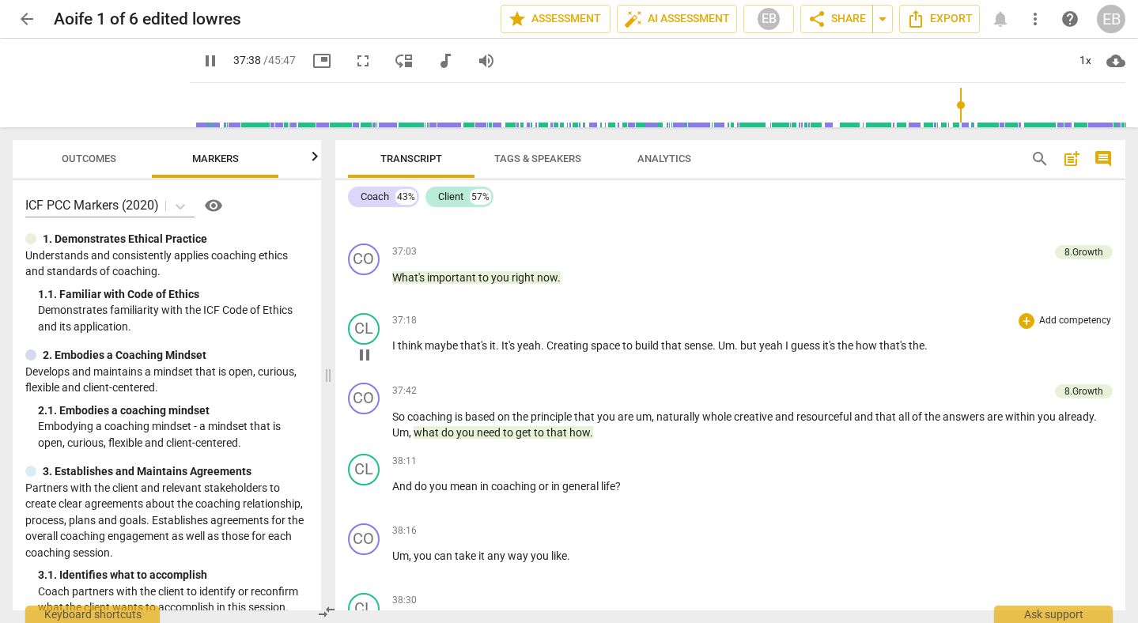
click at [925, 345] on span "the" at bounding box center [917, 345] width 16 height 13
type input "2260"
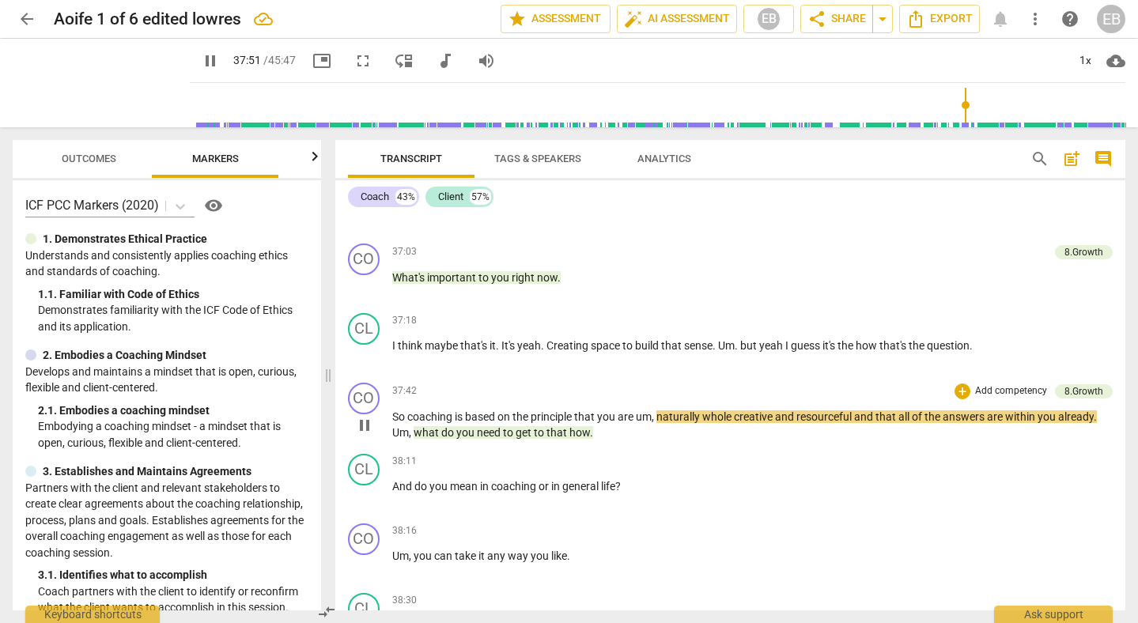
click at [652, 421] on span "um" at bounding box center [644, 416] width 16 height 13
type input "2272"
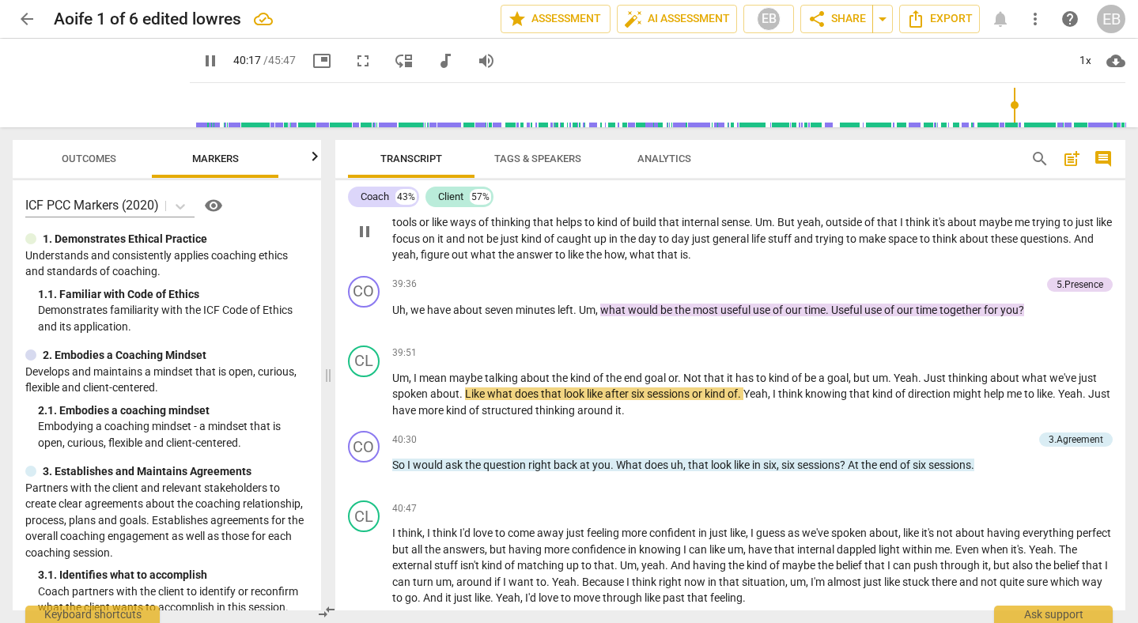
scroll to position [9020, 0]
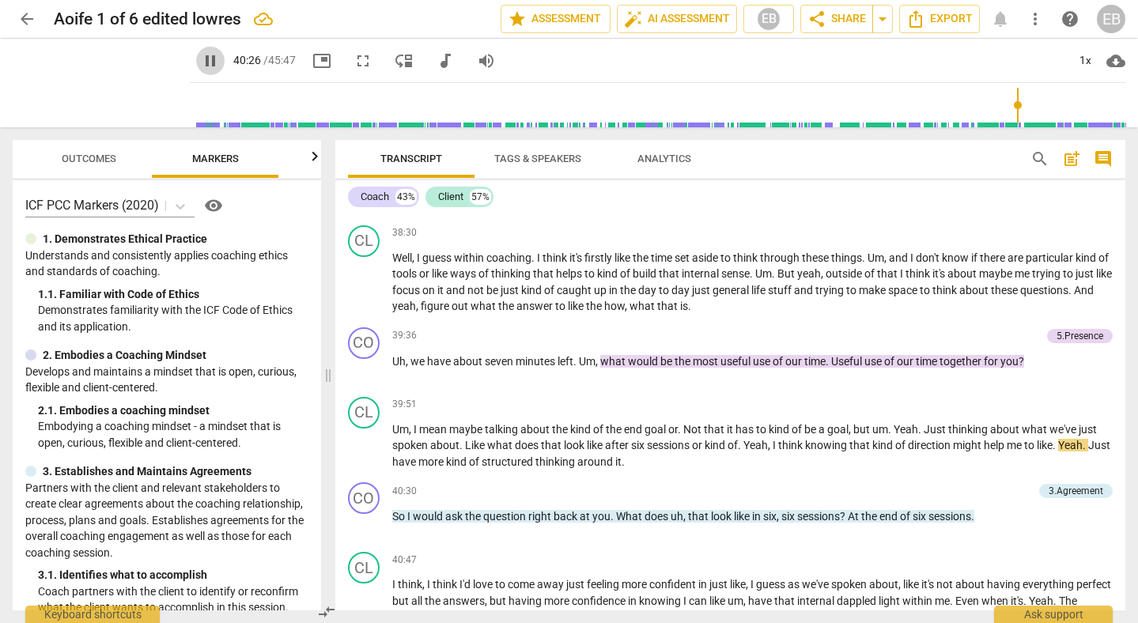
click at [201, 59] on span "pause" at bounding box center [210, 60] width 19 height 19
type input "2427"
